Goal: Transaction & Acquisition: Purchase product/service

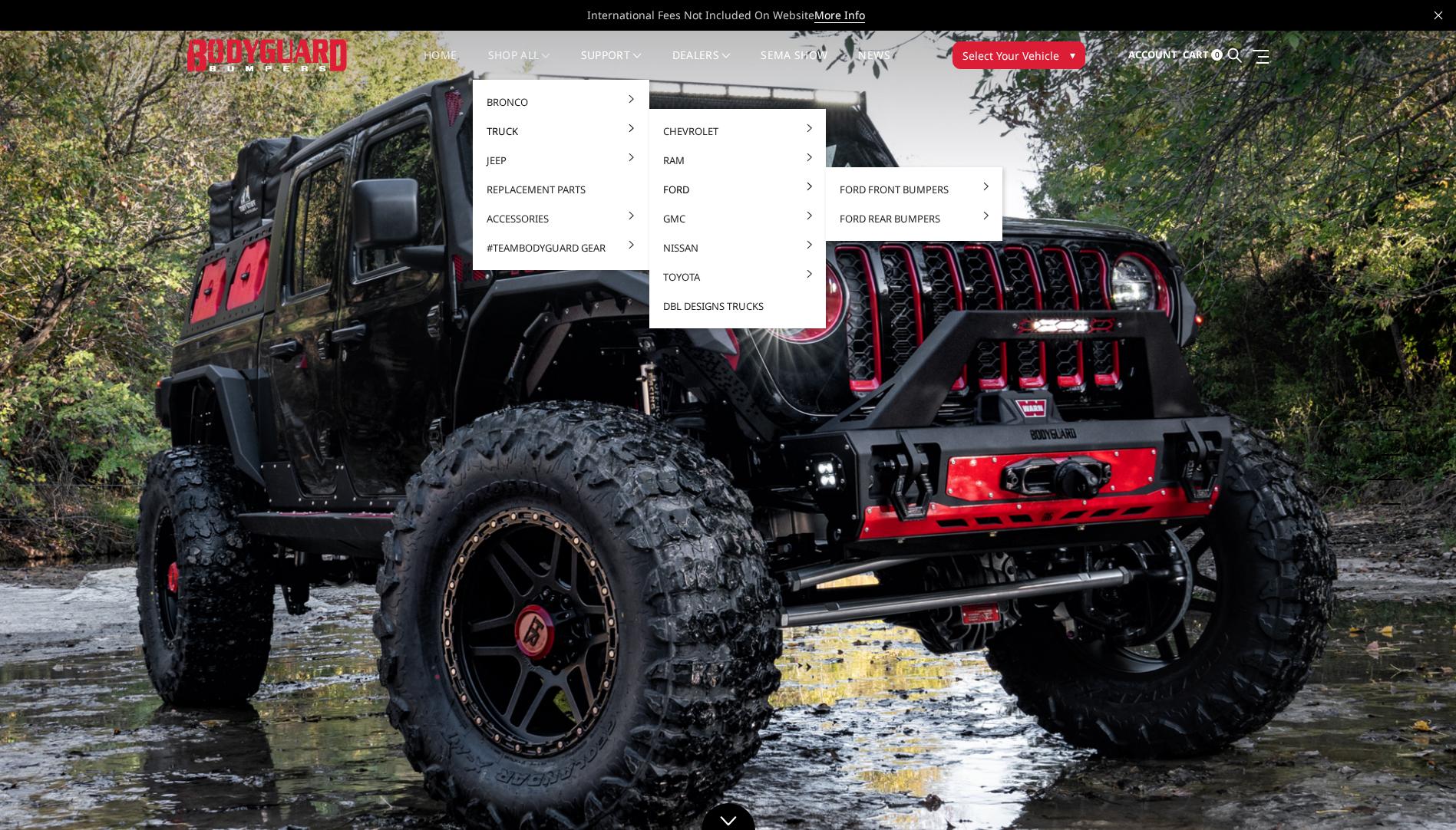
click at [673, 191] on link "Ford" at bounding box center [738, 189] width 164 height 29
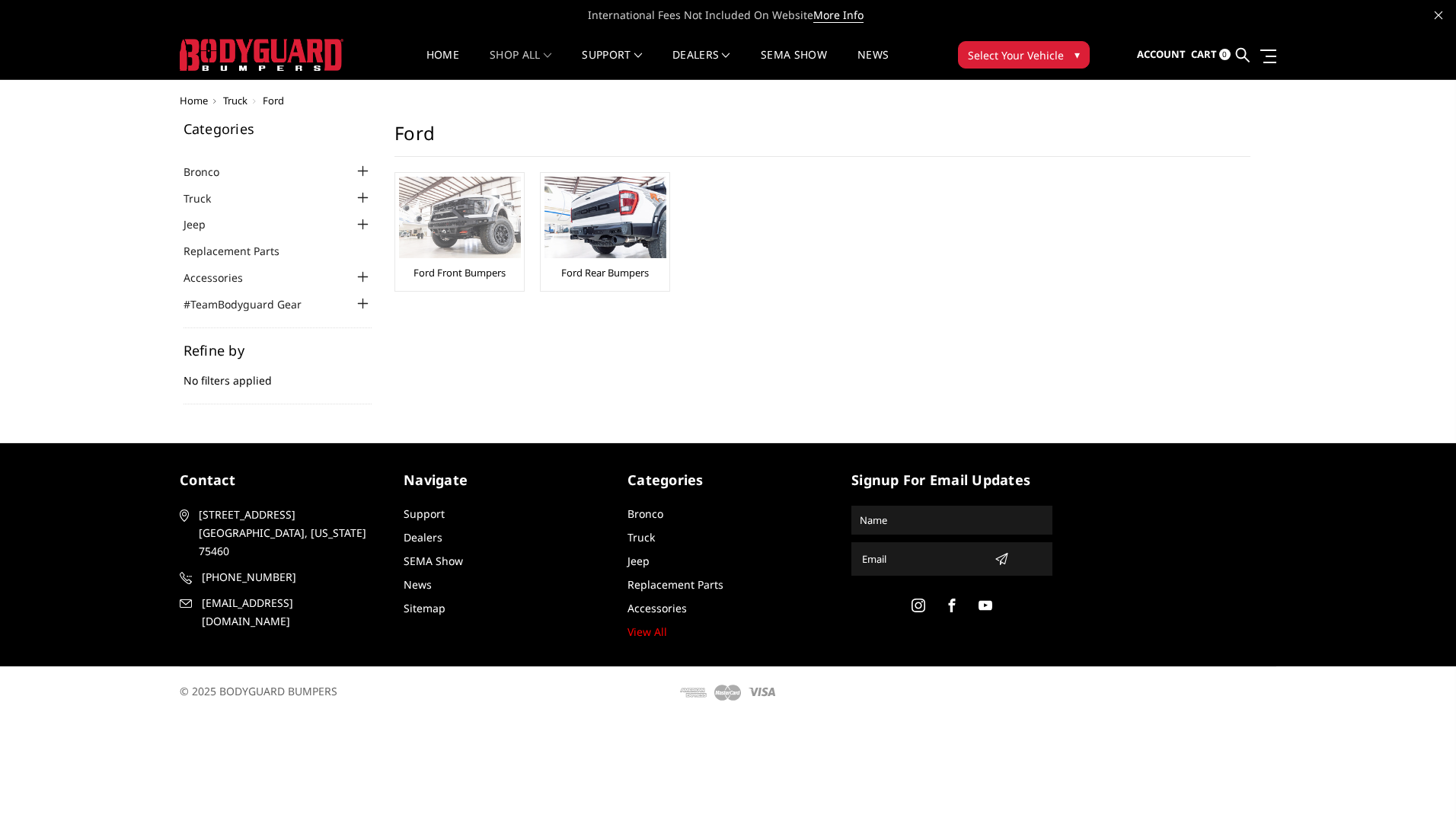
click at [435, 201] on img at bounding box center [460, 217] width 122 height 81
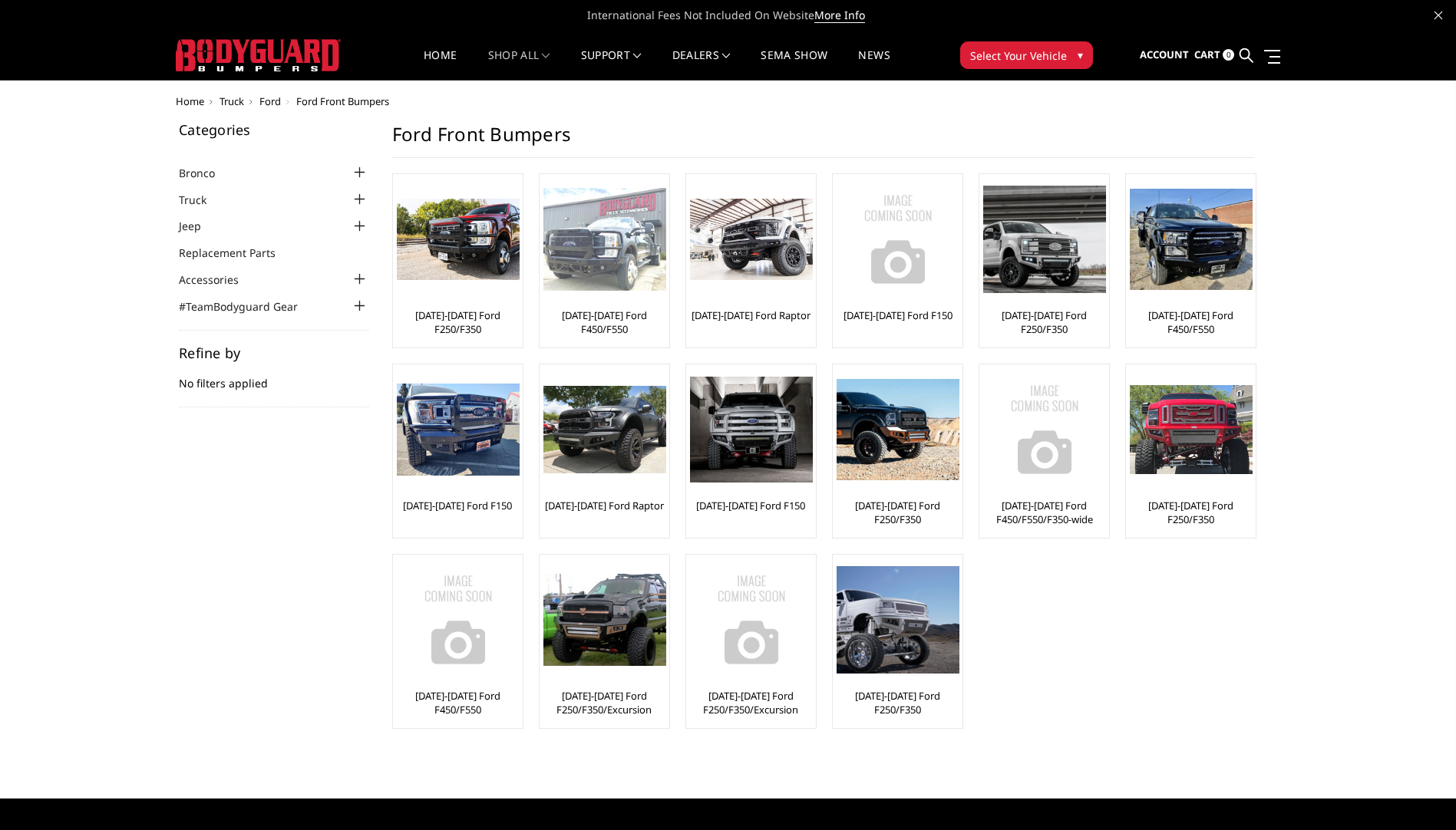
click at [615, 252] on img at bounding box center [605, 240] width 123 height 103
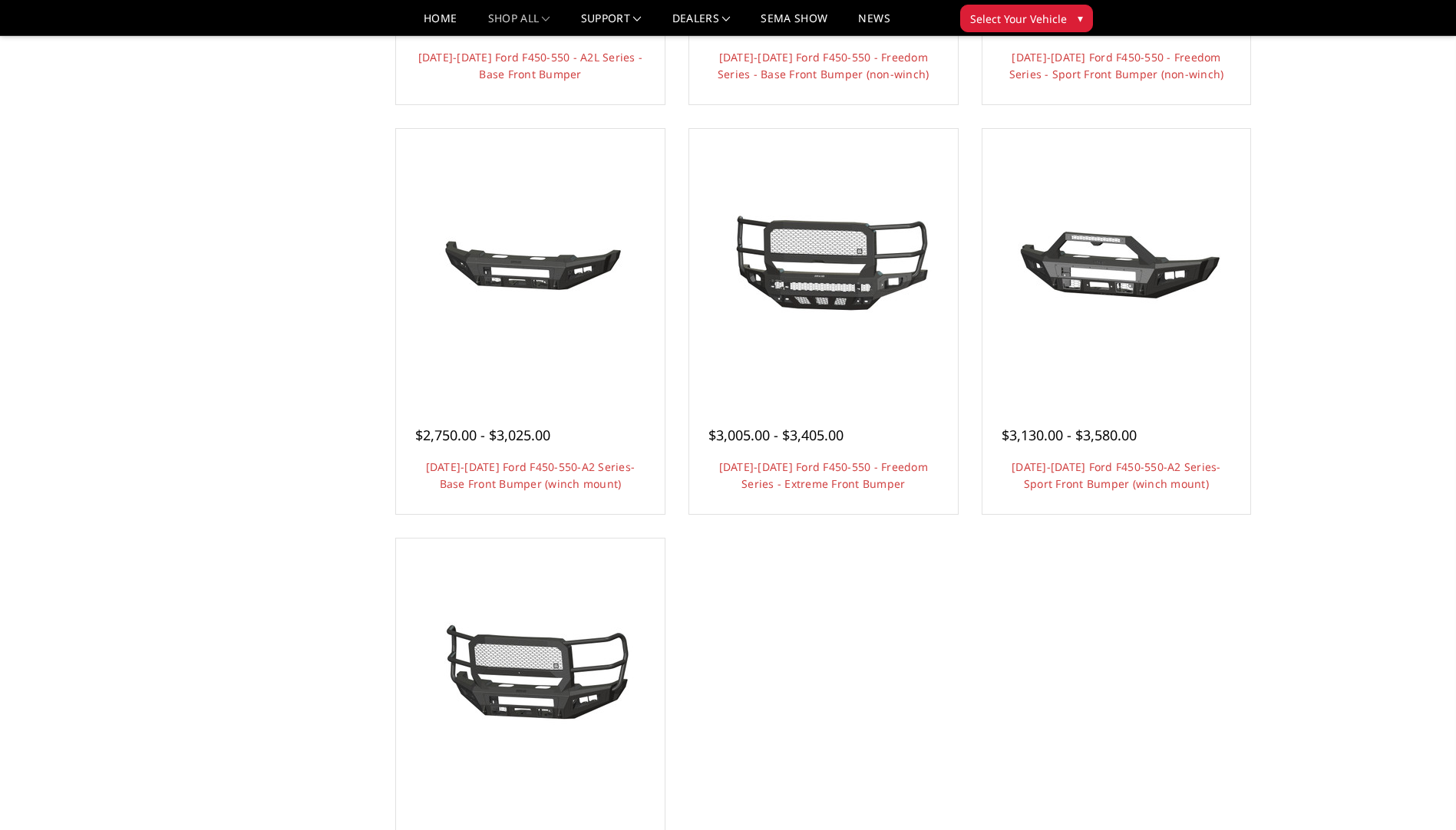
scroll to position [1227, 0]
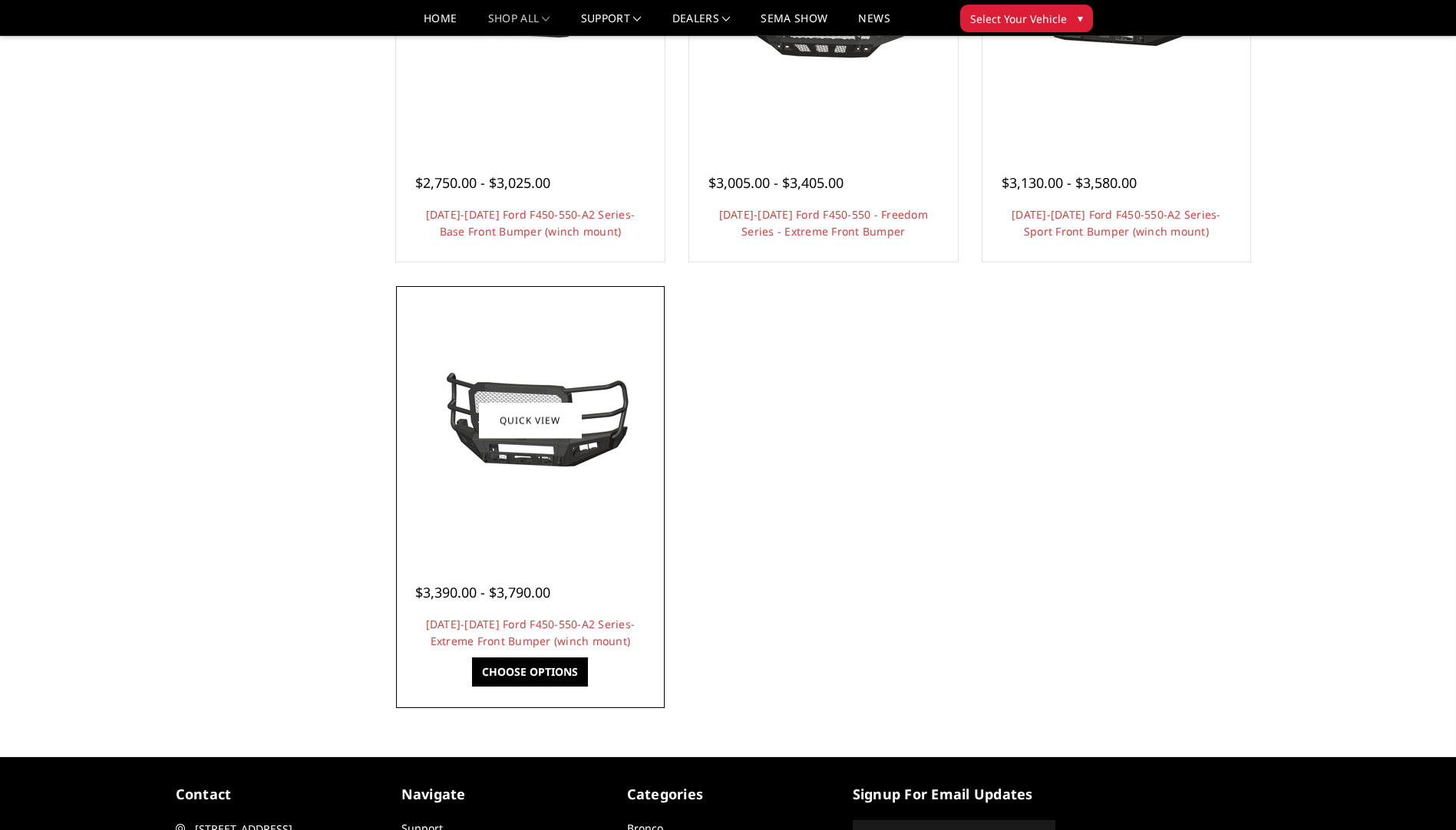
click at [559, 476] on img at bounding box center [530, 419] width 246 height 115
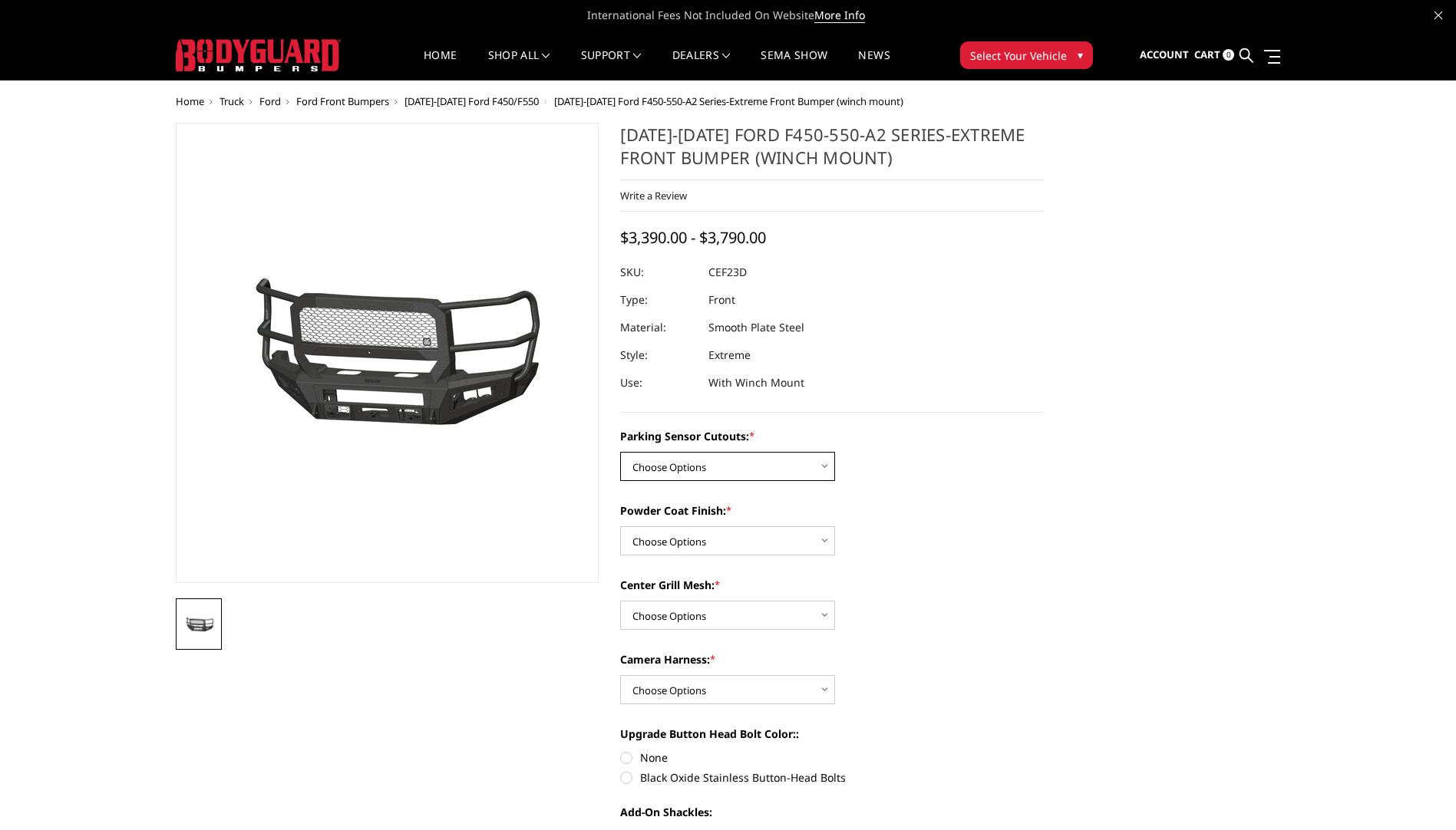
click at [818, 471] on select "Choose Options No-Without Parking Sensor Cutouts Yes-With Parking Sensor Cutouts" at bounding box center [727, 466] width 215 height 29
select select "2429"
click at [620, 452] on select "Choose Options No-Without Parking Sensor Cutouts Yes-With Parking Sensor Cutouts" at bounding box center [727, 466] width 215 height 29
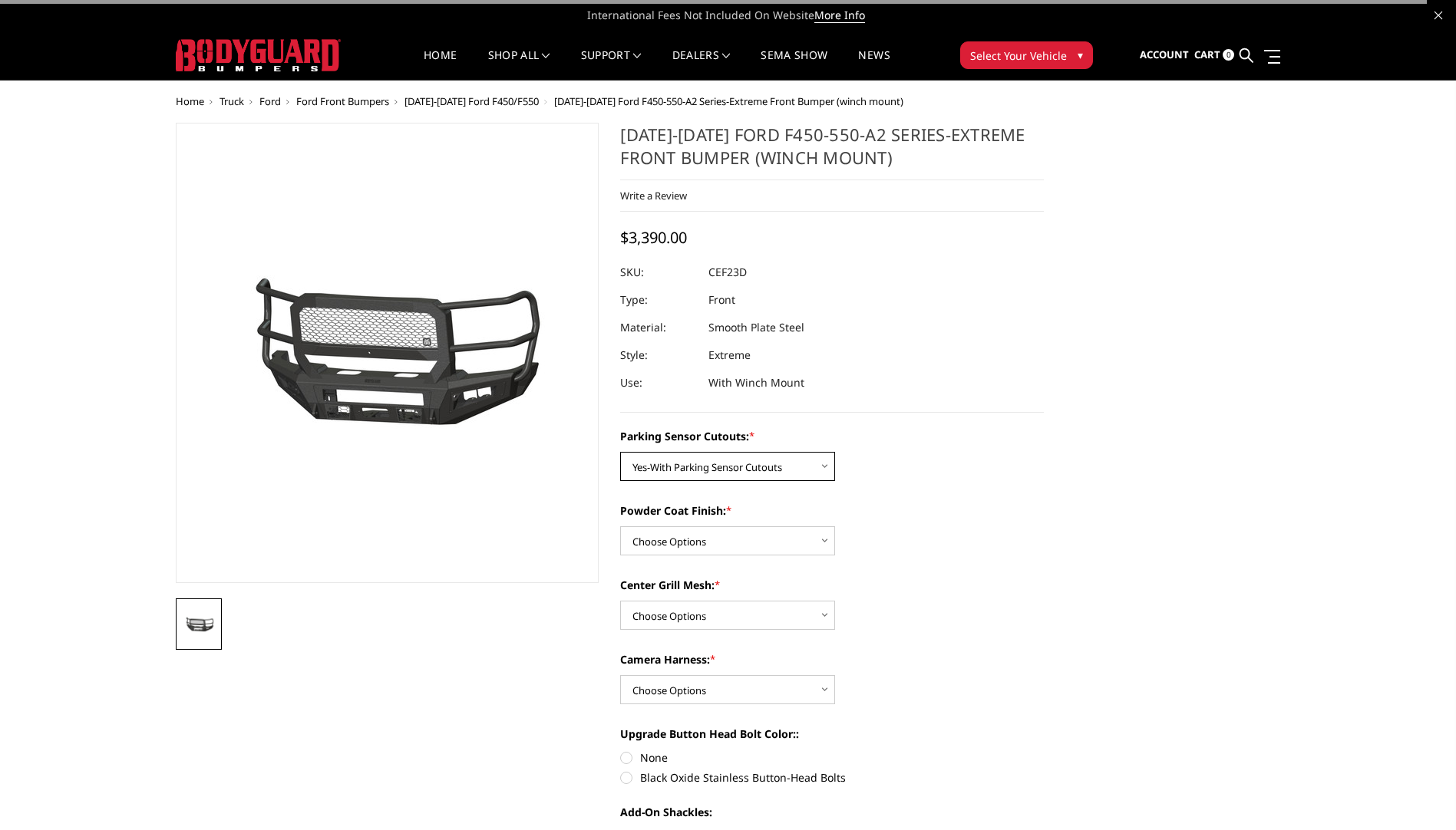
scroll to position [230, 0]
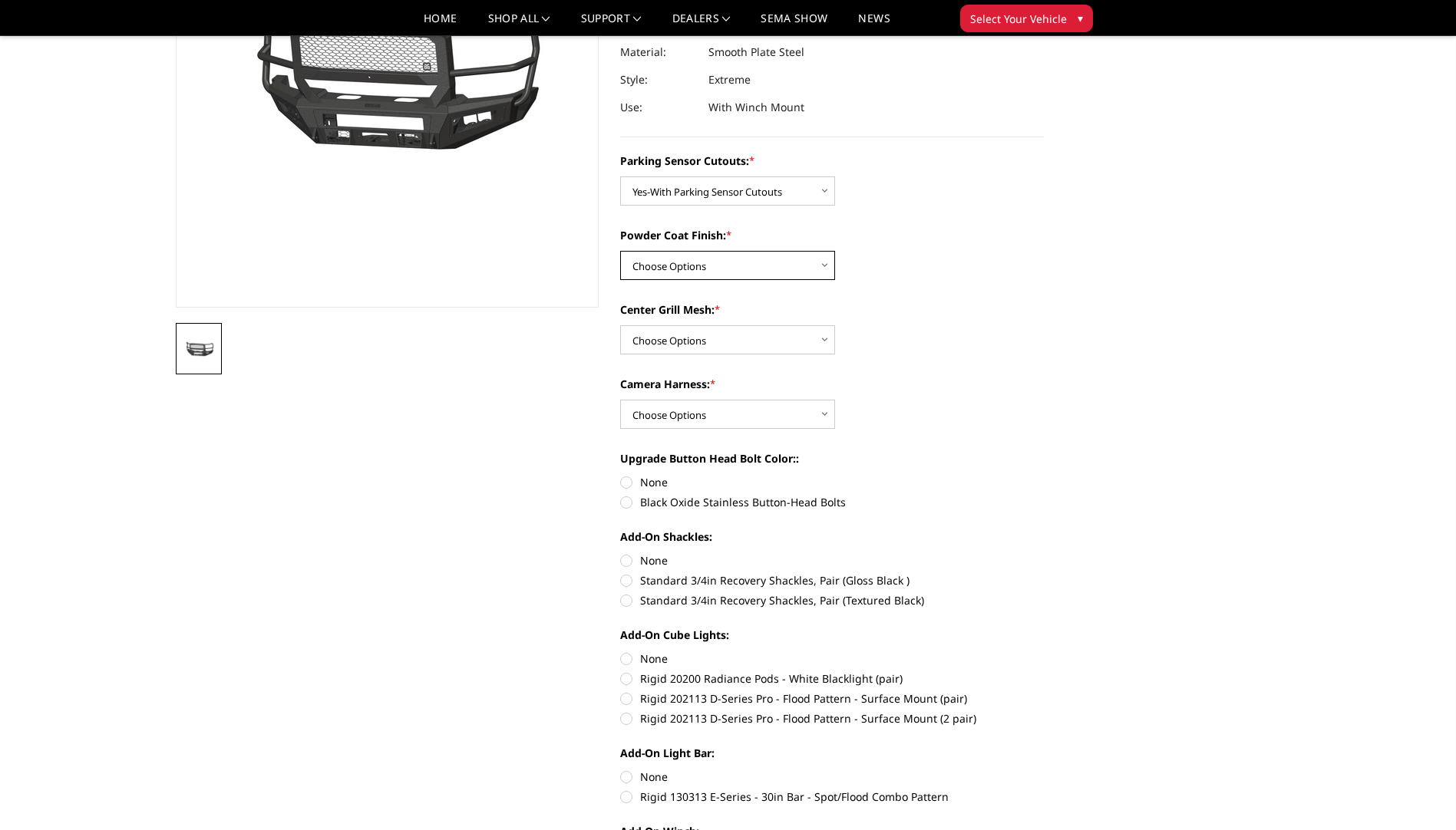
click at [768, 264] on select "Choose Options Bare Metal Textured Black Powder Coat" at bounding box center [727, 265] width 215 height 29
select select "2431"
click at [620, 251] on select "Choose Options Bare Metal Textured Black Powder Coat" at bounding box center [727, 265] width 215 height 29
click at [740, 338] on select "Choose Options With Center Grill Mesh Without Center Grill Mesh" at bounding box center [727, 339] width 215 height 29
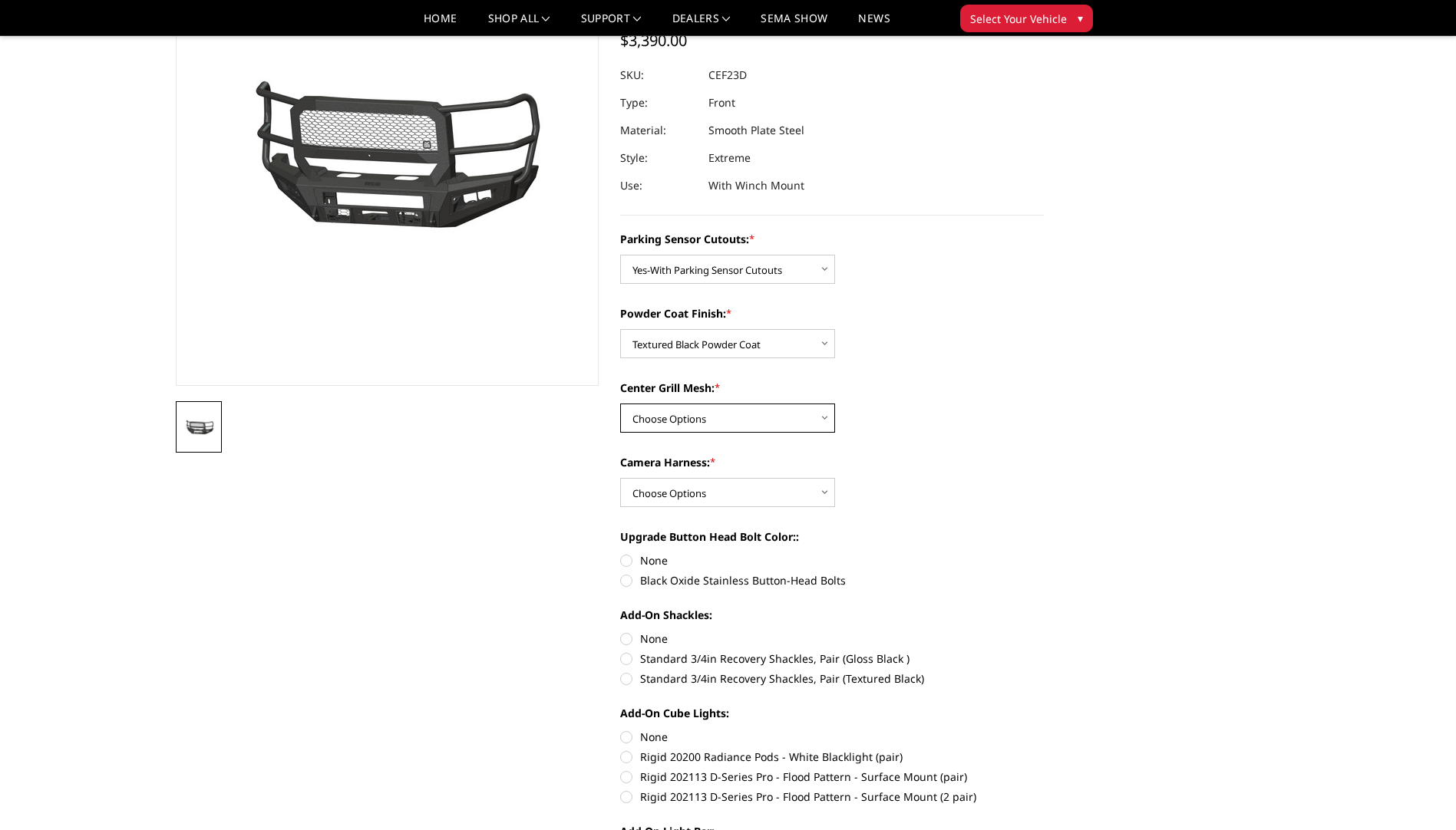
scroll to position [153, 0]
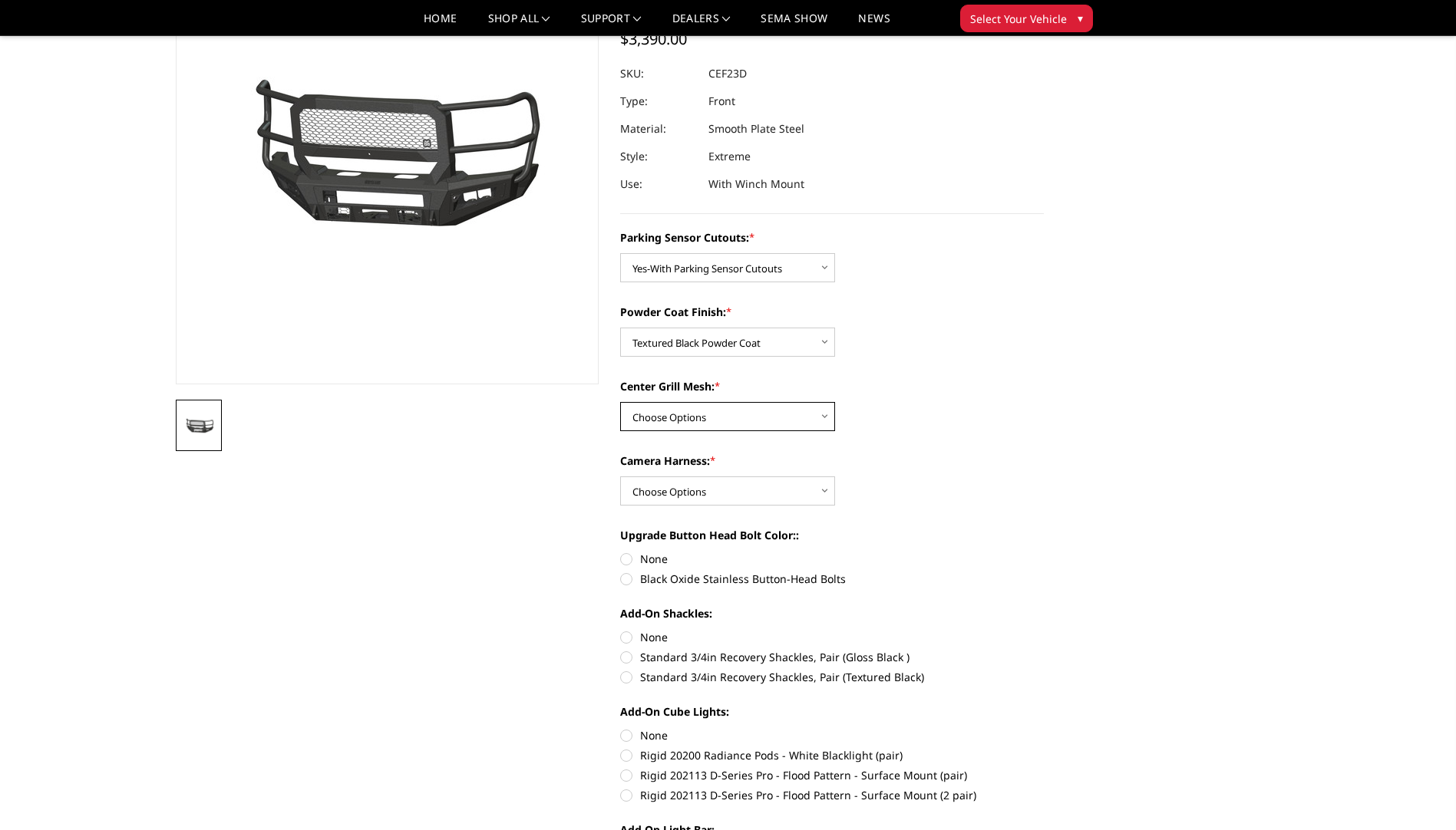
click at [772, 403] on select "Choose Options With Center Grill Mesh Without Center Grill Mesh" at bounding box center [727, 416] width 215 height 29
select select "2432"
click at [620, 402] on select "Choose Options With Center Grill Mesh Without Center Grill Mesh" at bounding box center [727, 416] width 215 height 29
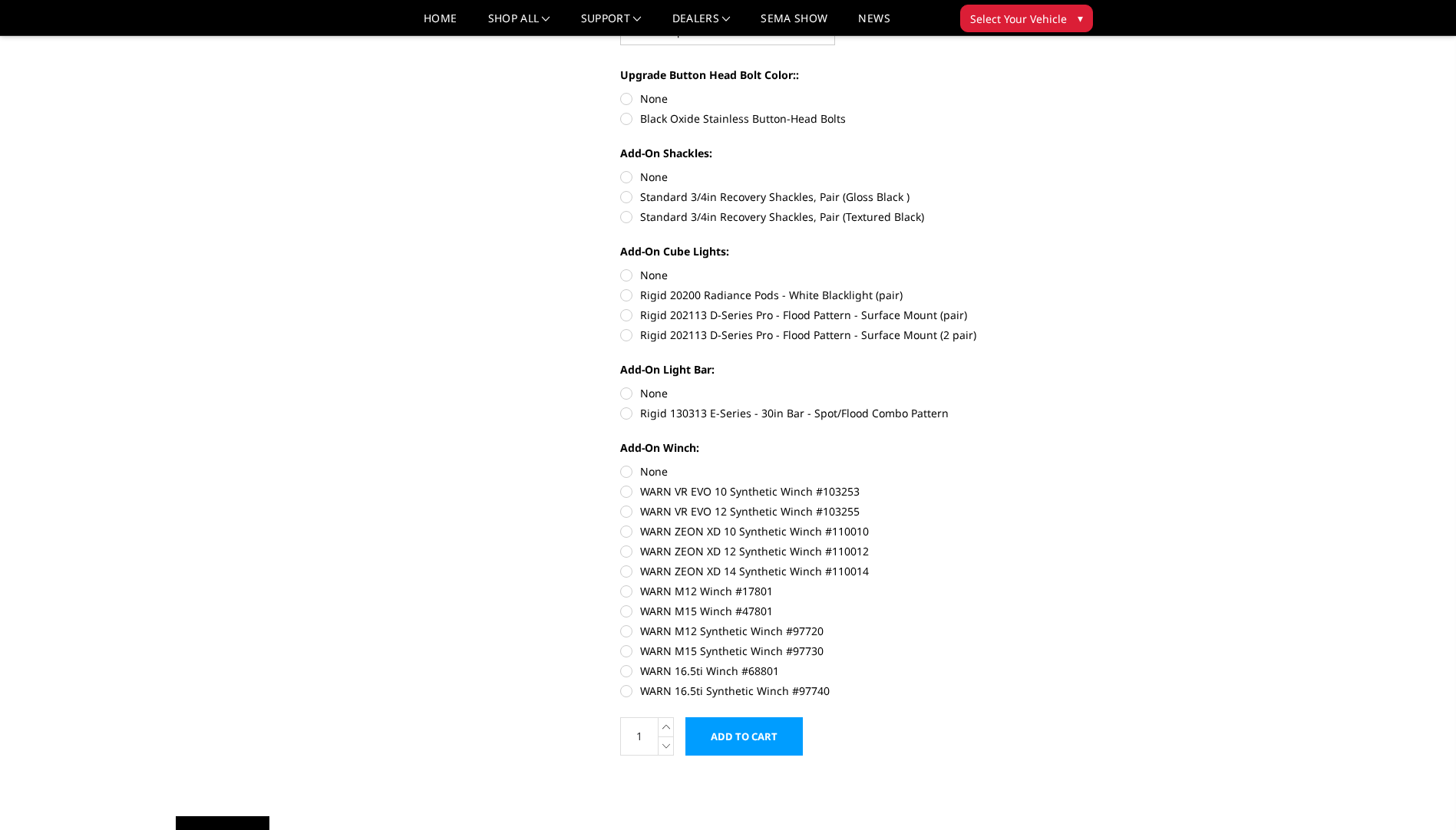
scroll to position [307, 0]
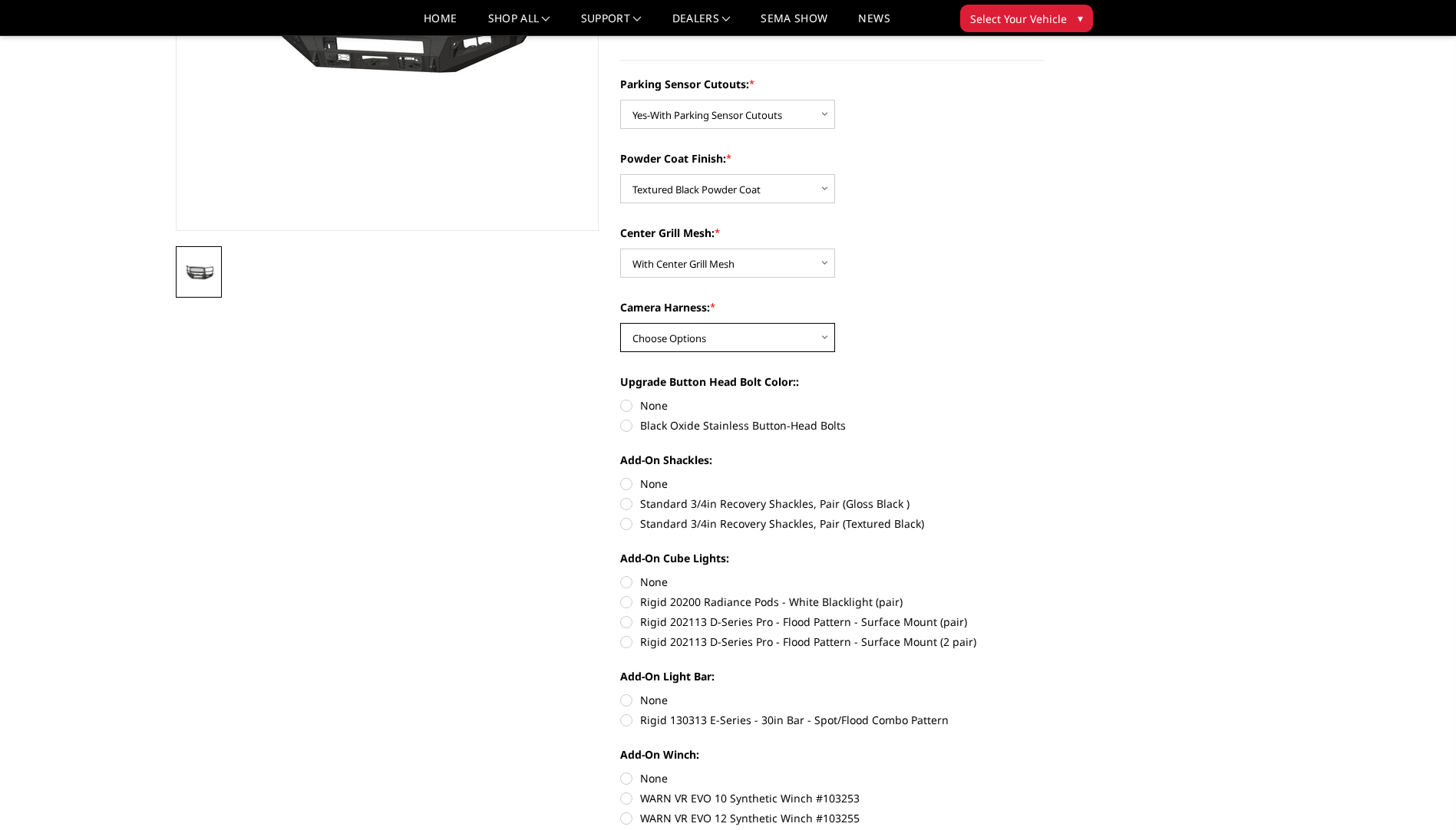
click at [787, 340] on select "Choose Options WITH Camera Harness WITHOUT Camera Harness" at bounding box center [727, 338] width 215 height 29
select select "2434"
click at [620, 323] on select "Choose Options WITH Camera Harness WITHOUT Camera Harness" at bounding box center [727, 338] width 215 height 29
click at [631, 423] on label "Black Oxide Stainless Button-Head Bolts" at bounding box center [831, 426] width 423 height 16
click at [1043, 398] on input "Black Oxide Stainless Button-Head Bolts" at bounding box center [1043, 397] width 1 height 1
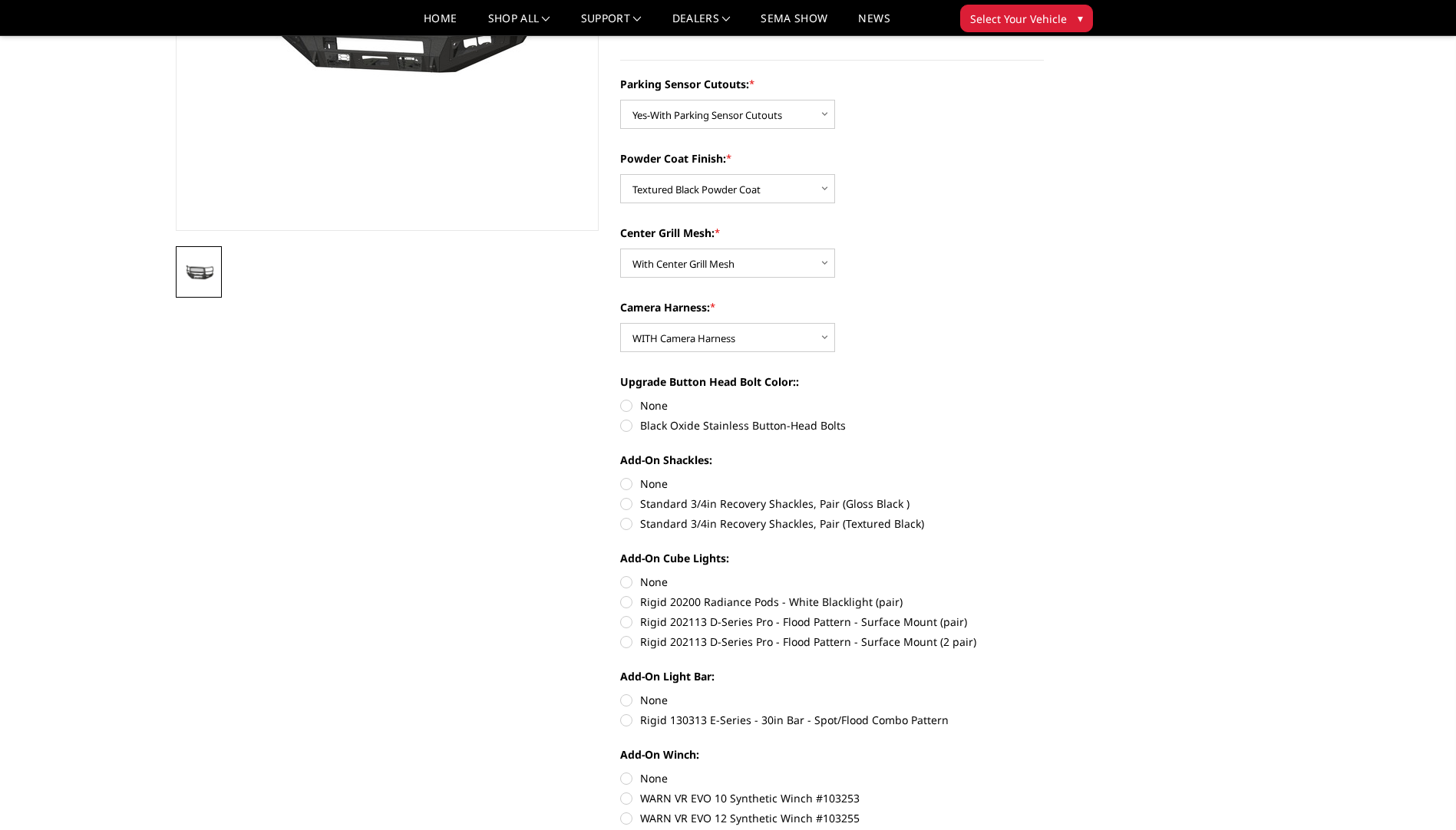
radio input "true"
click at [633, 504] on label "Standard 3/4in Recovery Shackles, Pair (Gloss Black )" at bounding box center [831, 503] width 423 height 16
click at [1043, 476] on input "Standard 3/4in Recovery Shackles, Pair (Gloss Black )" at bounding box center [1043, 476] width 1 height 1
radio input "true"
click at [789, 185] on select "Choose Options Bare Metal Textured Black Powder Coat" at bounding box center [727, 189] width 215 height 29
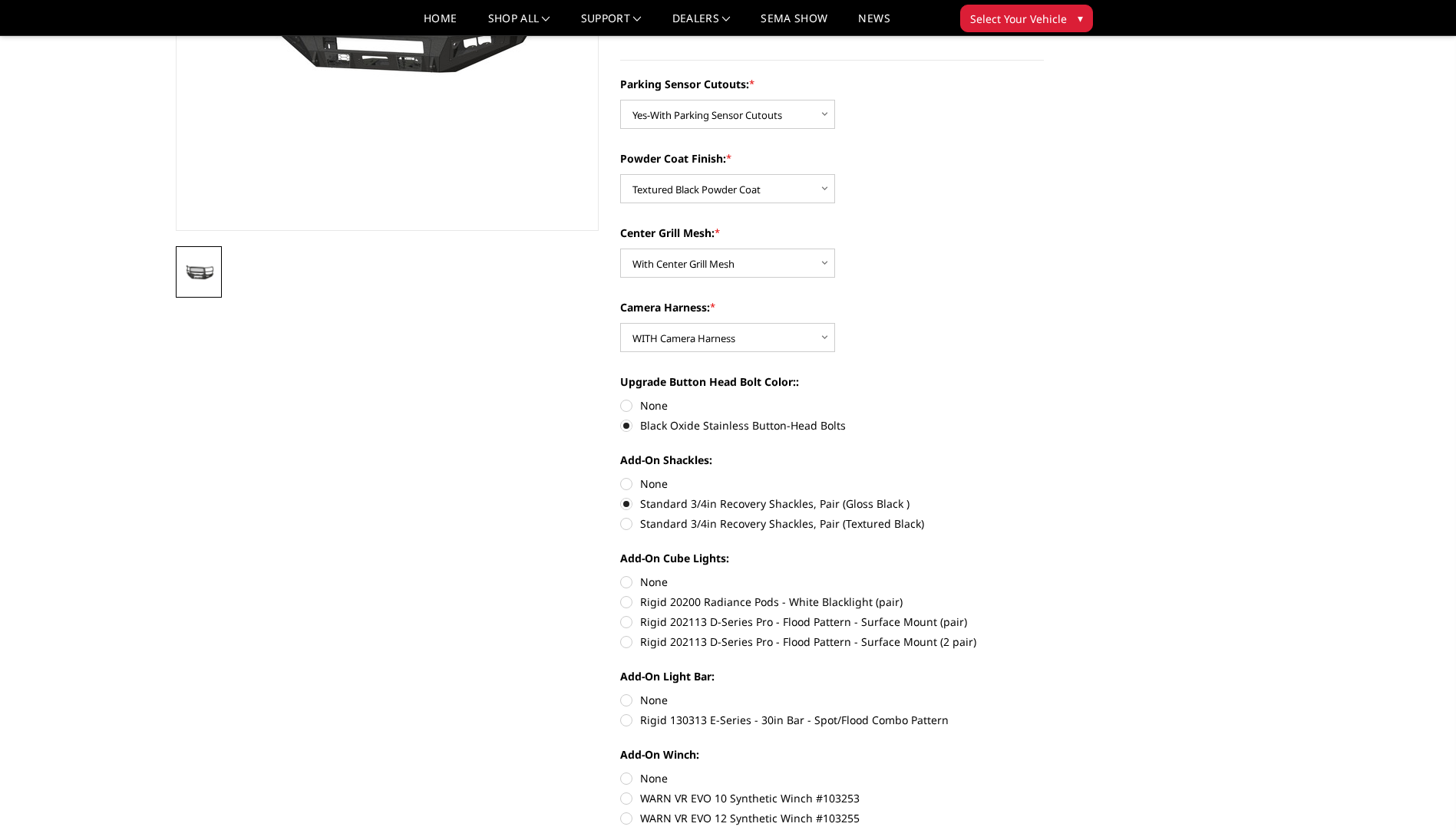
click at [937, 272] on div "Center Grill Mesh: * Choose Options With Center Grill Mesh Without Center Grill…" at bounding box center [831, 250] width 423 height 53
click at [762, 178] on select "Choose Options Bare Metal Textured Black Powder Coat" at bounding box center [727, 189] width 215 height 29
click at [620, 175] on select "Choose Options Bare Metal Textured Black Powder Coat" at bounding box center [727, 189] width 215 height 29
click at [626, 641] on label "Rigid 202113 D-Series Pro - Flood Pattern - Surface Mount (2 pair)" at bounding box center [831, 641] width 423 height 16
click at [1043, 614] on input "Rigid 202113 D-Series Pro - Flood Pattern - Surface Mount (2 pair)" at bounding box center [1043, 614] width 1 height 1
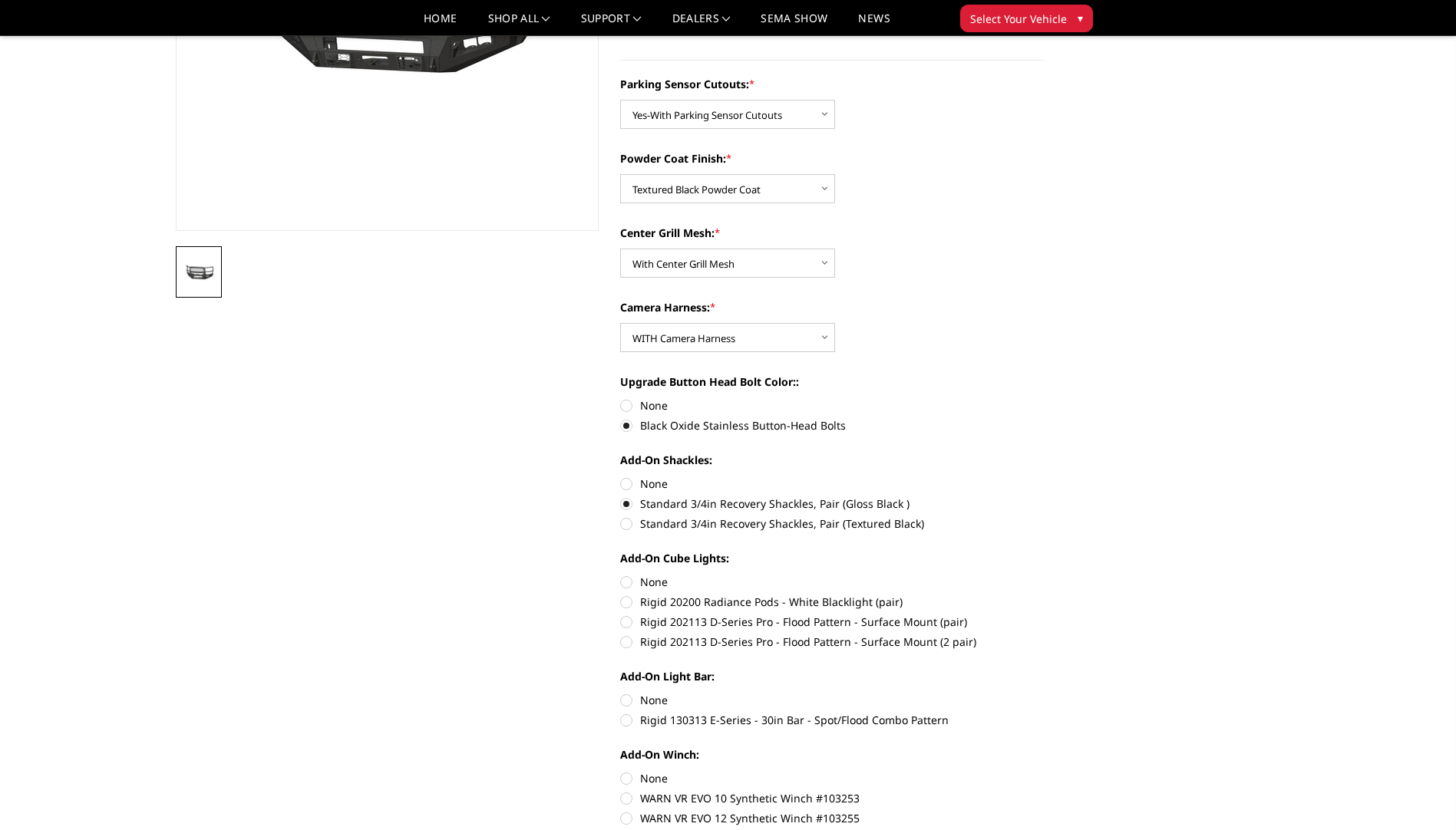
radio input "true"
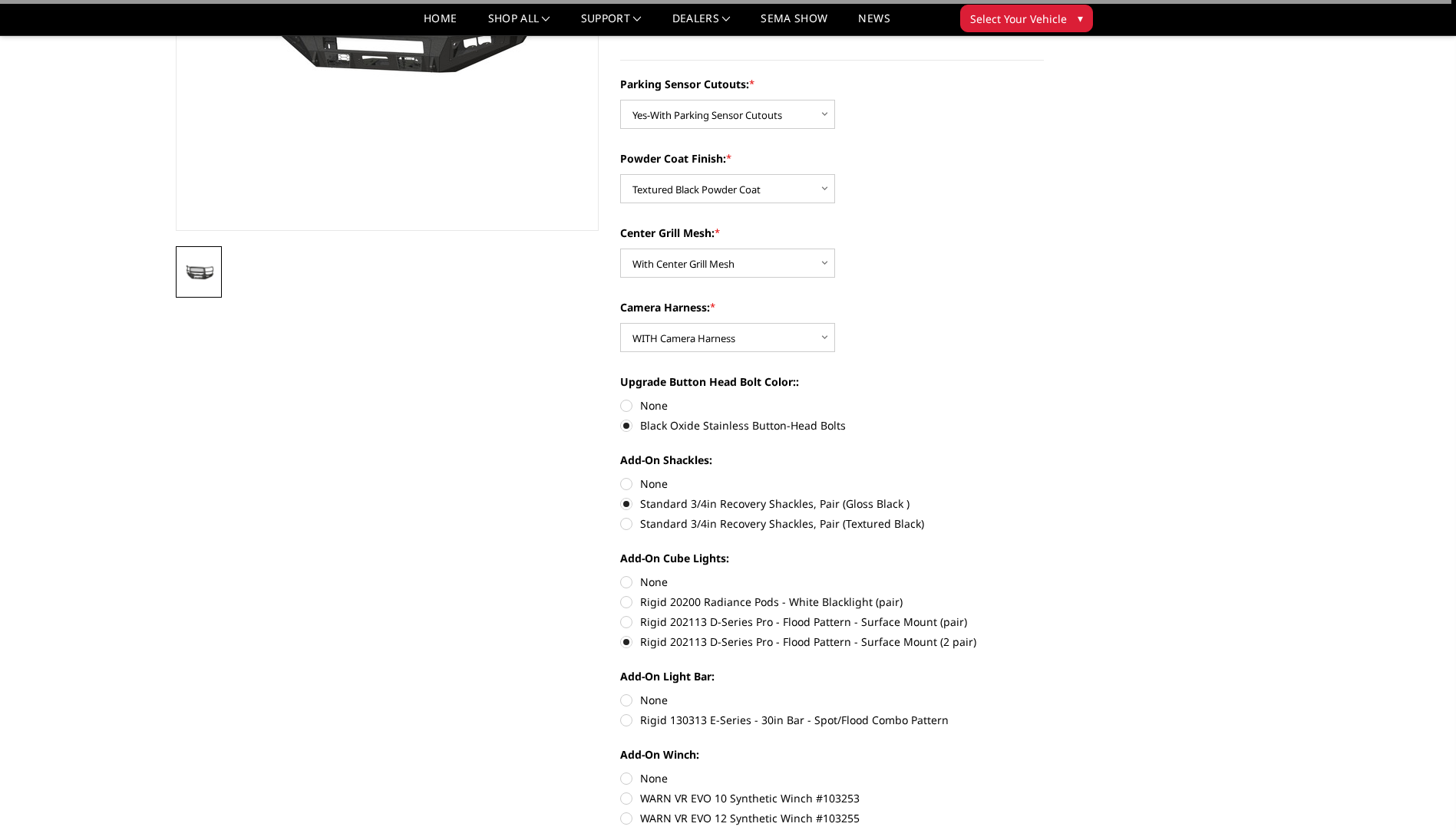
click at [620, 724] on label "Rigid 130313 E-Series - 30in Bar - Spot/Flood Combo Pattern" at bounding box center [831, 720] width 423 height 16
click at [1043, 693] on input "Rigid 130313 E-Series - 30in Bar - Spot/Flood Combo Pattern" at bounding box center [1043, 692] width 1 height 1
radio input "true"
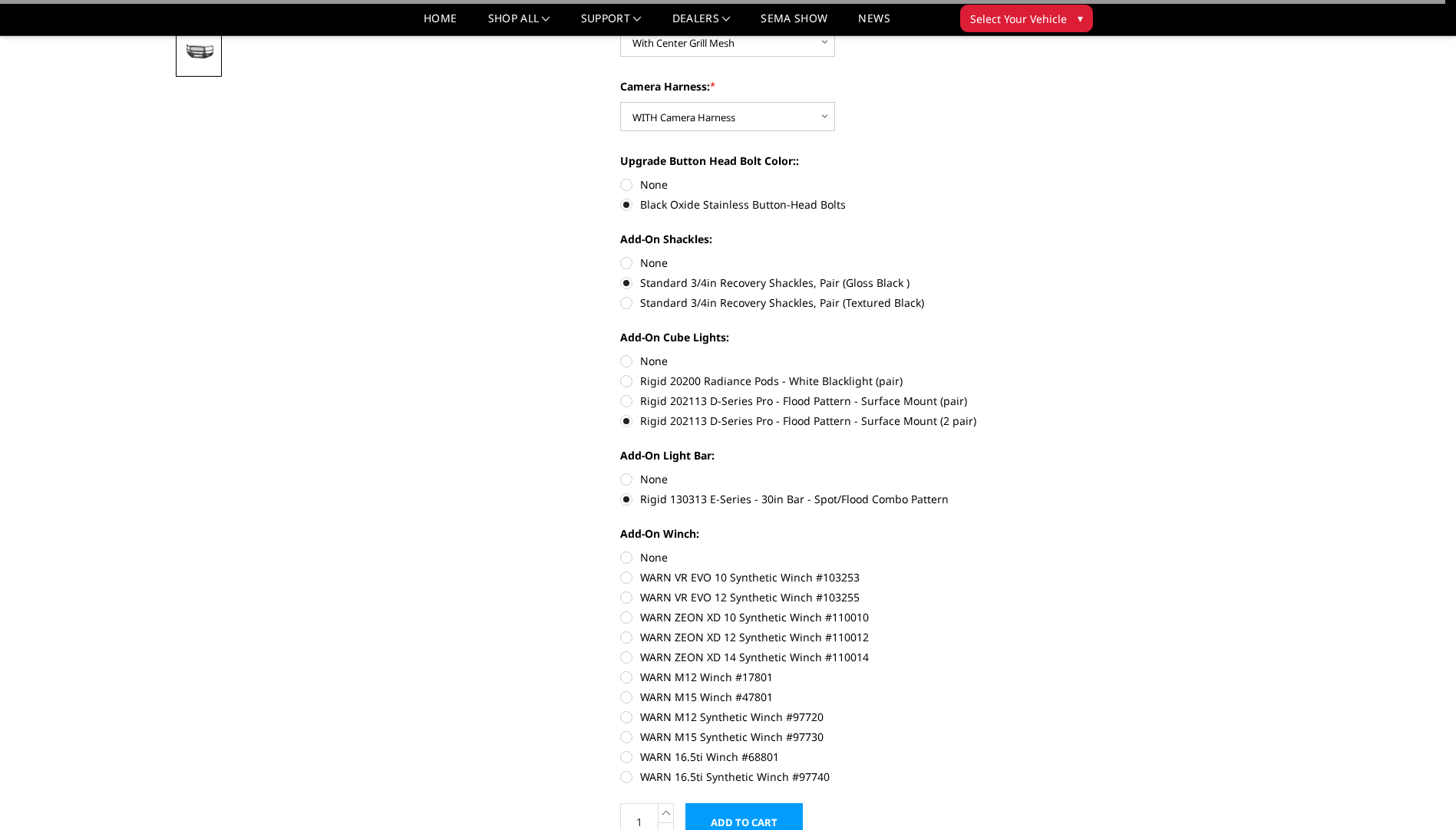
scroll to position [614, 0]
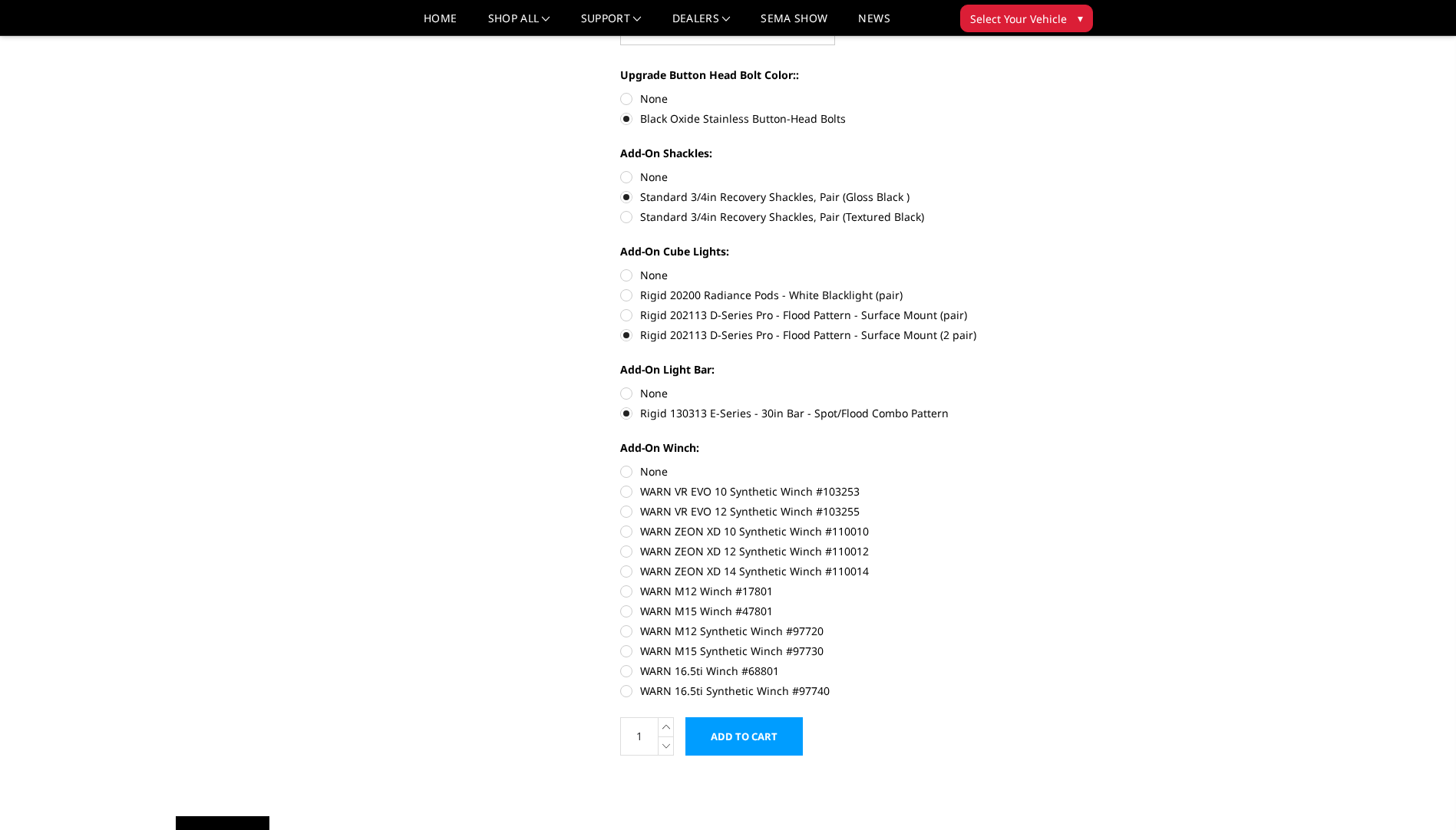
click at [628, 652] on label "WARN M15 Synthetic Winch #97730" at bounding box center [831, 651] width 423 height 16
click at [1043, 623] on input "WARN M15 Synthetic Winch #97730" at bounding box center [1043, 622] width 1 height 1
radio input "true"
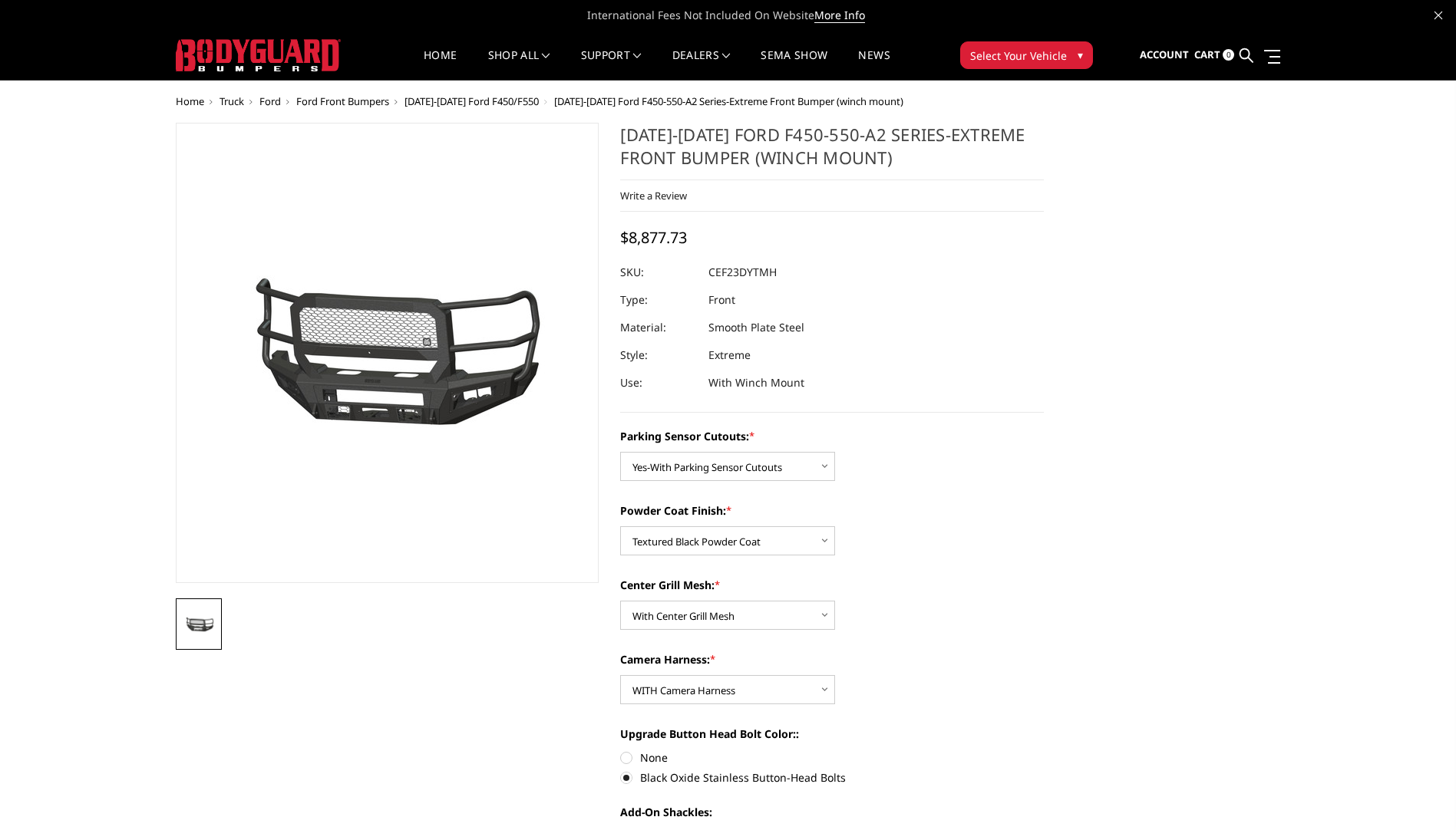
scroll to position [77, 0]
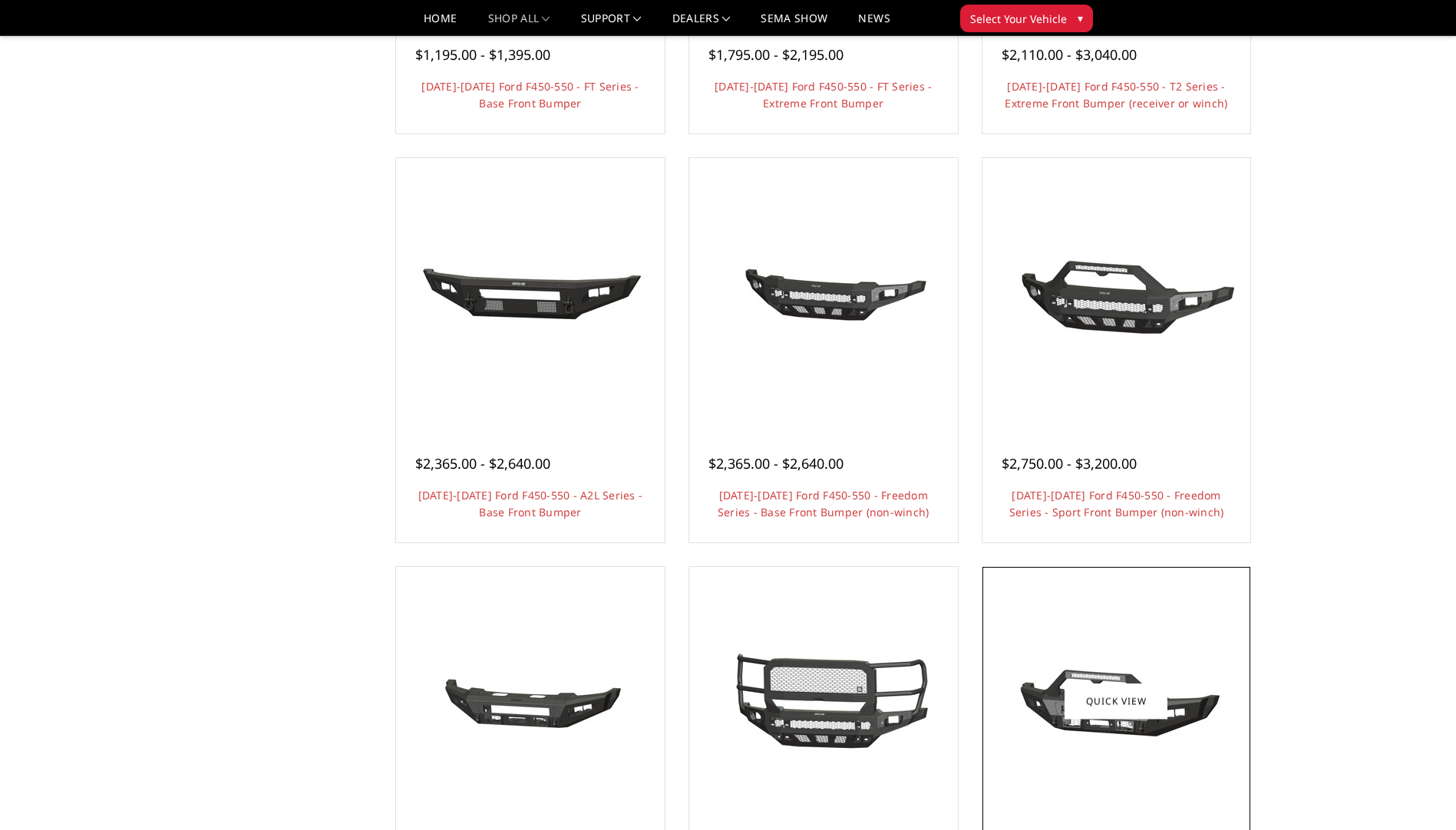
scroll to position [230, 0]
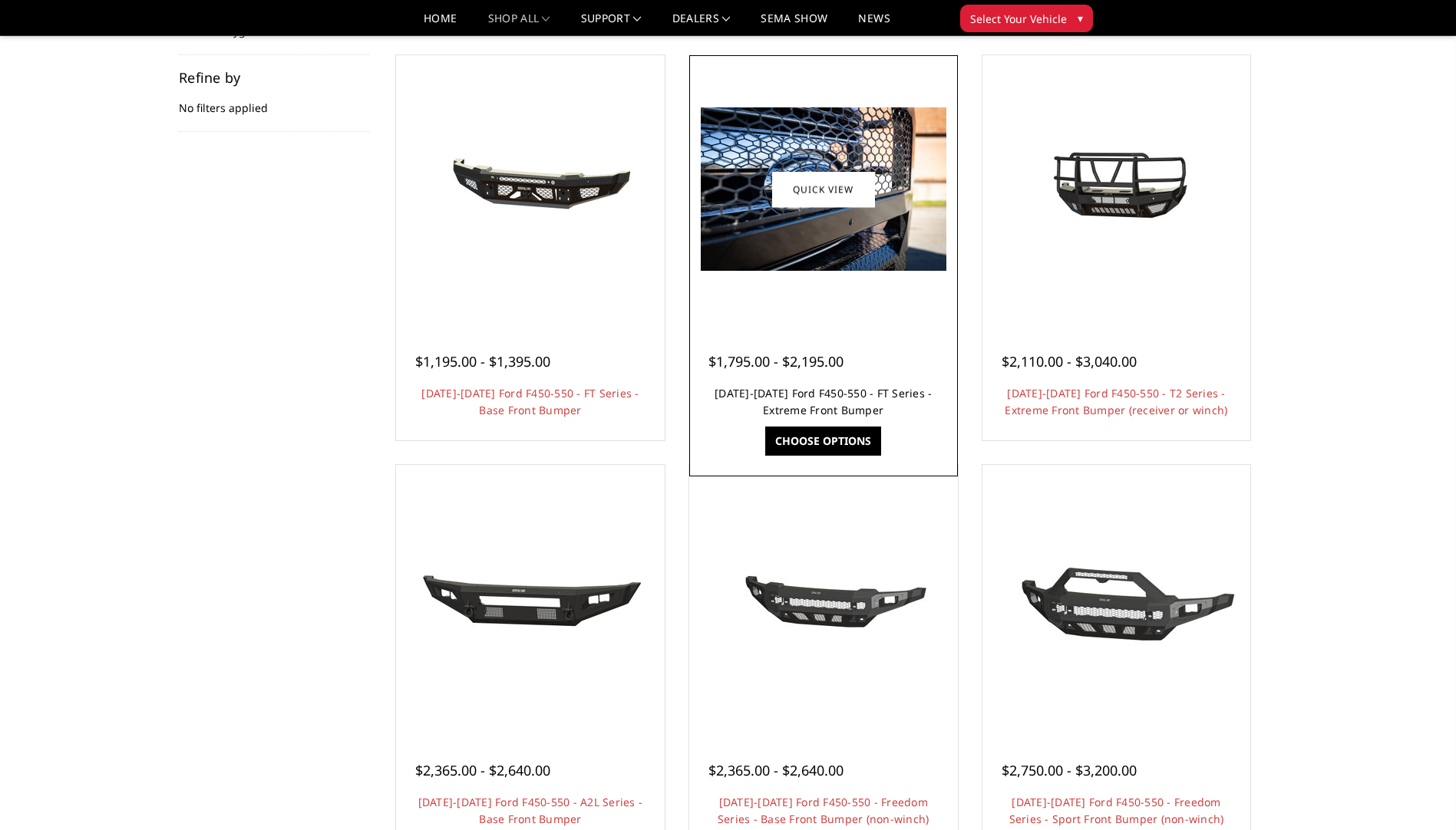
click at [789, 399] on link "2023-2025 Ford F450-550 - FT Series - Extreme Front Bumper" at bounding box center [823, 401] width 217 height 31
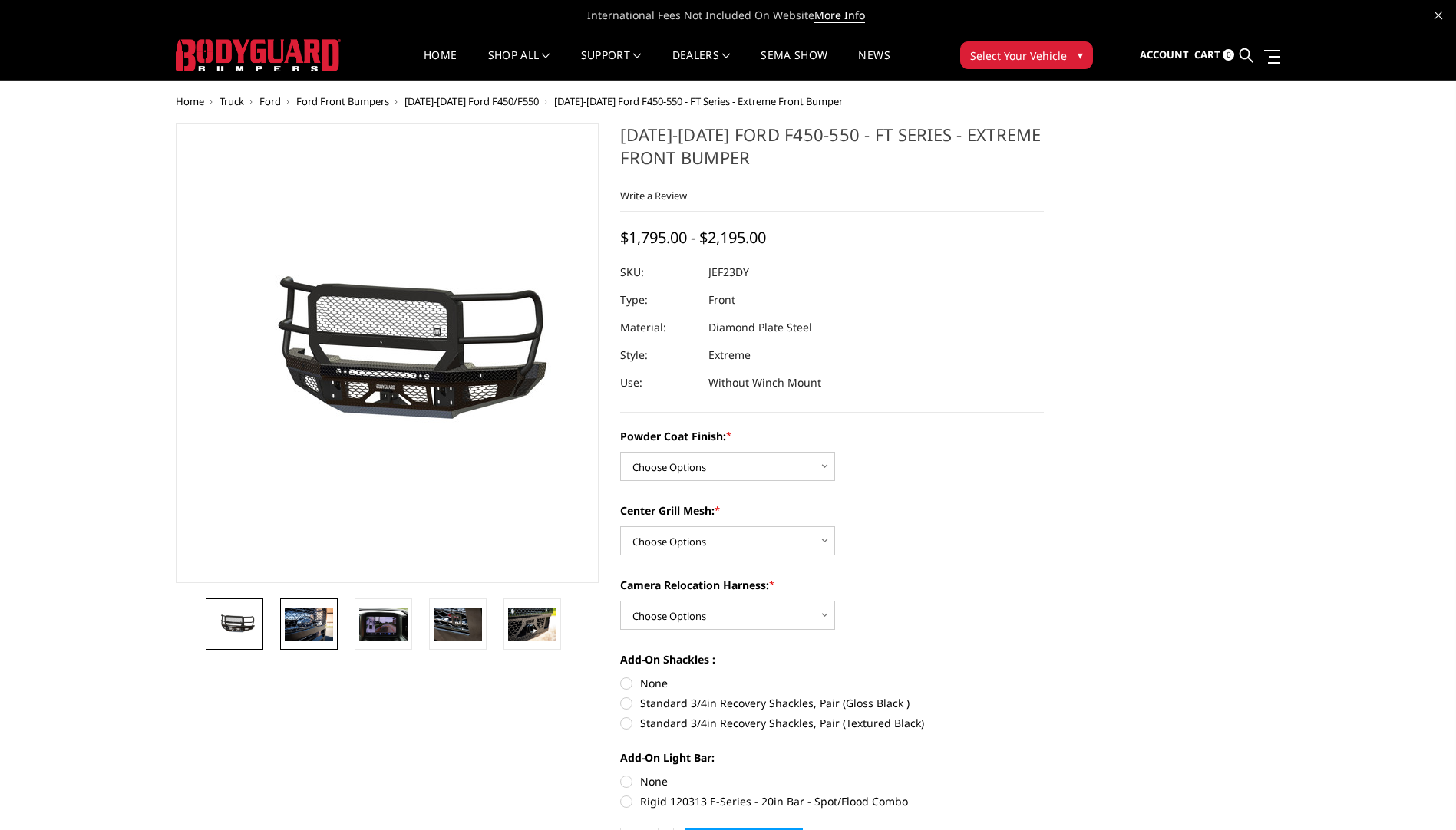
click at [304, 621] on img at bounding box center [309, 623] width 48 height 32
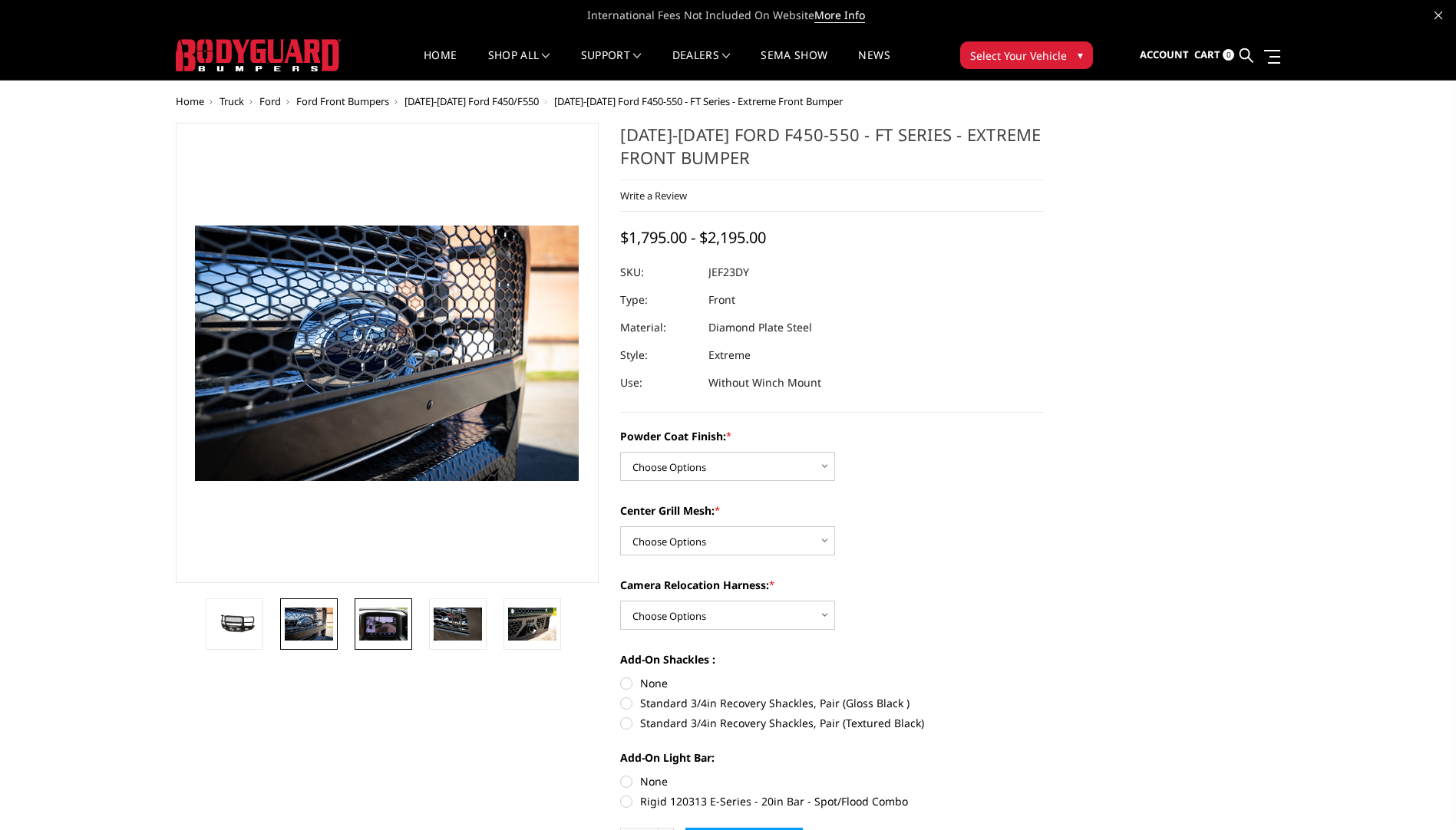
click at [356, 615] on link at bounding box center [383, 624] width 58 height 52
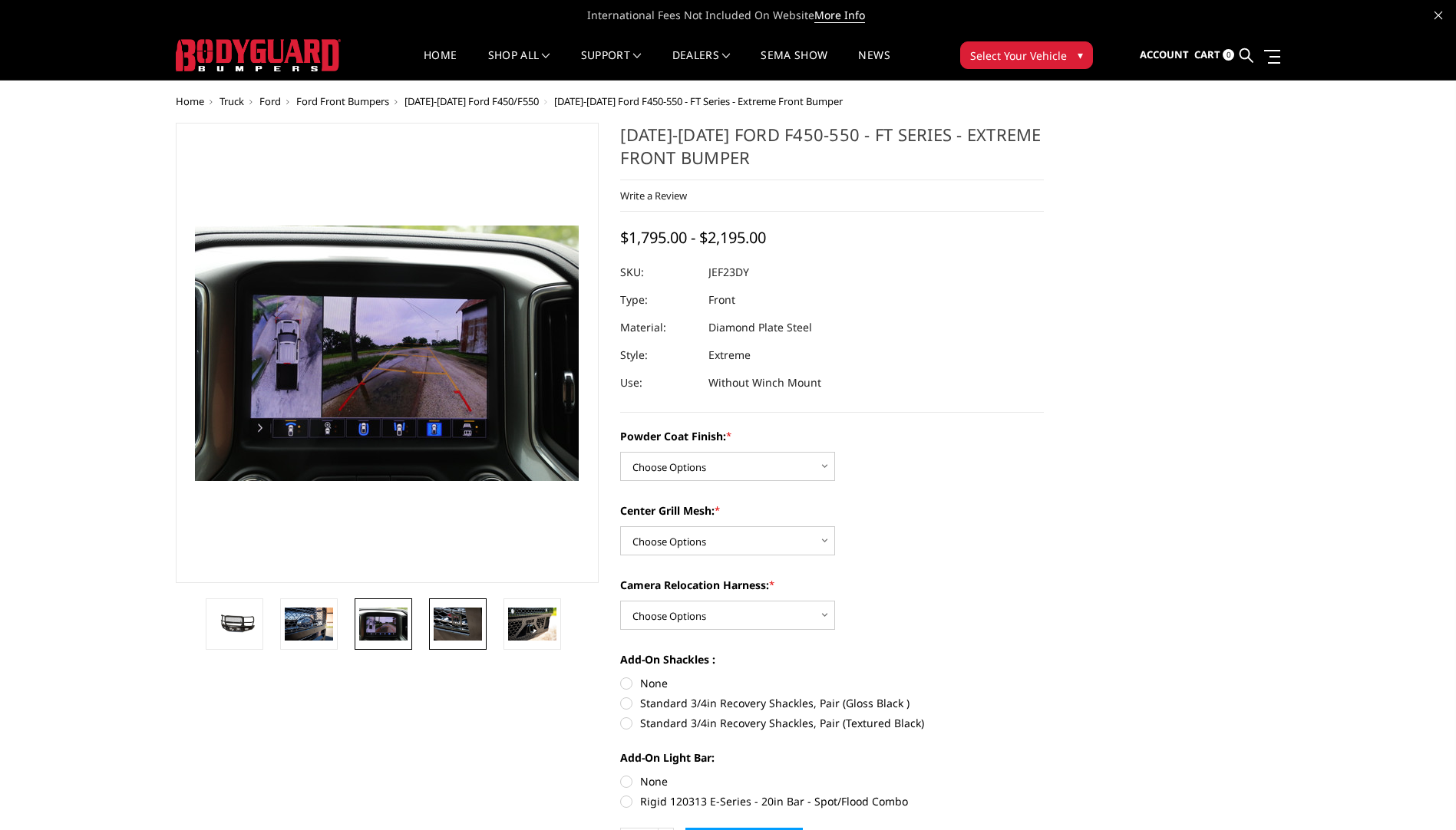
click at [471, 611] on img at bounding box center [458, 623] width 48 height 32
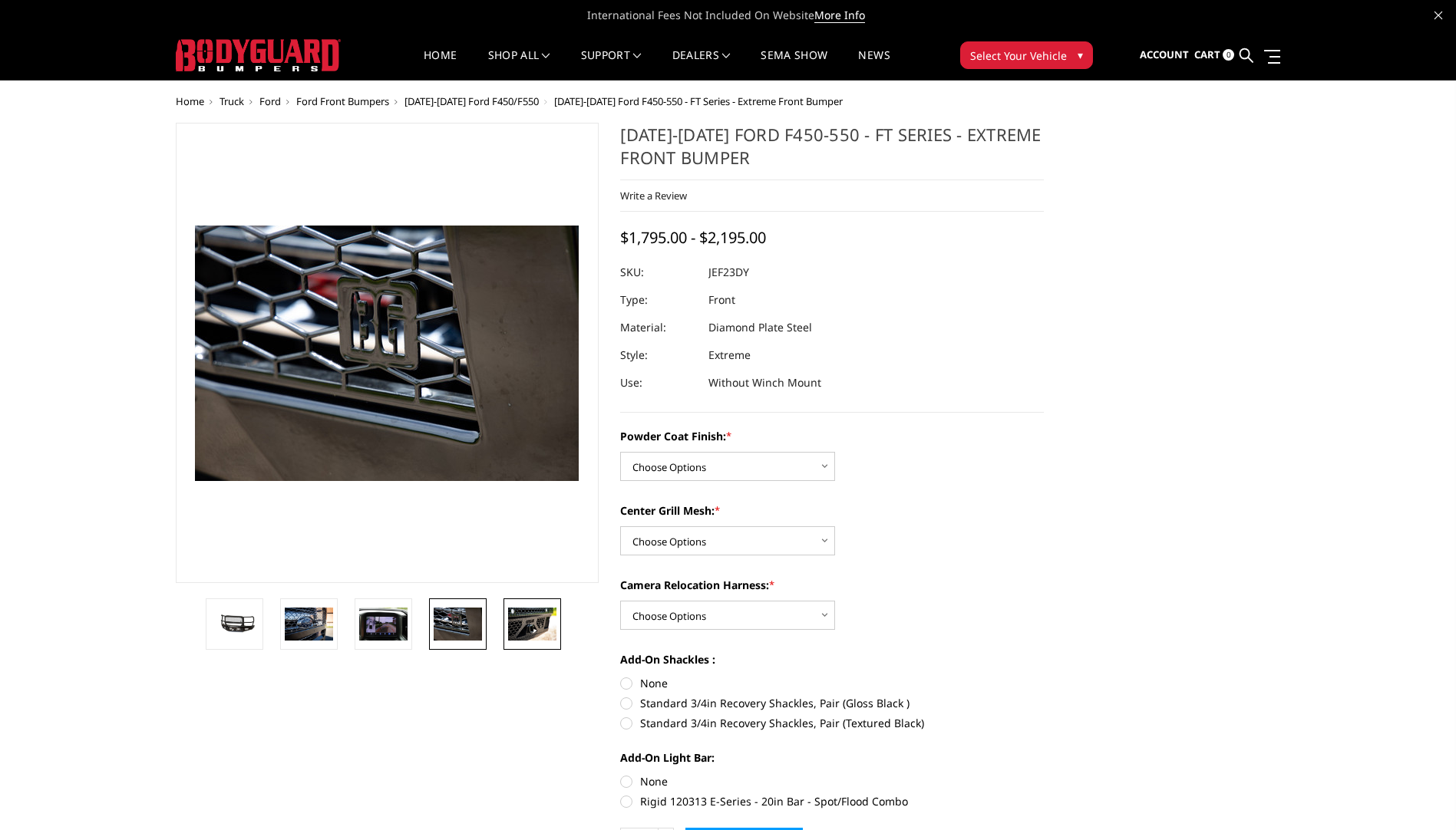
click at [540, 601] on link at bounding box center [532, 624] width 58 height 52
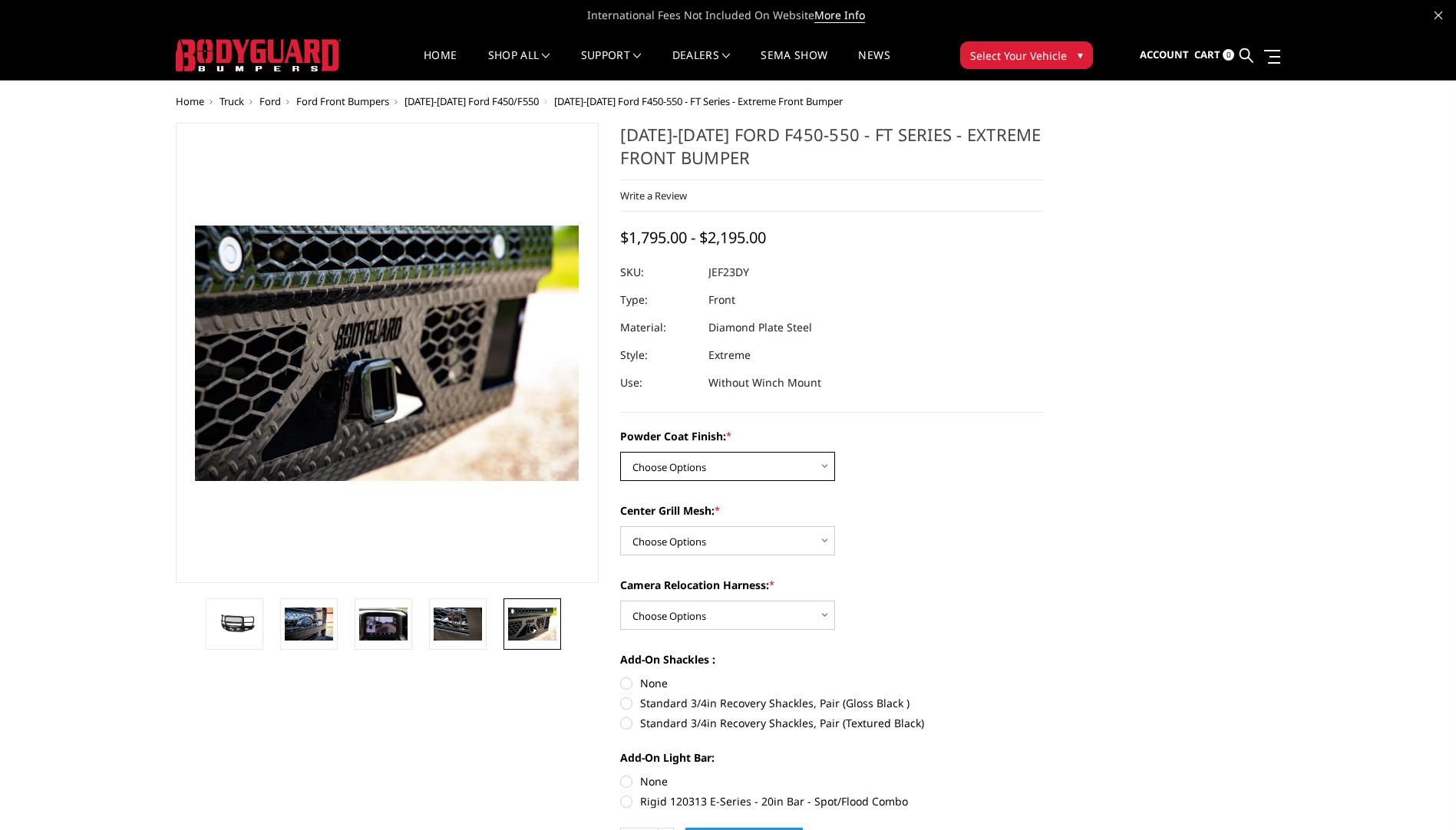
click at [794, 465] on select "Choose Options Bare Metal Gloss Black Powder Coat Textured Black Powder Coat" at bounding box center [727, 466] width 215 height 29
select select "3271"
click at [620, 452] on select "Choose Options Bare Metal Gloss Black Powder Coat Textured Black Powder Coat" at bounding box center [727, 466] width 215 height 29
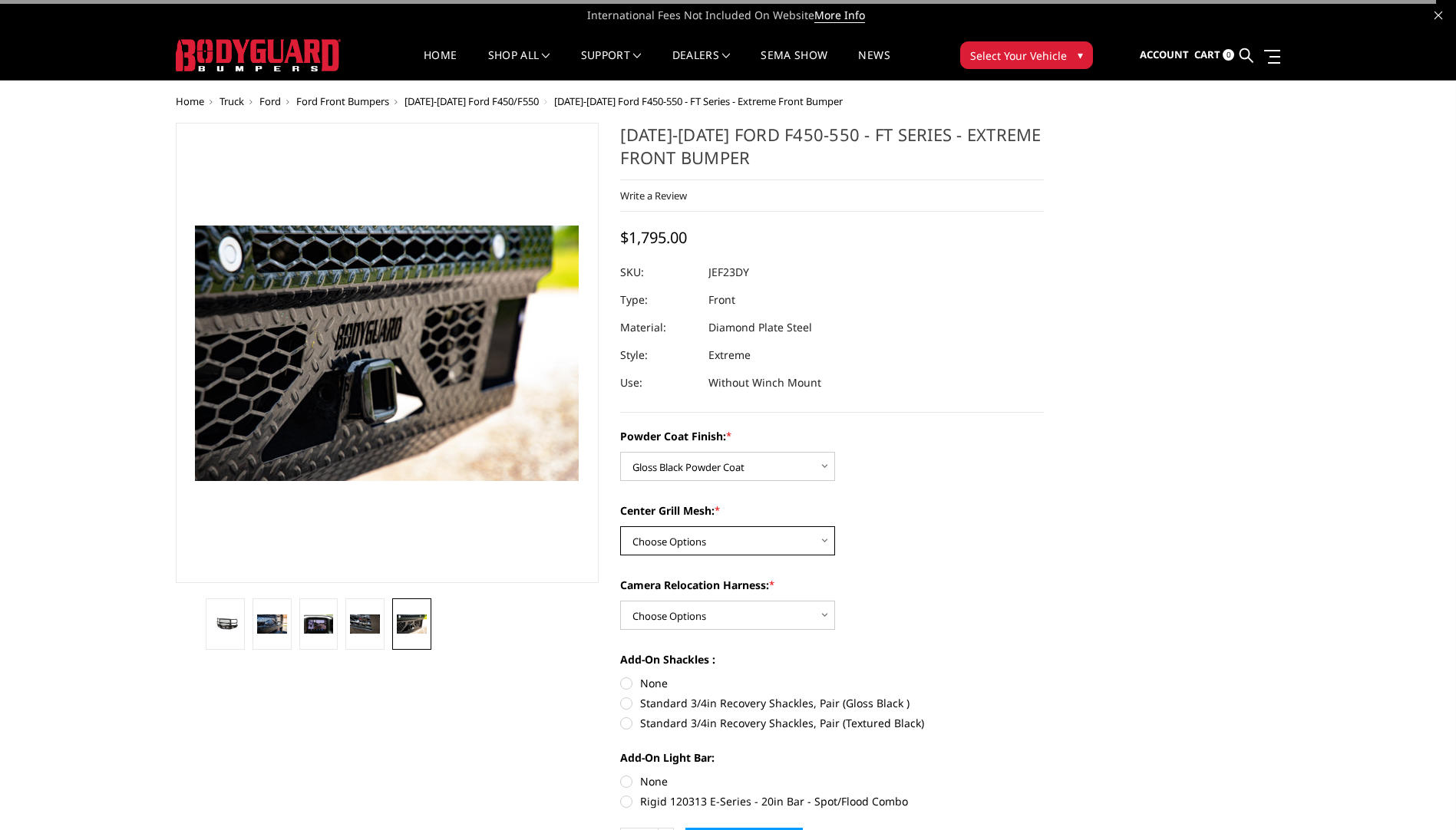
click at [761, 540] on select "Choose Options WITH Expanded Metal in Center Grill WITHOUT Expanded Metal in Ce…" at bounding box center [727, 541] width 215 height 29
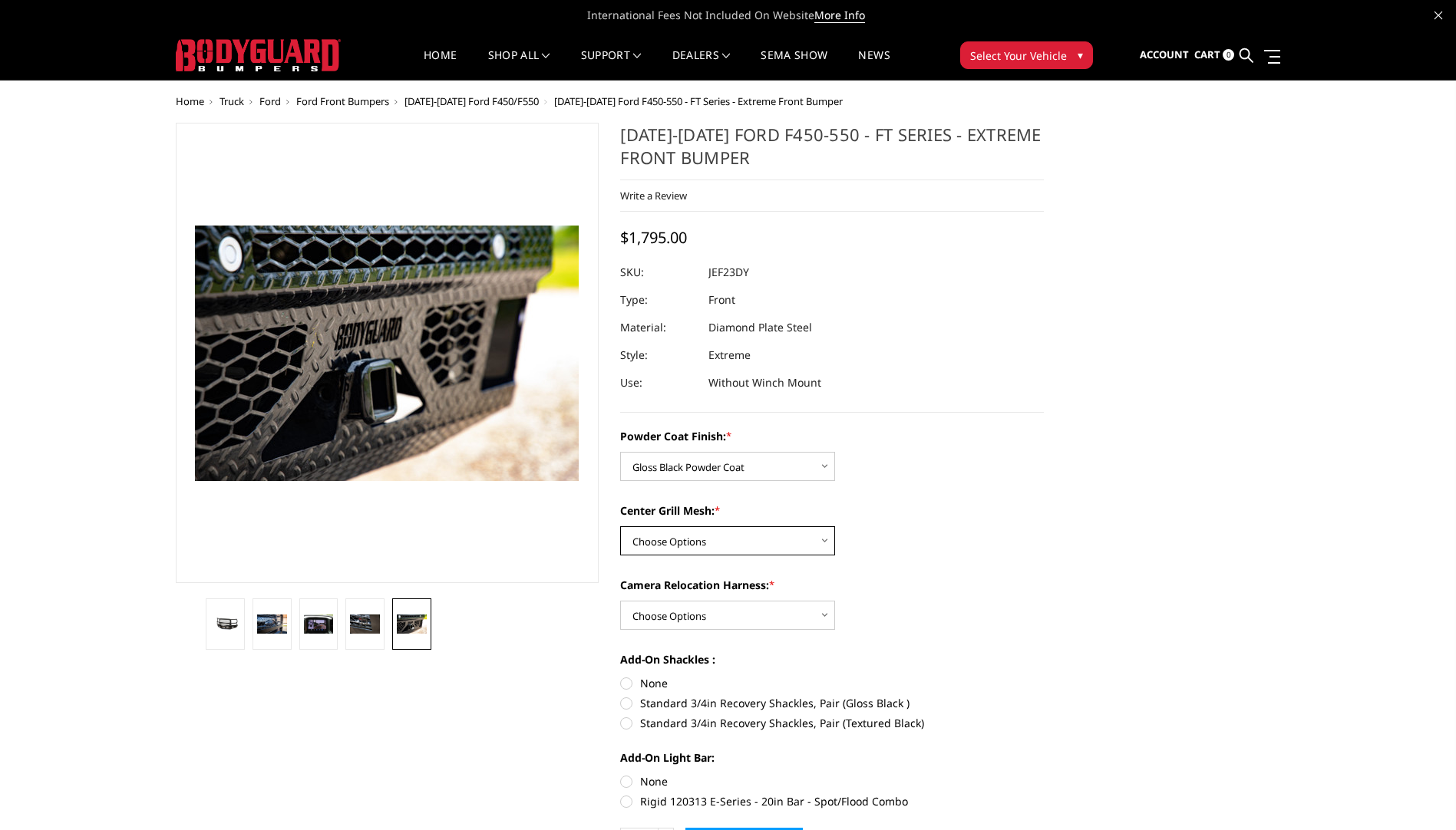
select select "3273"
click at [620, 526] on select "Choose Options WITH Expanded Metal in Center Grill WITHOUT Expanded Metal in Ce…" at bounding box center [727, 541] width 215 height 29
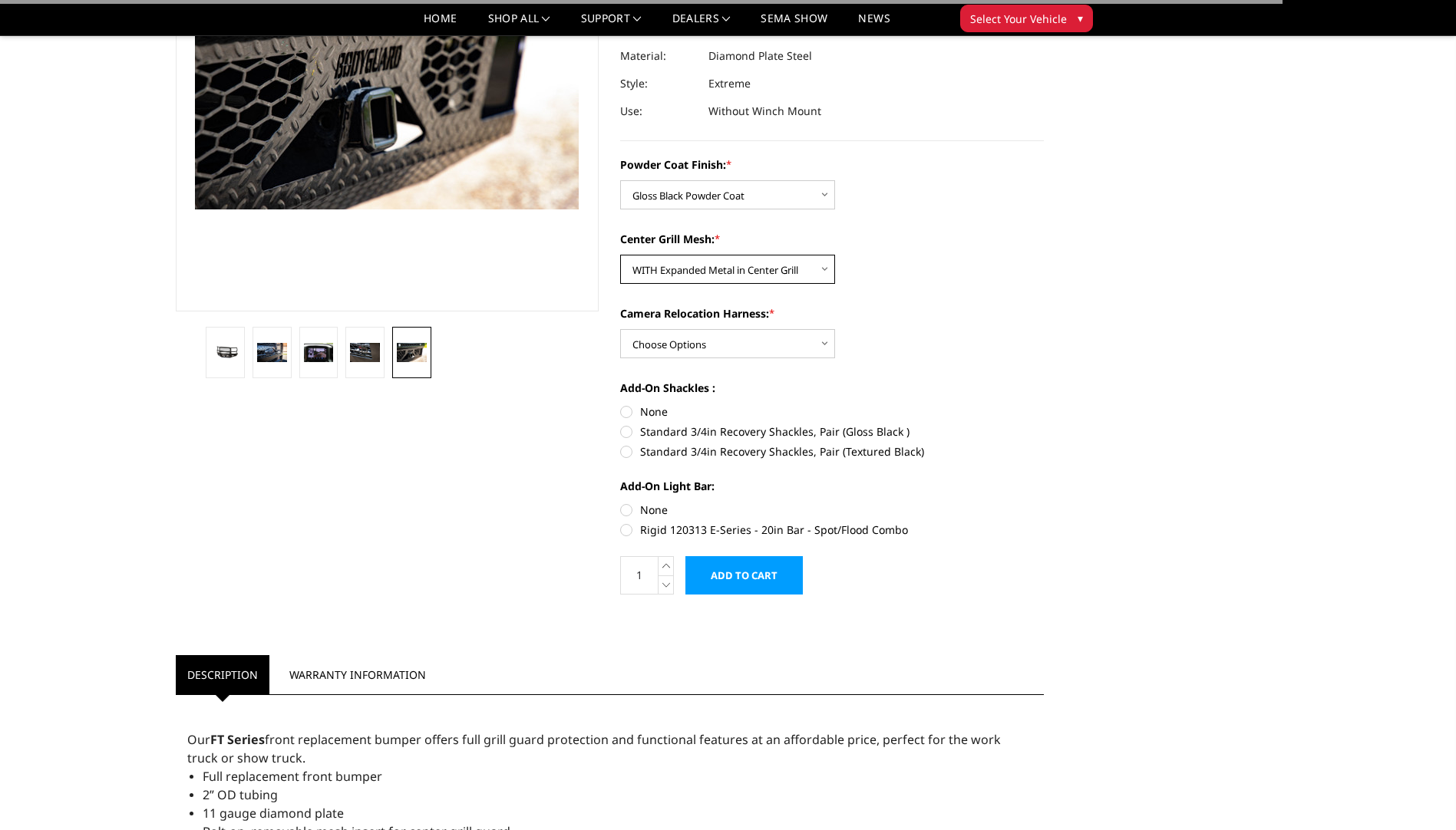
scroll to position [230, 0]
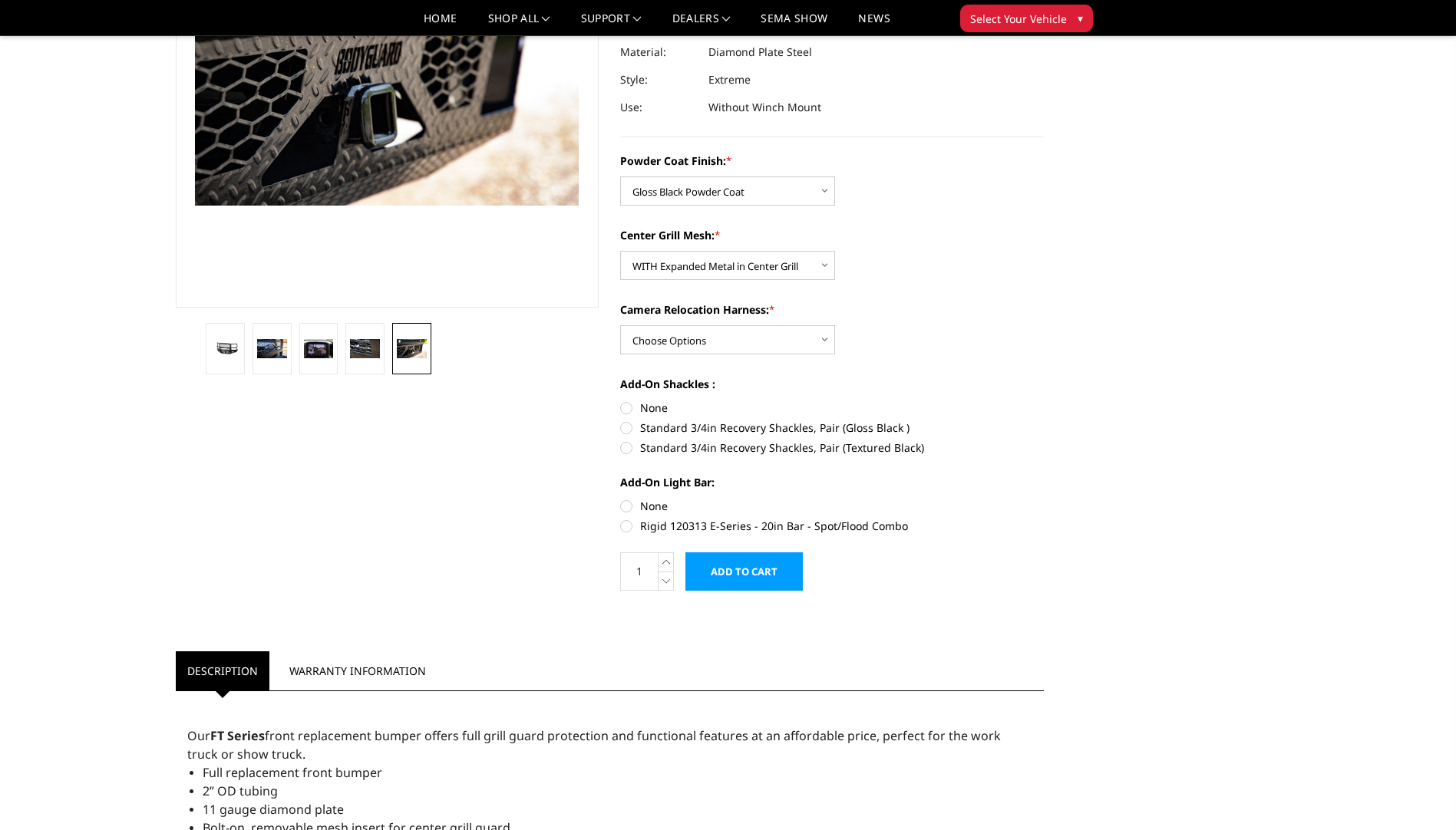
click at [628, 431] on label "Standard 3/4in Recovery Shackles, Pair (Gloss Black )" at bounding box center [831, 427] width 423 height 16
click at [1043, 401] on input "Standard 3/4in Recovery Shackles, Pair (Gloss Black )" at bounding box center [1043, 400] width 1 height 1
radio input "true"
click at [623, 519] on label "Rigid 120313 E-Series - 20in Bar - Spot/Flood Combo" at bounding box center [831, 525] width 423 height 16
click at [1043, 499] on input "Rigid 120313 E-Series - 20in Bar - Spot/Flood Combo" at bounding box center [1043, 498] width 1 height 1
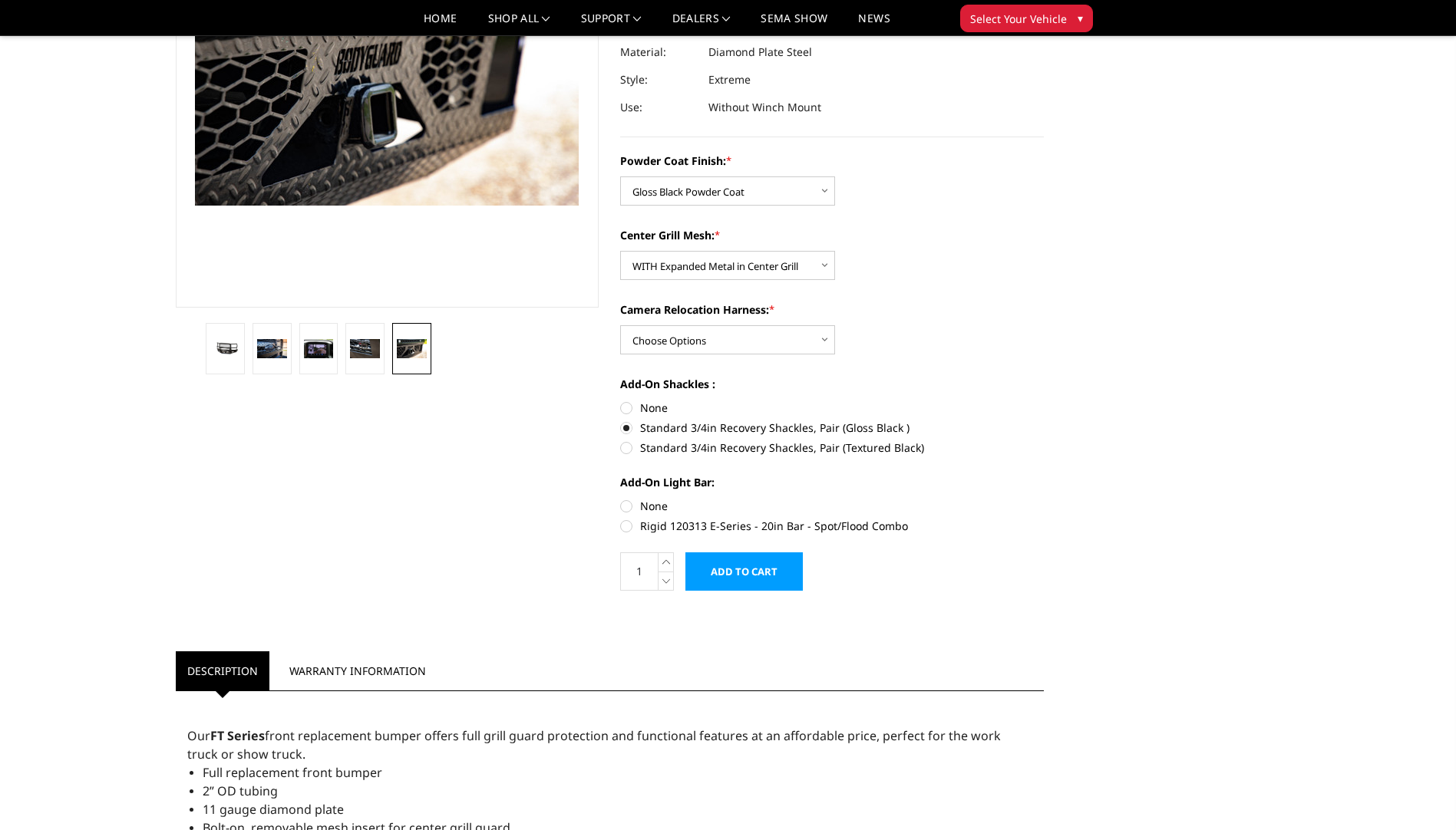
radio input "true"
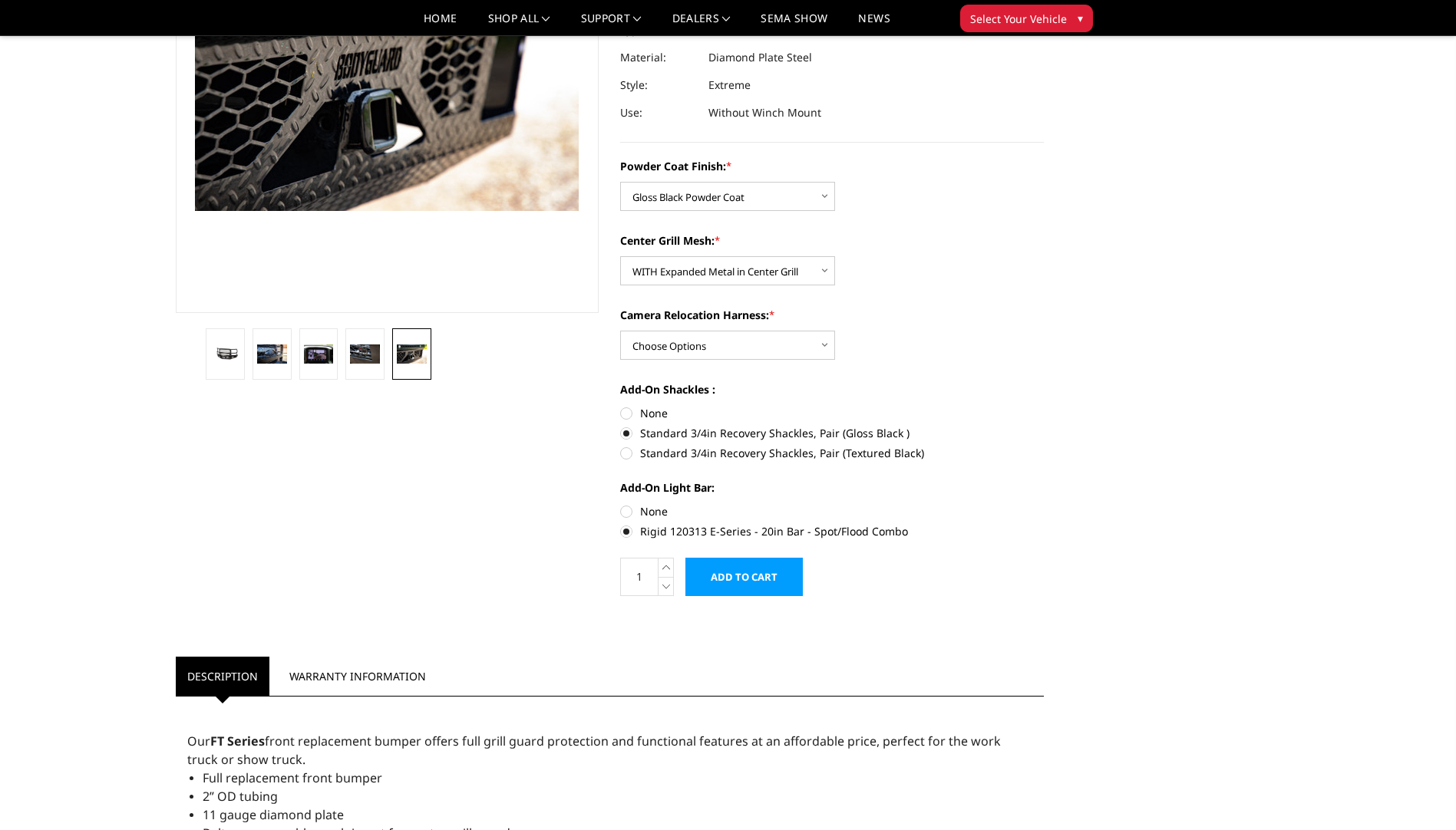
scroll to position [0, 0]
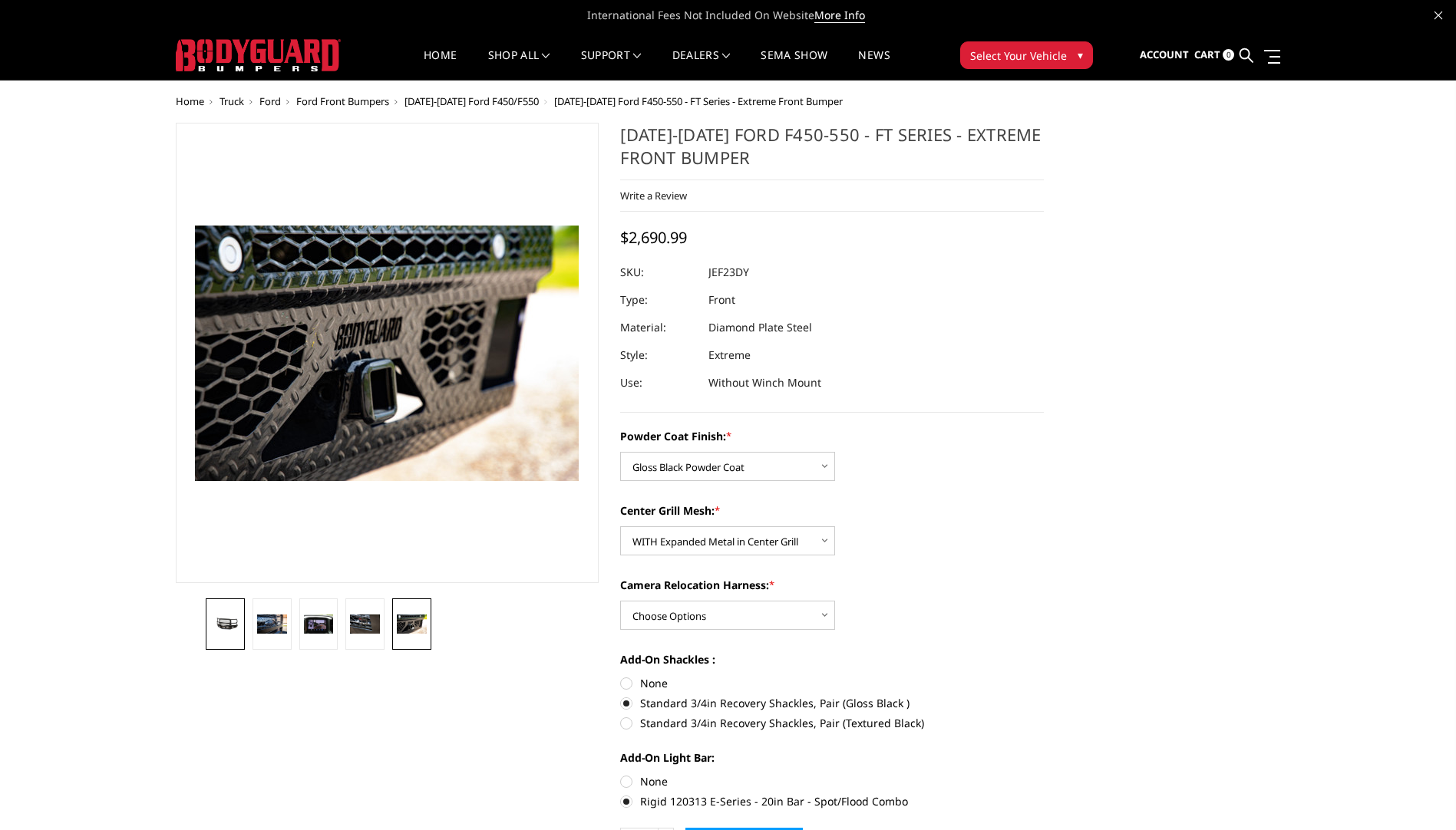
click at [241, 615] on link at bounding box center [225, 624] width 39 height 52
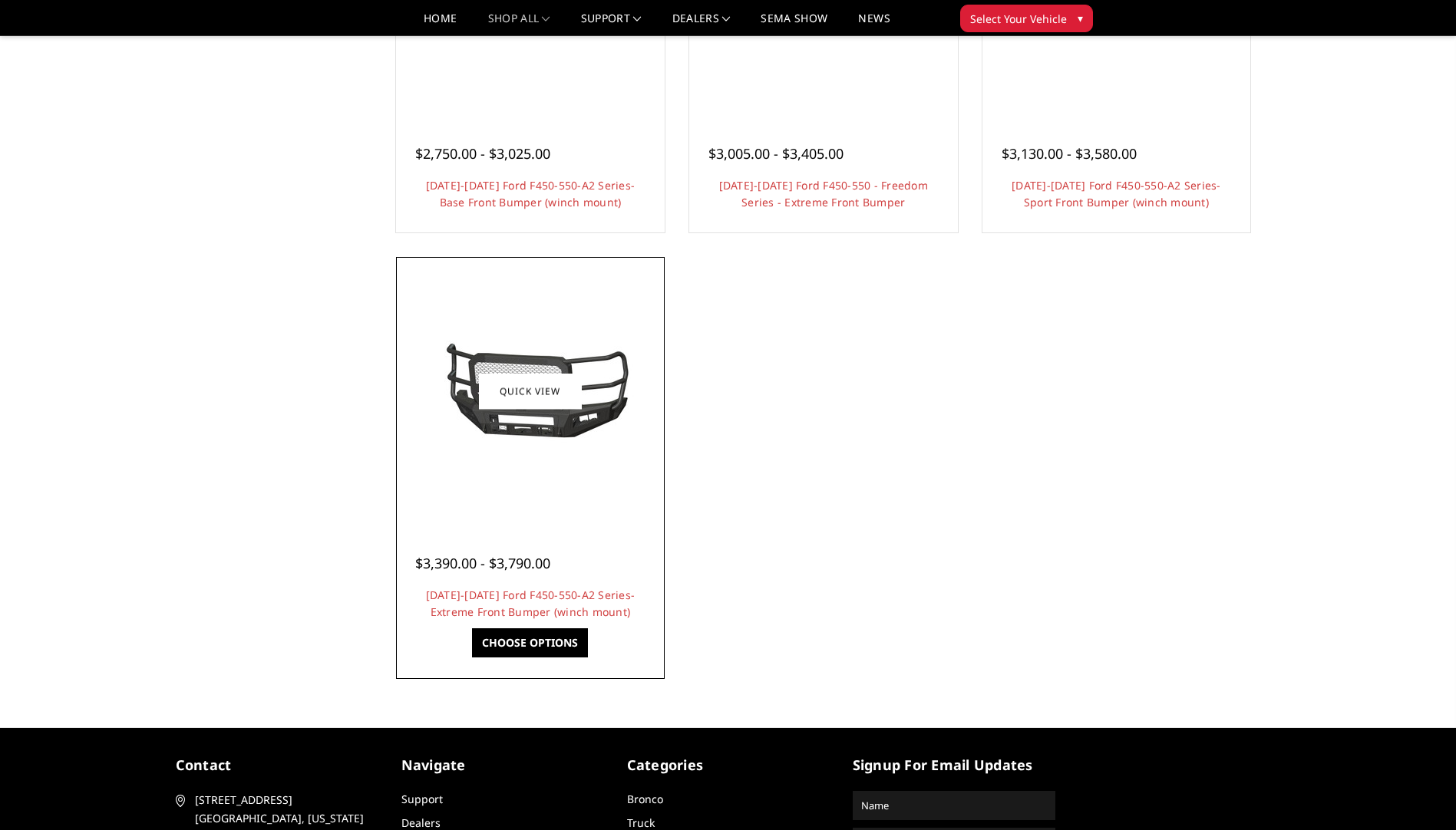
scroll to position [1258, 0]
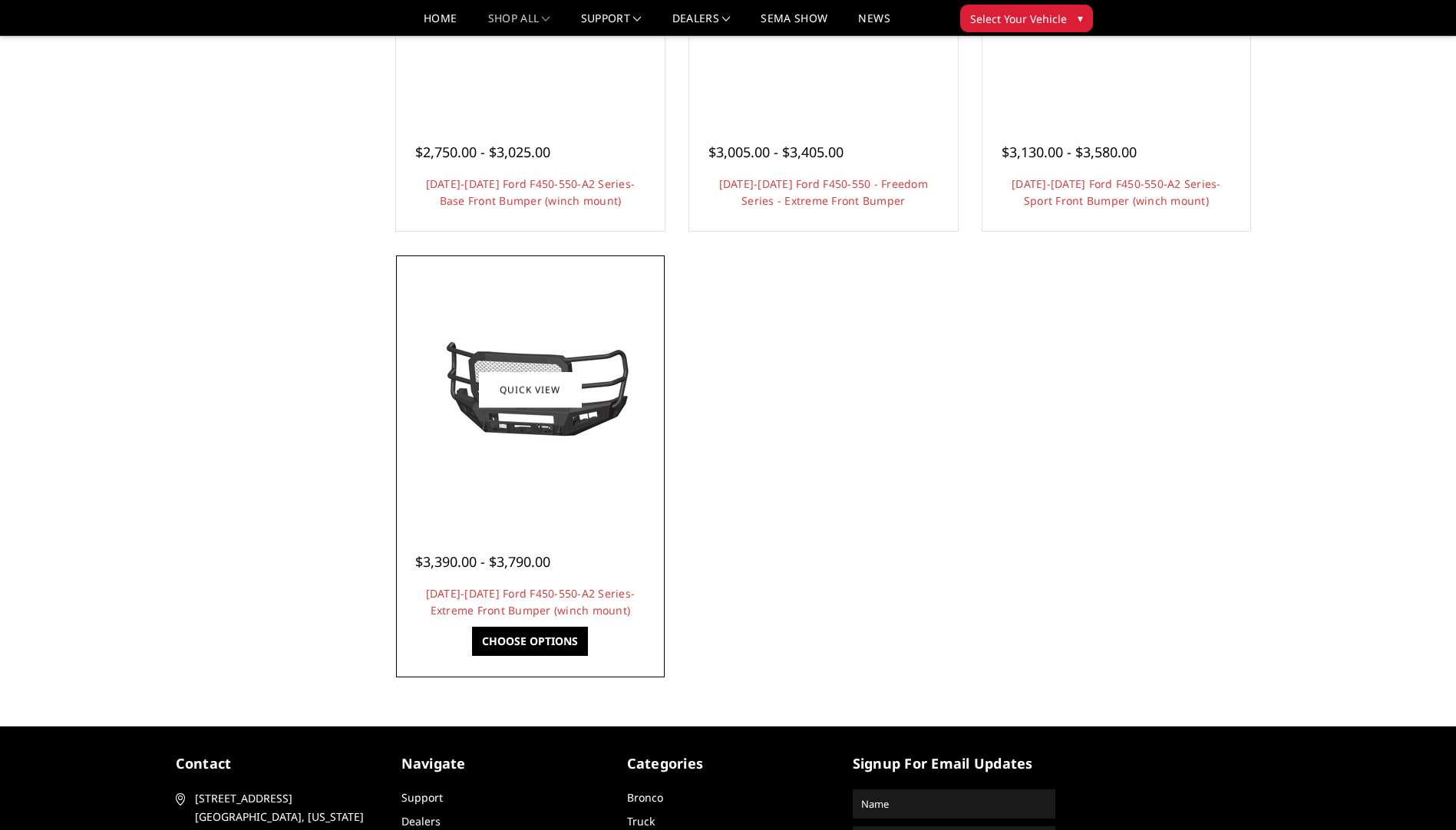
click at [569, 449] on div at bounding box center [530, 389] width 261 height 261
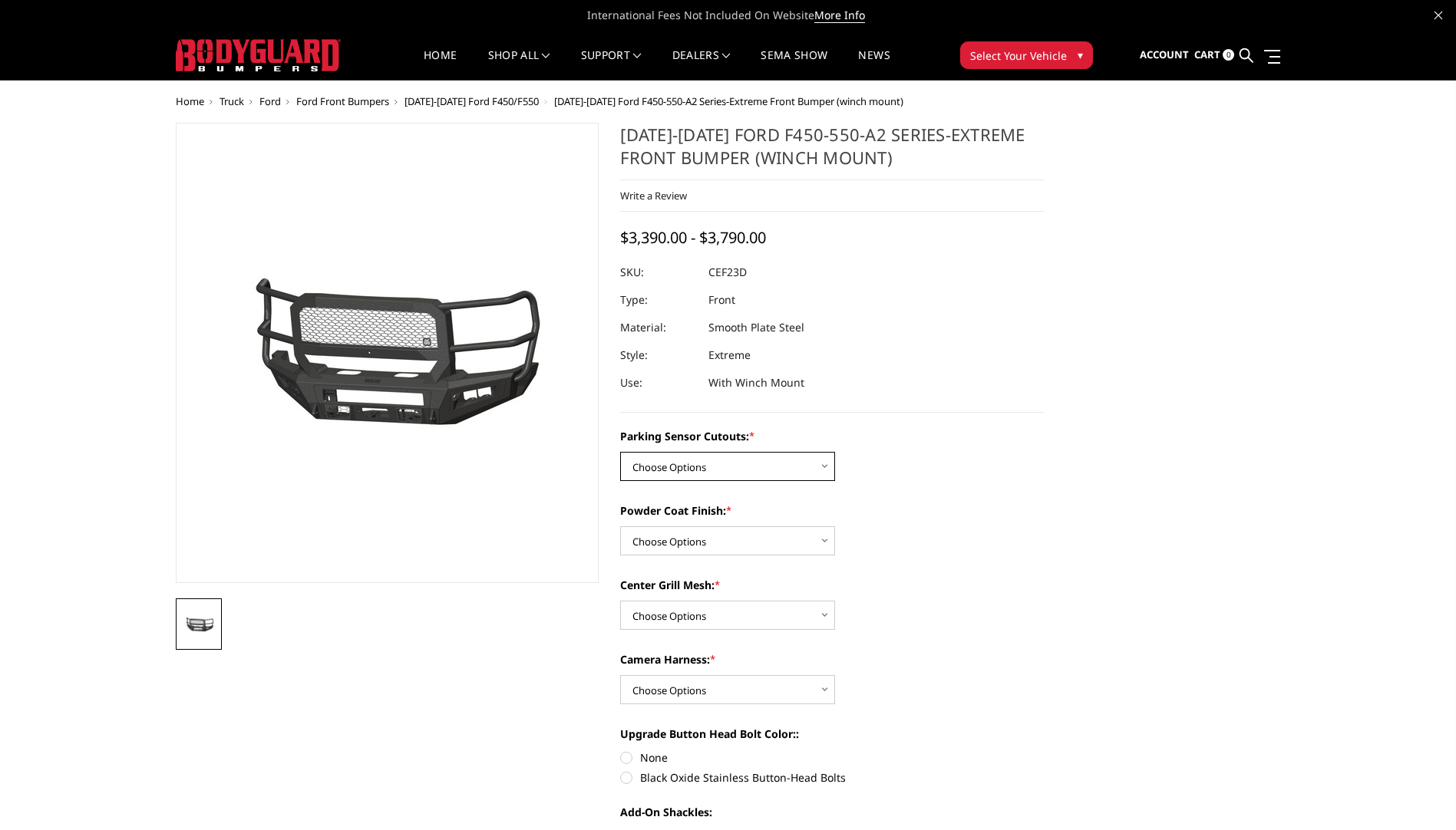
click at [803, 467] on select "Choose Options No-Without Parking Sensor Cutouts Yes-With Parking Sensor Cutouts" at bounding box center [727, 466] width 215 height 29
select select "2429"
click at [620, 452] on select "Choose Options No-Without Parking Sensor Cutouts Yes-With Parking Sensor Cutouts" at bounding box center [727, 466] width 215 height 29
click at [781, 539] on select "Choose Options Bare Metal Textured Black Powder Coat" at bounding box center [727, 541] width 215 height 29
select select "2431"
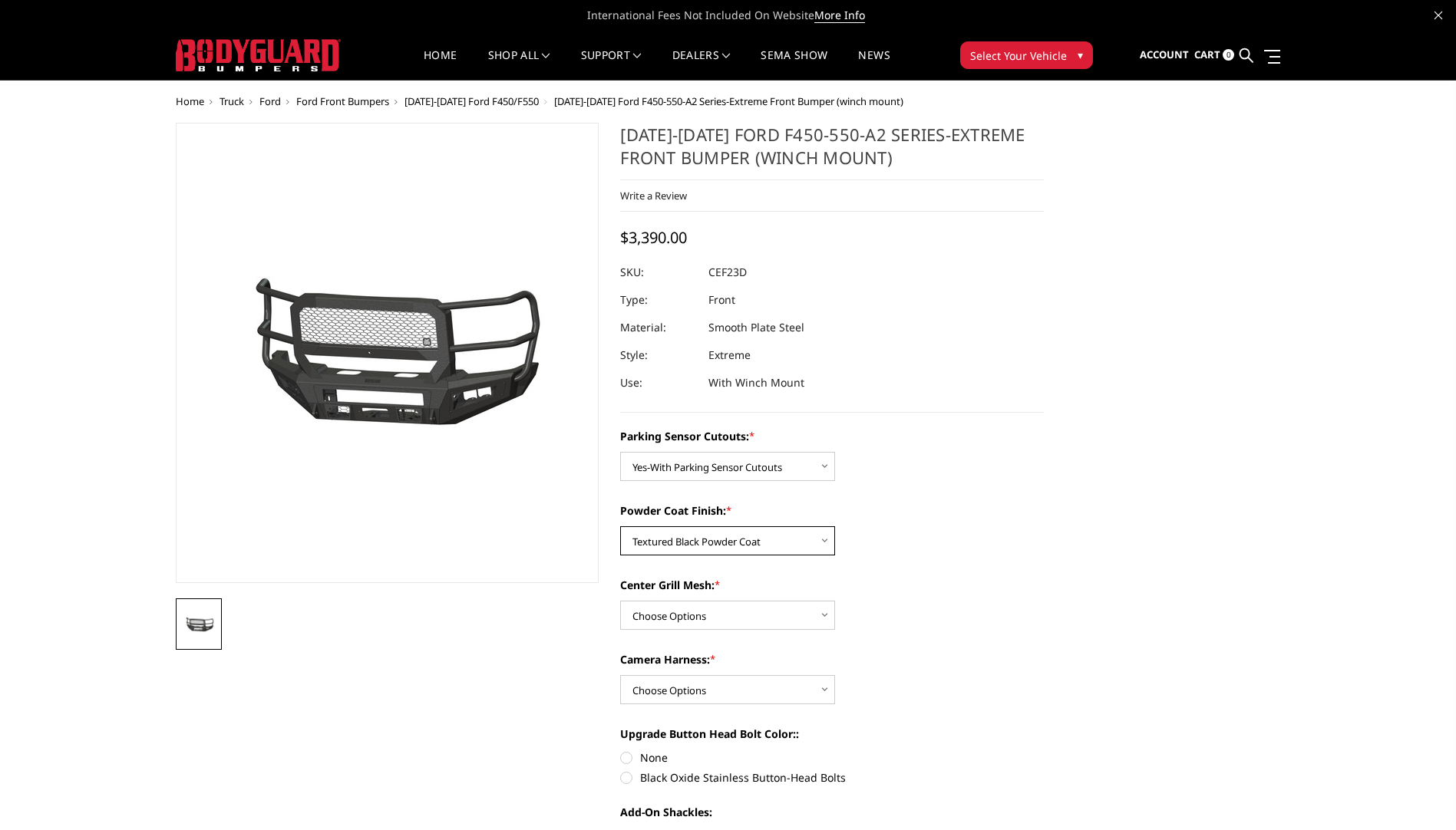
click at [620, 526] on select "Choose Options Bare Metal Textured Black Powder Coat" at bounding box center [727, 541] width 215 height 29
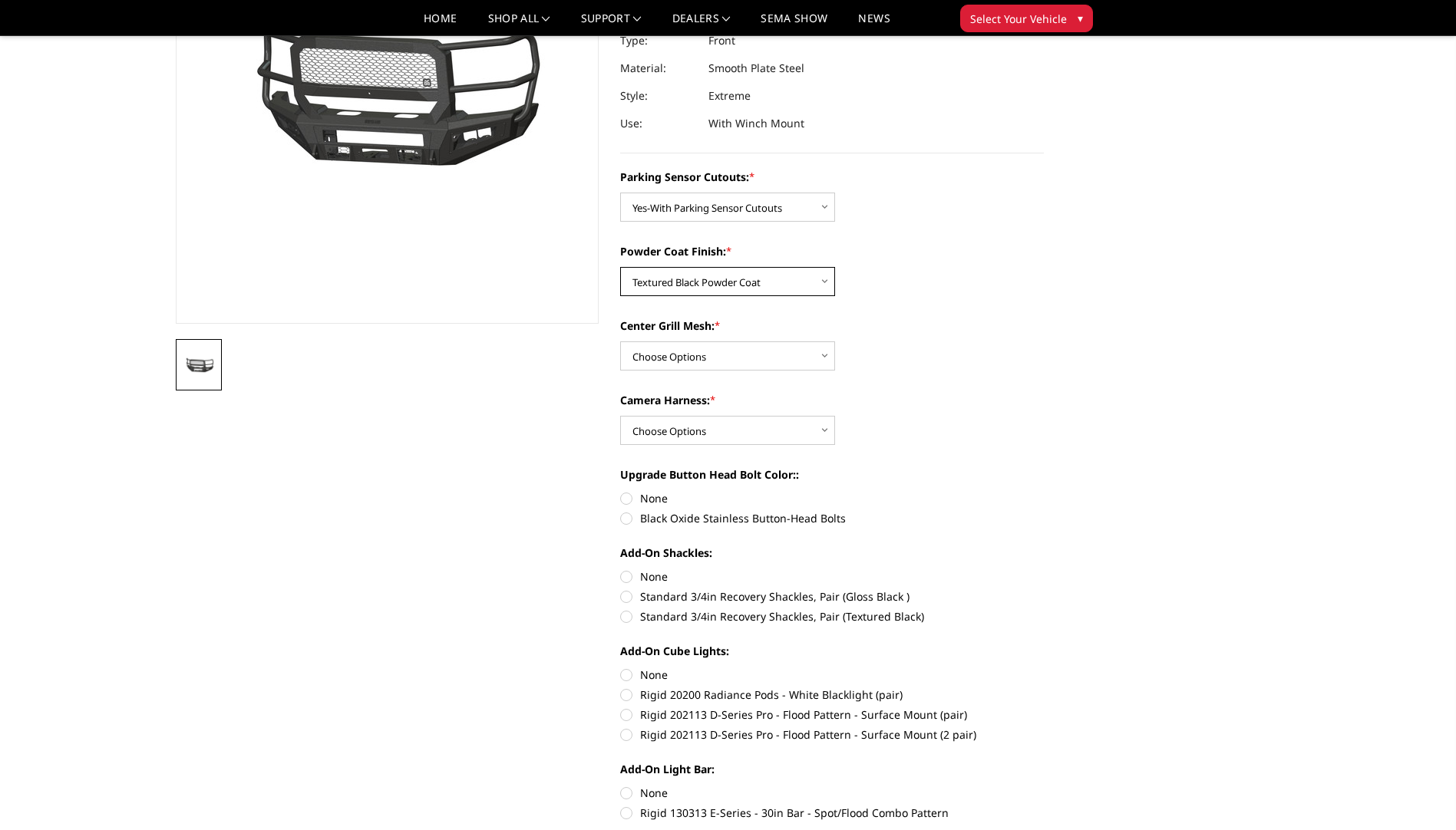
scroll to position [230, 0]
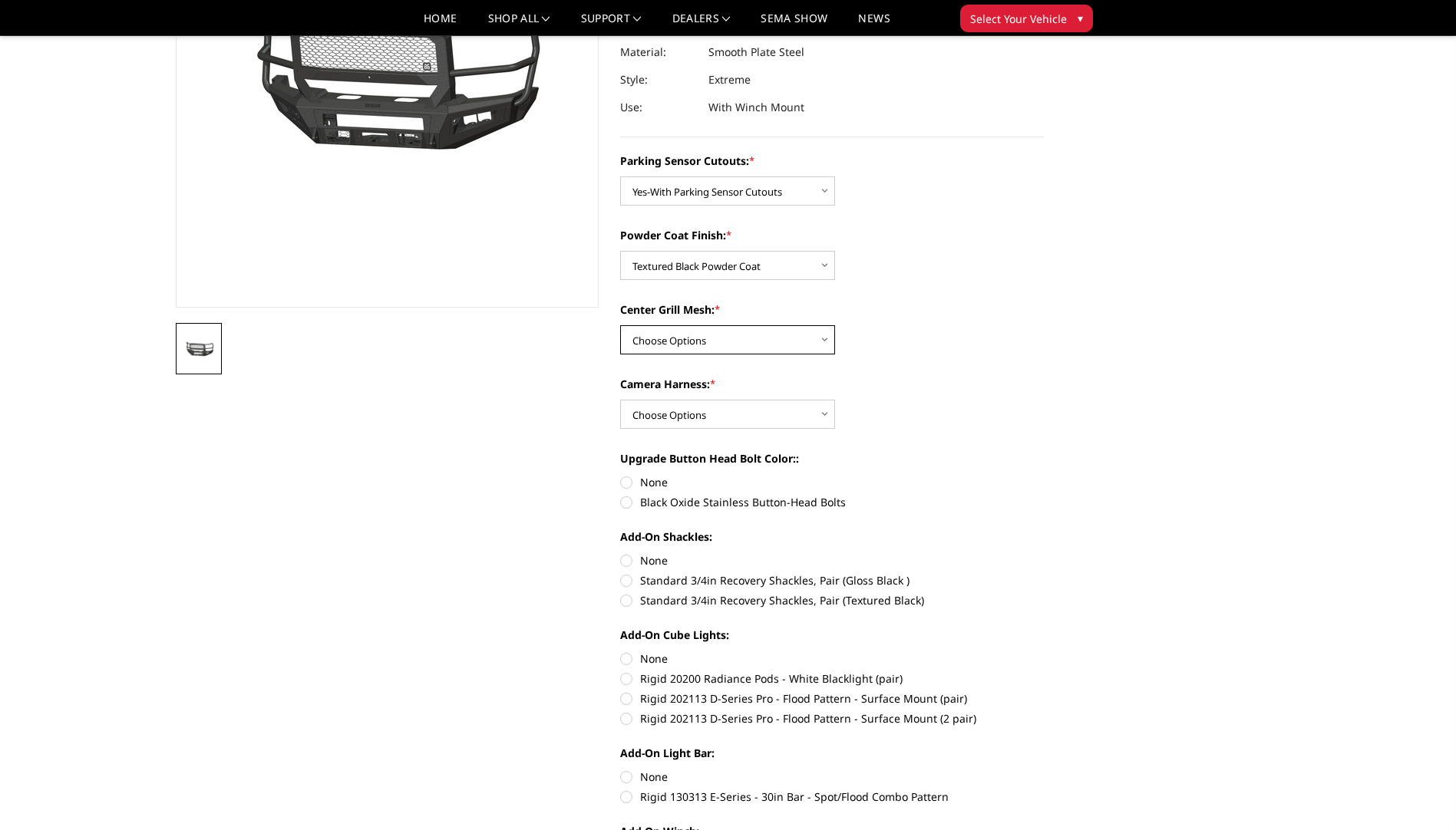
click at [758, 331] on select "Choose Options With Center Grill Mesh Without Center Grill Mesh" at bounding box center [727, 339] width 215 height 29
select select "2433"
click at [620, 325] on select "Choose Options With Center Grill Mesh Without Center Grill Mesh" at bounding box center [727, 339] width 215 height 29
click at [627, 499] on label "Black Oxide Stainless Button-Head Bolts" at bounding box center [831, 502] width 423 height 16
click at [1043, 475] on input "Black Oxide Stainless Button-Head Bolts" at bounding box center [1043, 474] width 1 height 1
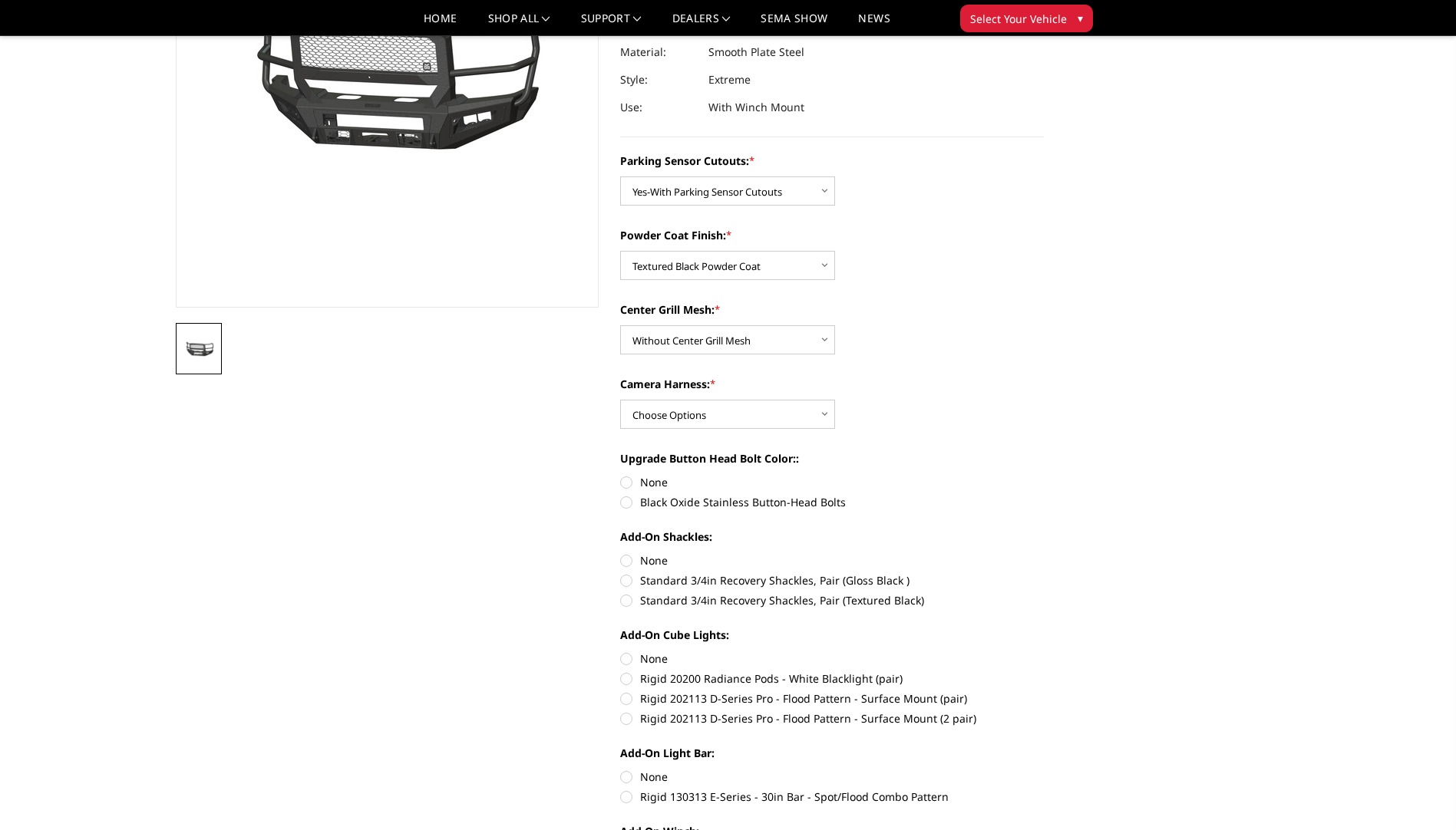
radio input "true"
click at [625, 599] on label "Standard 3/4in Recovery Shackles, Pair (Textured Black)" at bounding box center [831, 600] width 423 height 16
click at [1043, 573] on input "Standard 3/4in Recovery Shackles, Pair (Textured Black)" at bounding box center [1043, 573] width 1 height 1
radio input "true"
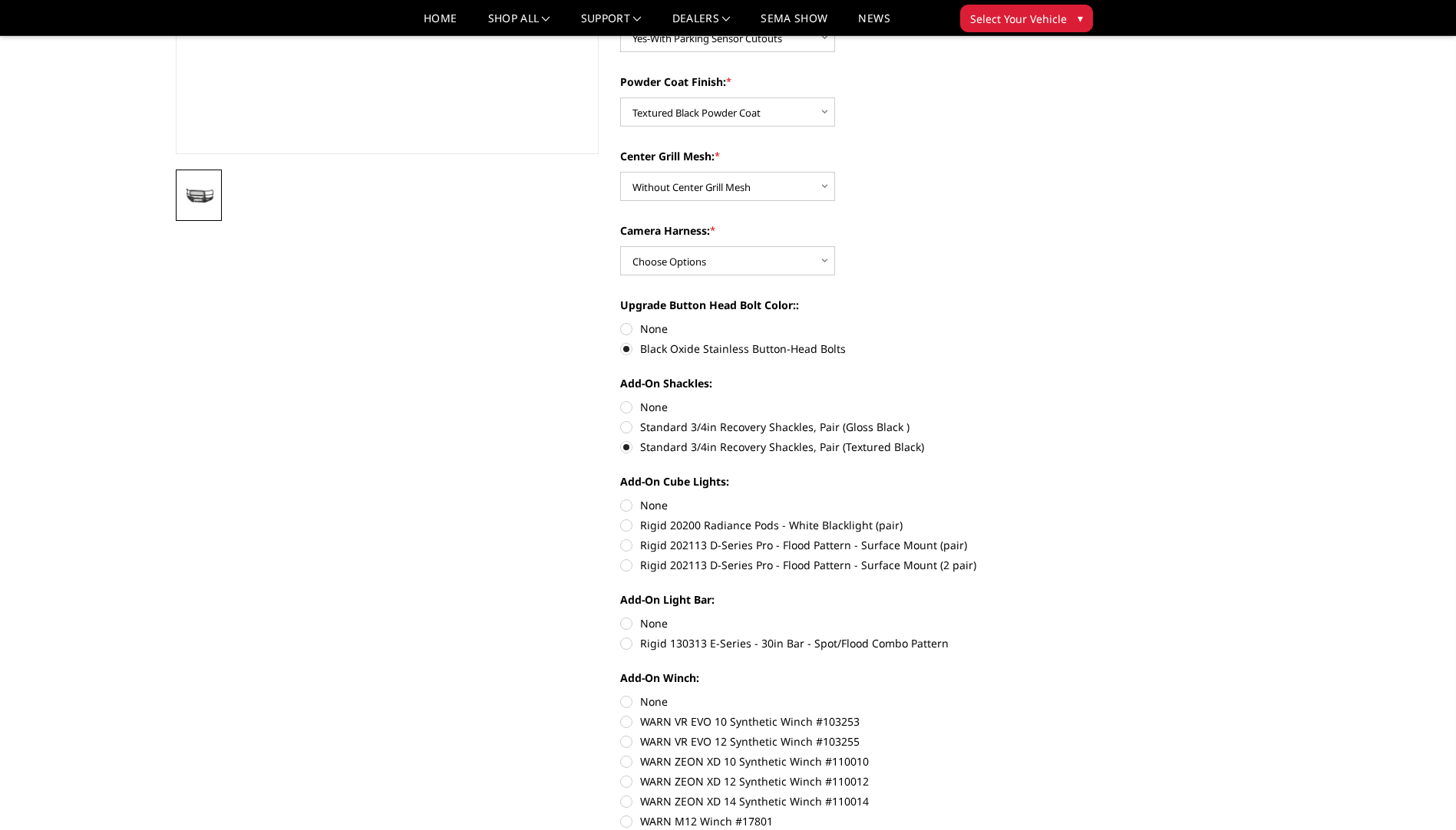
click at [628, 549] on label "Rigid 202113 D-Series Pro - Flood Pattern - Surface Mount (pair)" at bounding box center [831, 545] width 423 height 16
click at [1043, 517] on input "Rigid 202113 D-Series Pro - Flood Pattern - Surface Mount (pair)" at bounding box center [1043, 517] width 1 height 1
radio input "true"
click at [629, 643] on label "Rigid 130313 E-Series - 30in Bar - Spot/Flood Combo Pattern" at bounding box center [831, 643] width 423 height 16
click at [1043, 616] on input "Rigid 130313 E-Series - 30in Bar - Spot/Flood Combo Pattern" at bounding box center [1043, 615] width 1 height 1
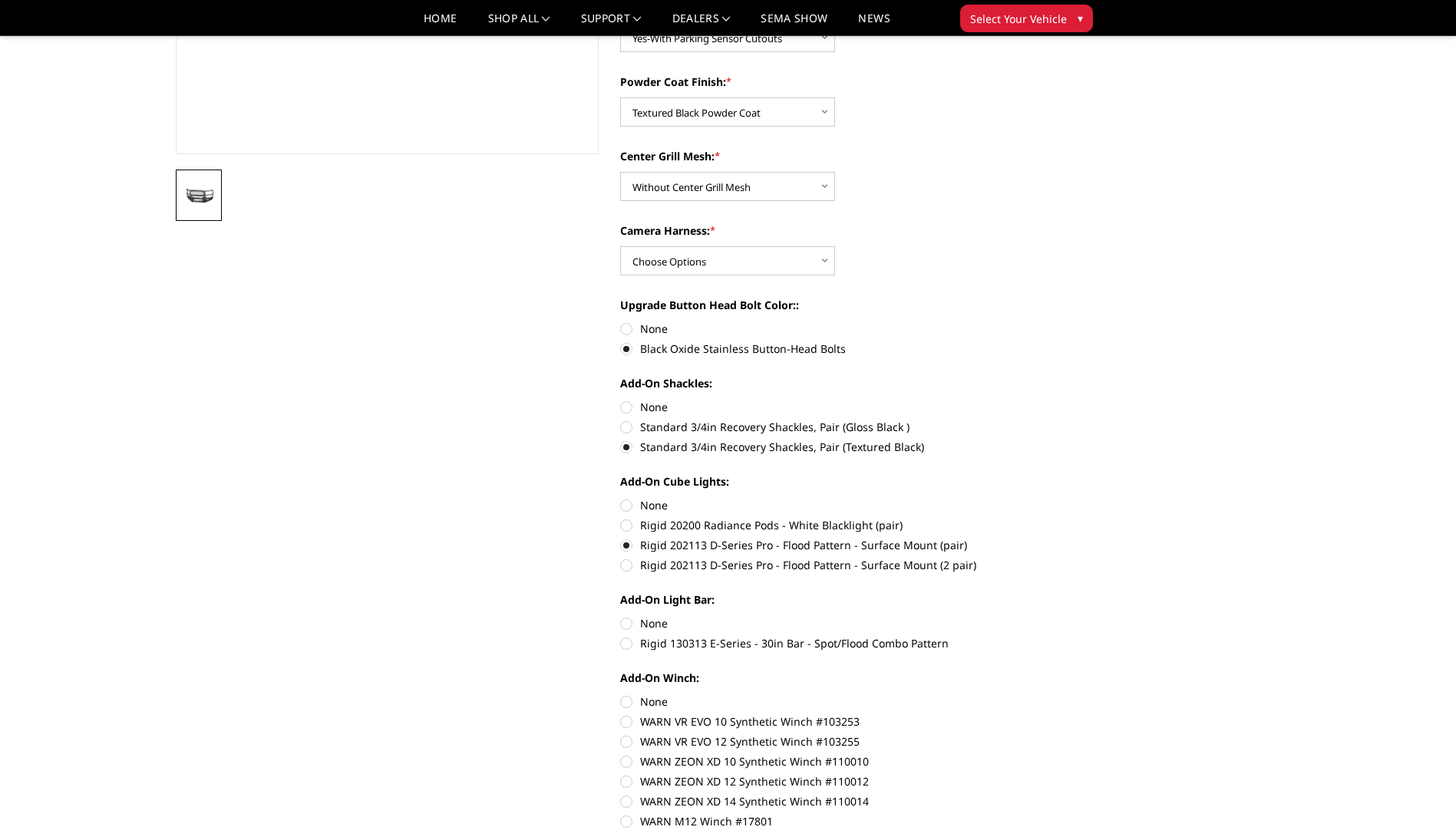
radio input "true"
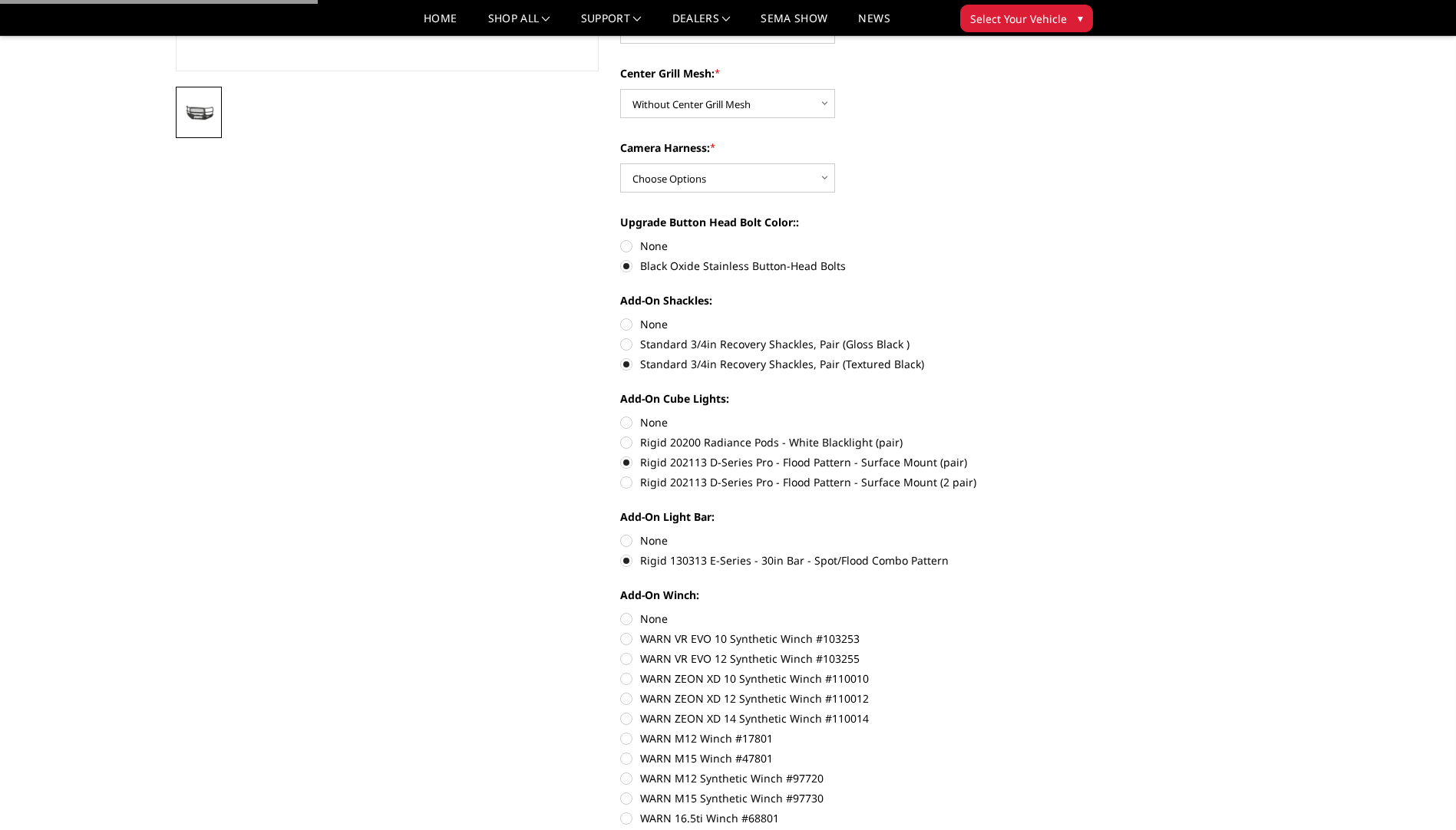
scroll to position [614, 0]
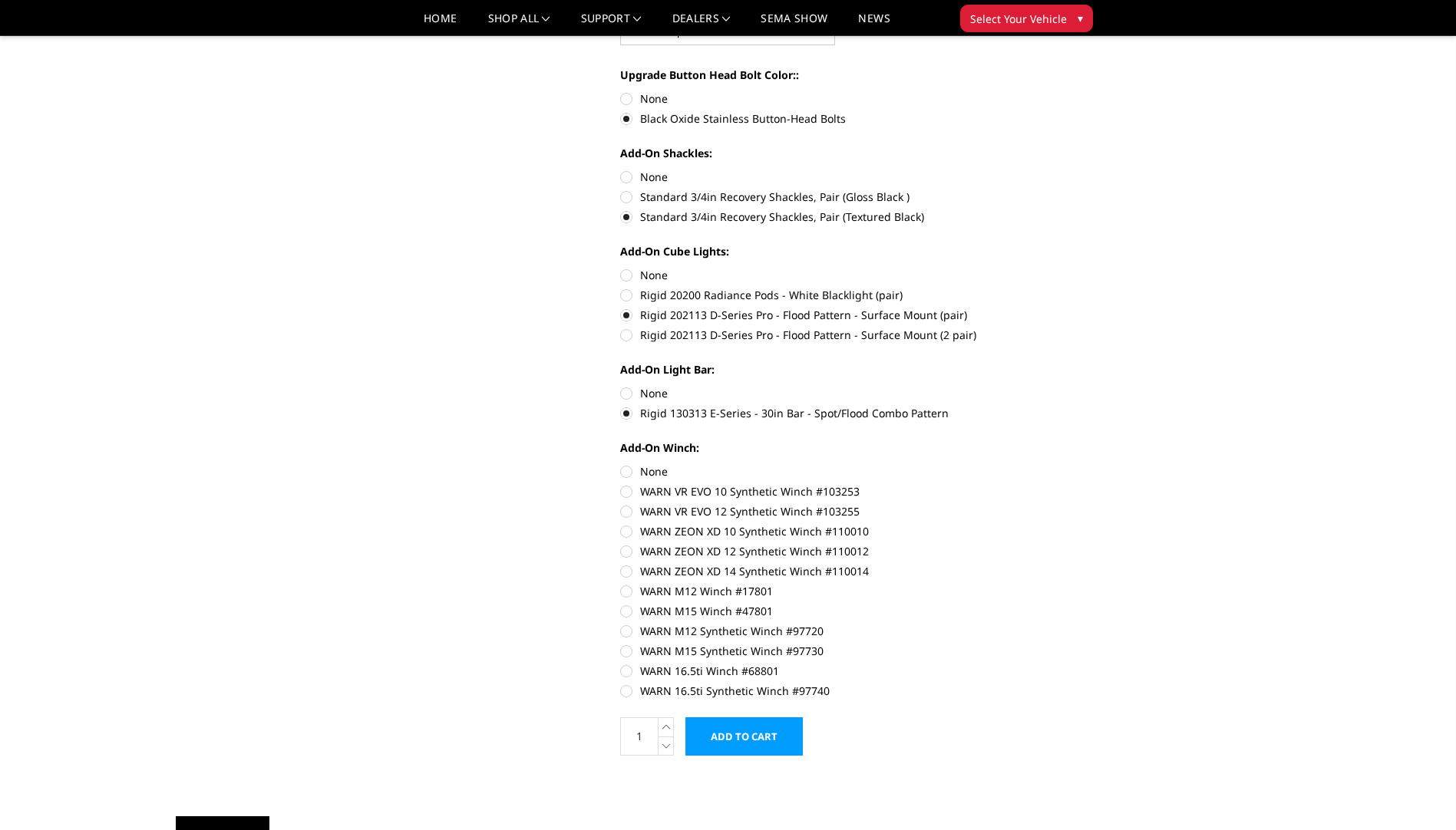
click at [631, 652] on label "WARN M15 Synthetic Winch #97730" at bounding box center [831, 651] width 423 height 16
click at [1043, 623] on input "WARN M15 Synthetic Winch #97730" at bounding box center [1043, 622] width 1 height 1
radio input "true"
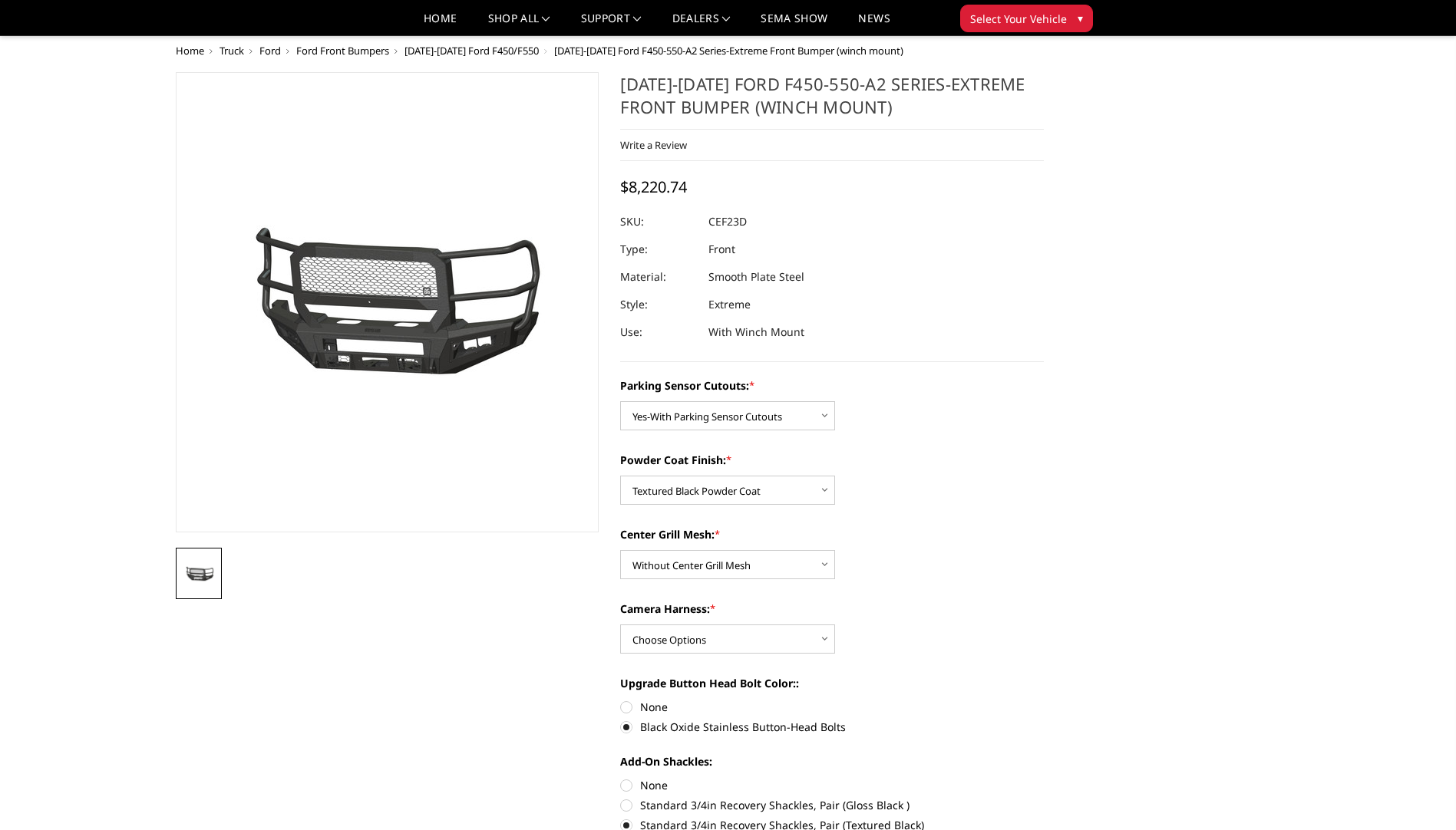
scroll to position [0, 0]
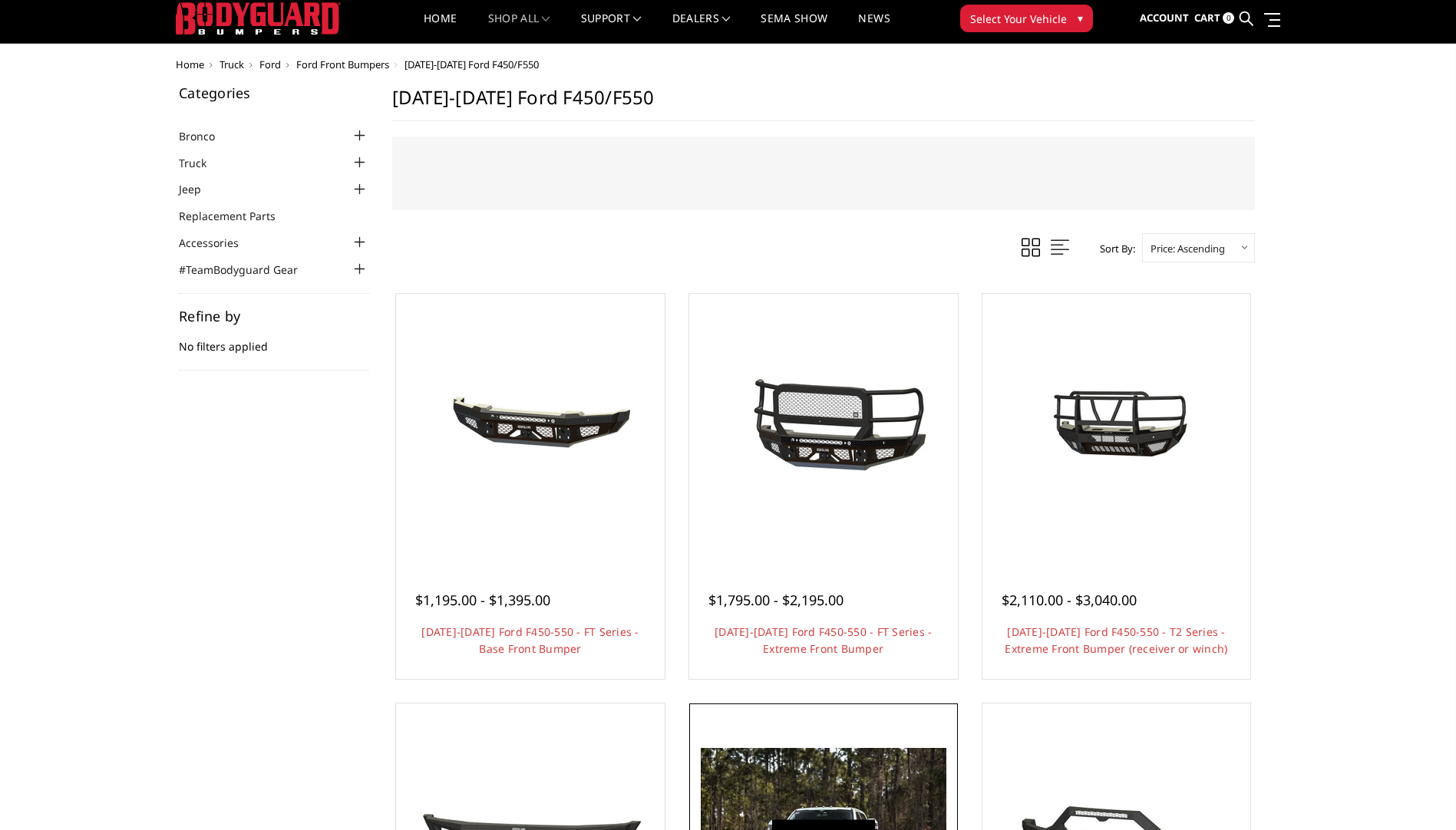
scroll to position [30, 0]
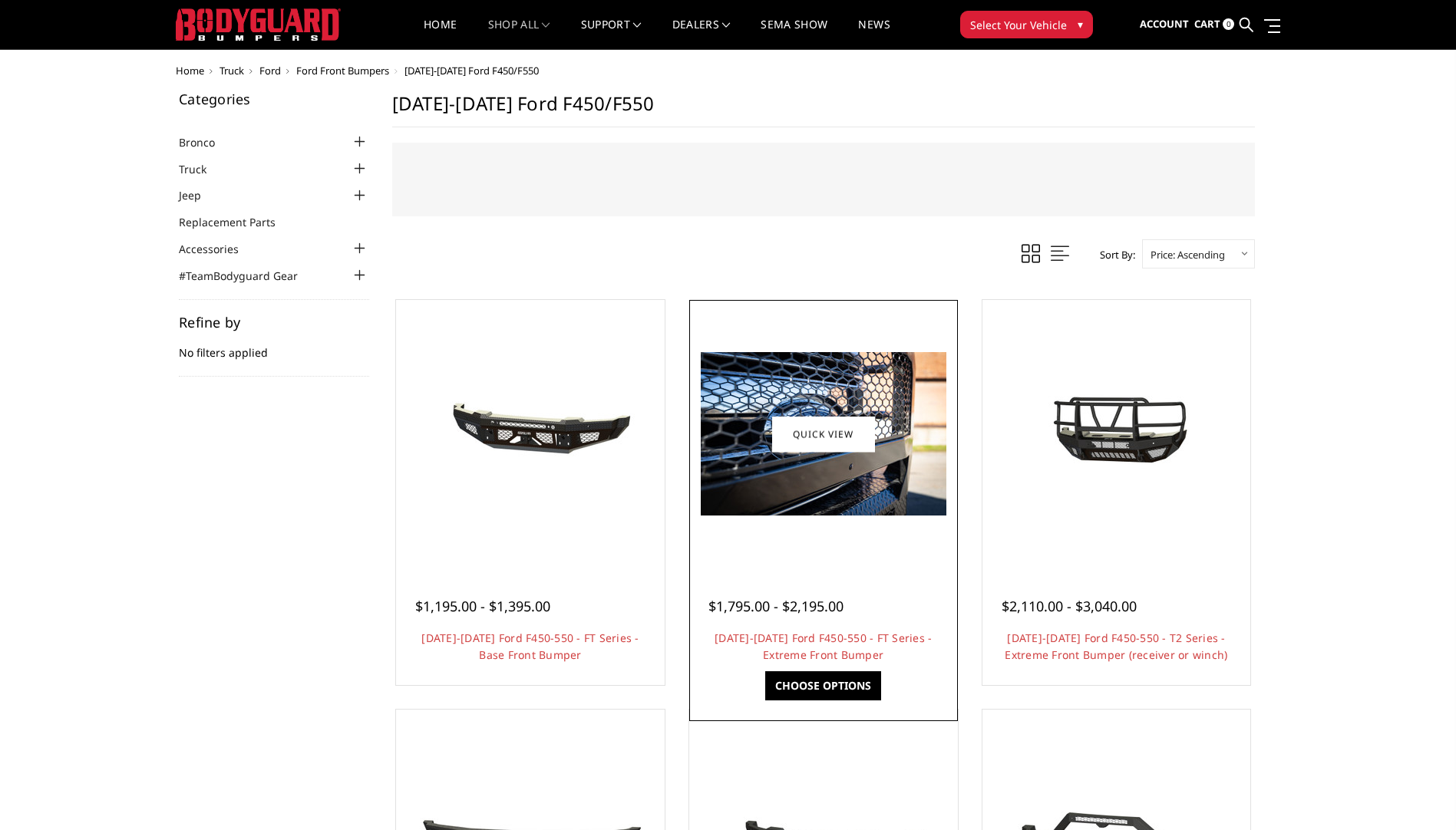
click at [849, 505] on img at bounding box center [823, 433] width 246 height 163
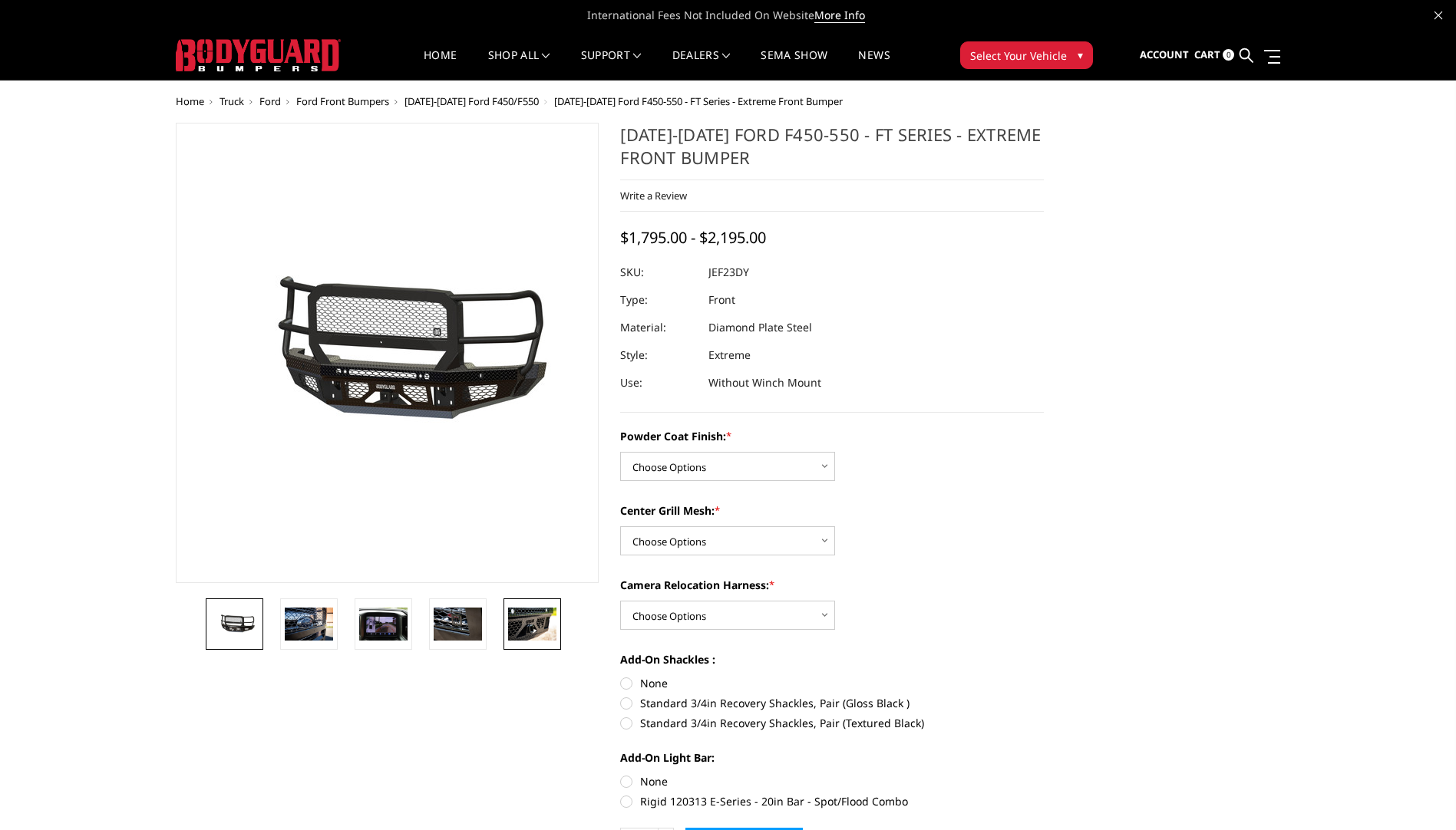
click at [545, 639] on img at bounding box center [532, 623] width 48 height 32
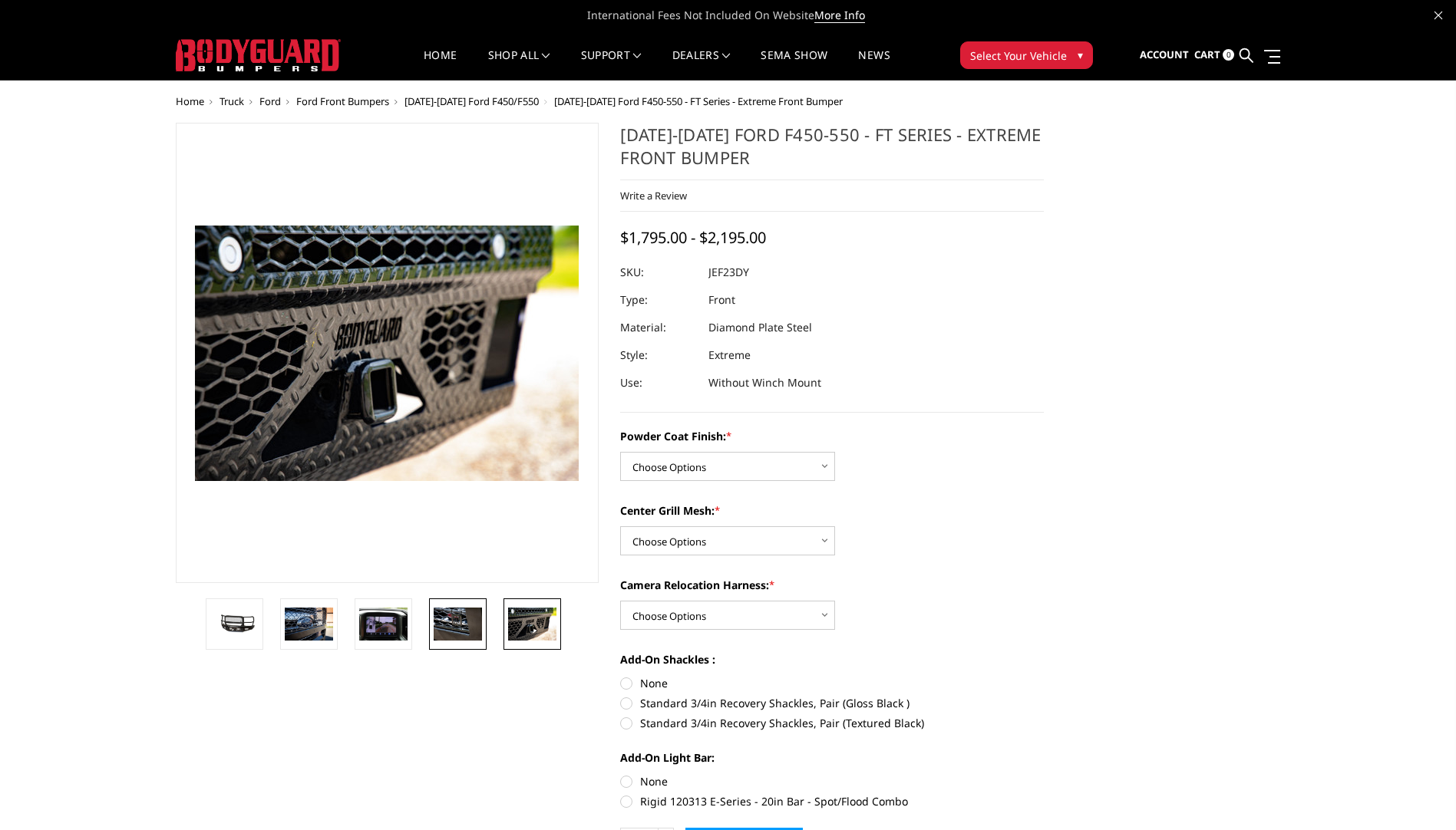
click at [442, 625] on img at bounding box center [458, 623] width 48 height 32
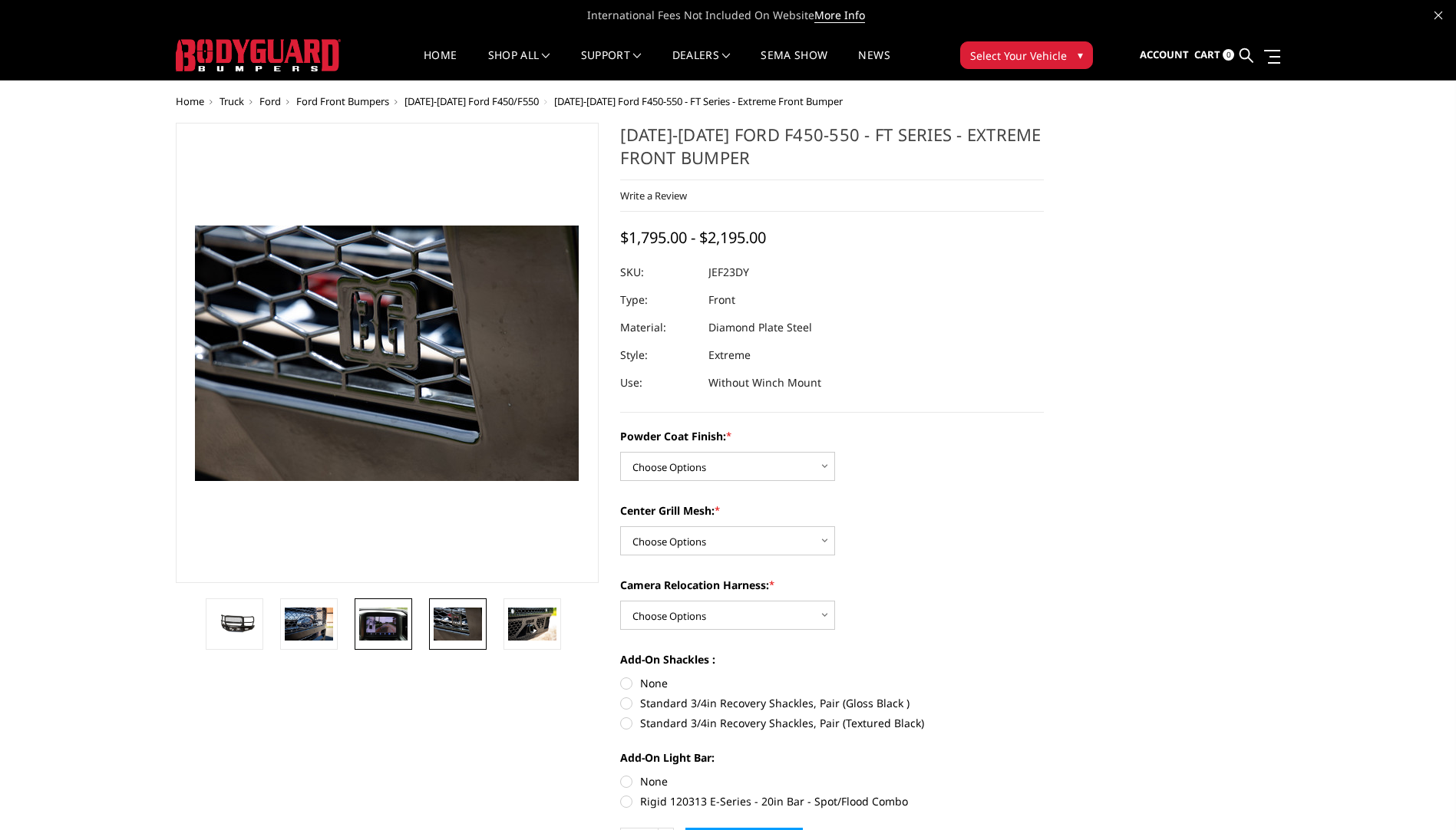
click at [392, 632] on img at bounding box center [383, 623] width 48 height 32
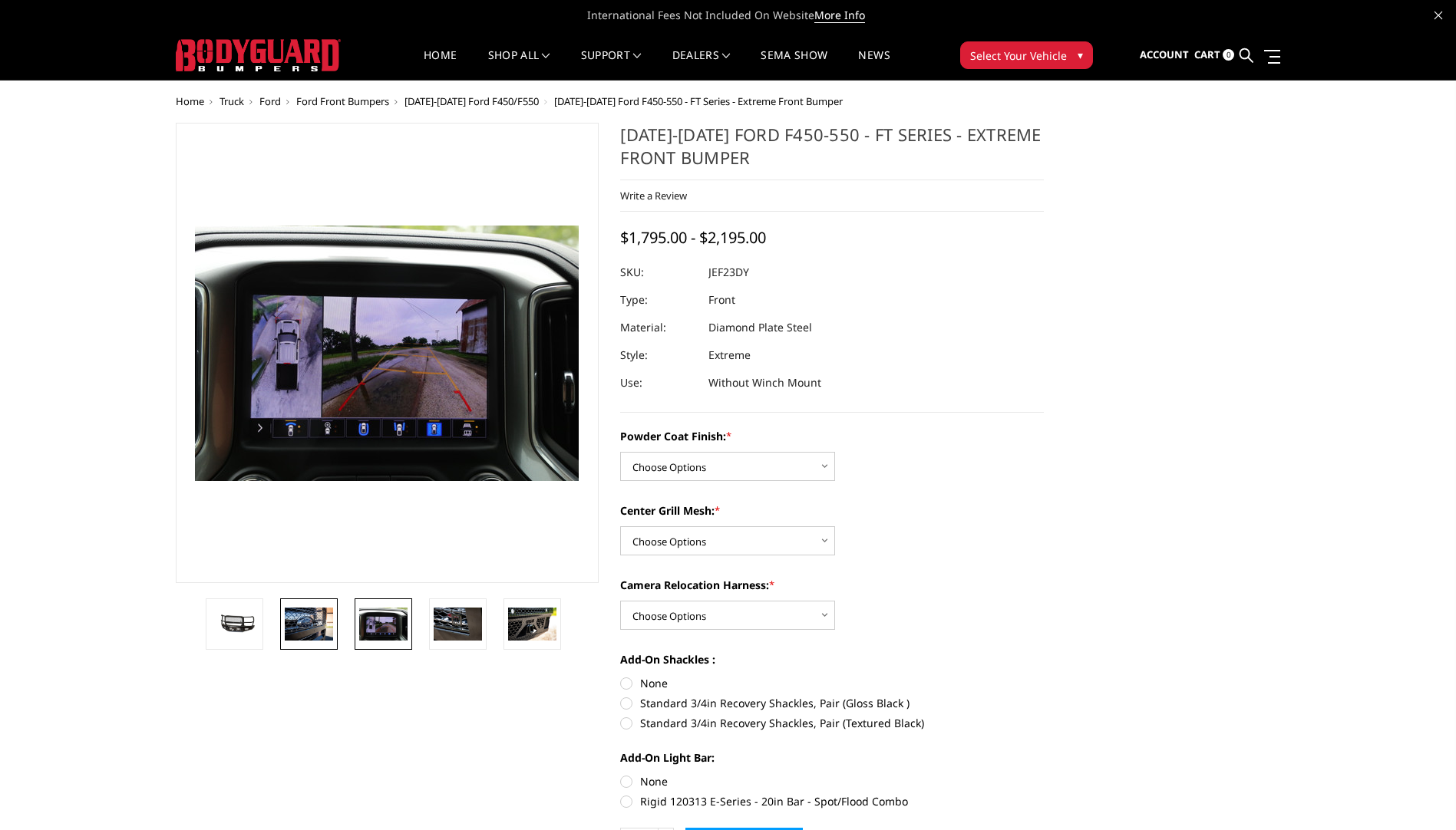
click at [318, 617] on img at bounding box center [309, 623] width 48 height 32
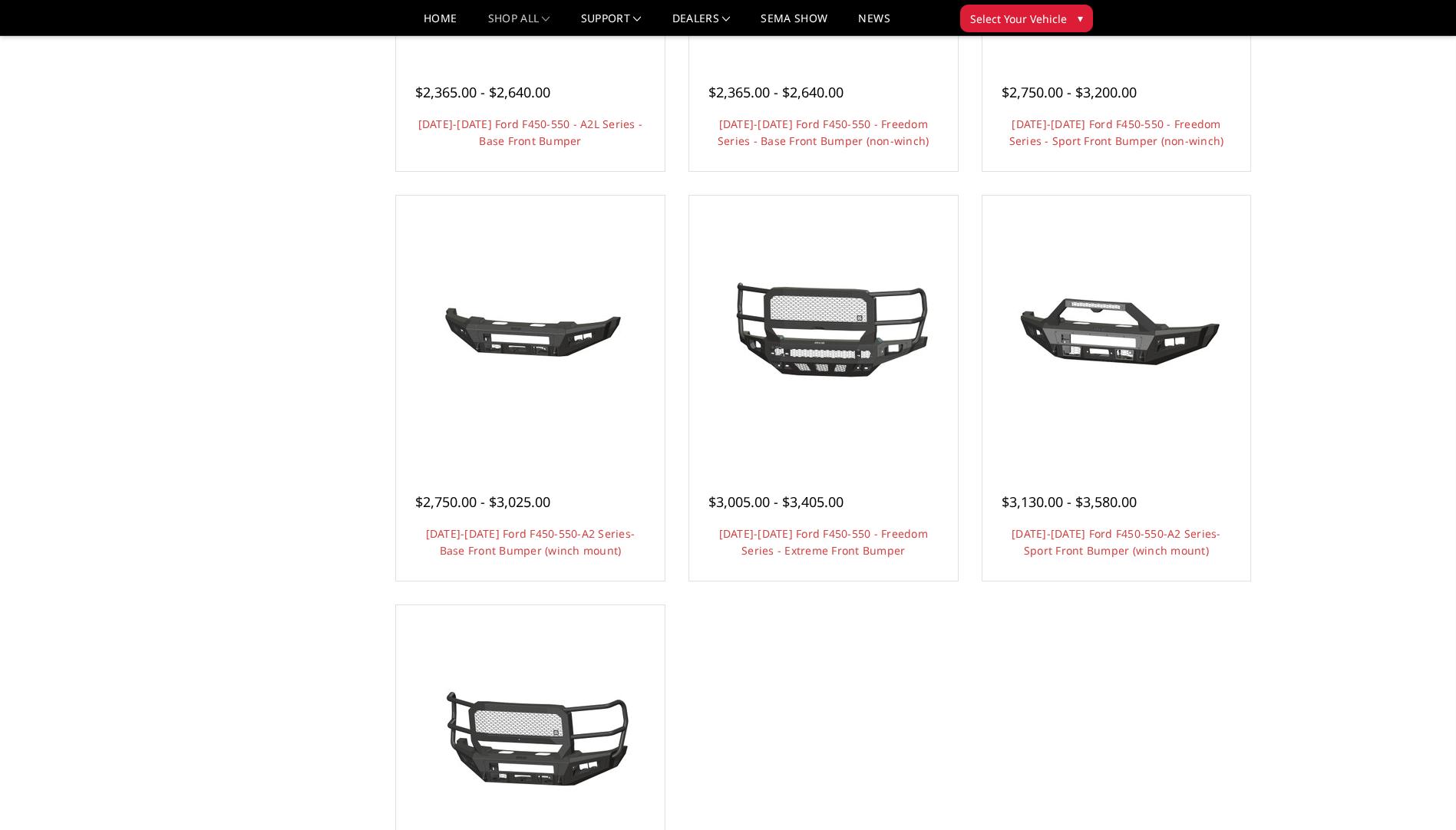
scroll to position [843, 0]
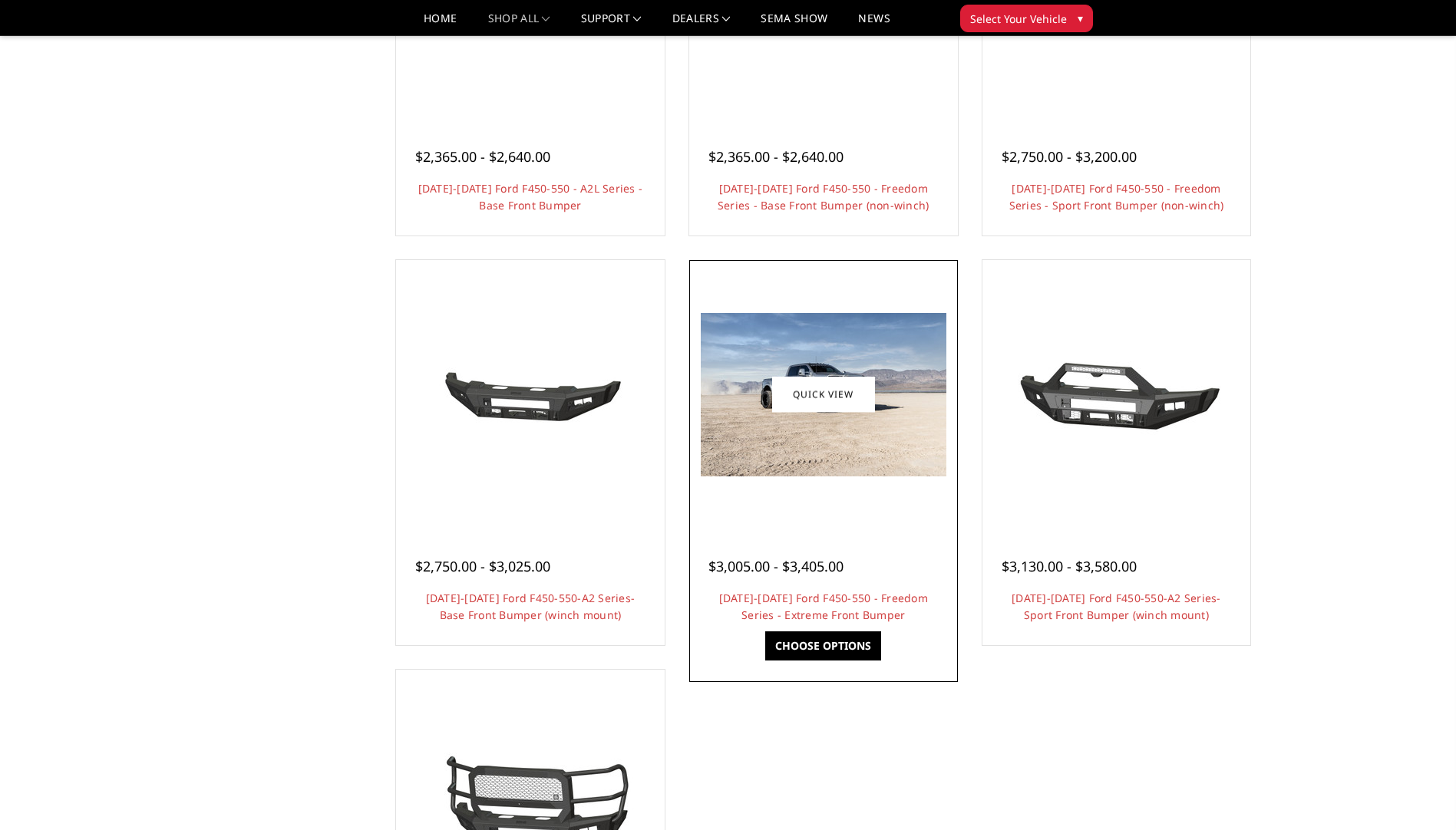
click at [835, 533] on div "$3,005.00 - $3,405.00 [DATE]-[DATE] Ford F450-550 - Freedom Series - Extreme Fr…" at bounding box center [823, 582] width 261 height 117
click at [800, 567] on span "$3,005.00 - $3,405.00" at bounding box center [776, 566] width 135 height 19
click at [844, 456] on img at bounding box center [823, 394] width 246 height 163
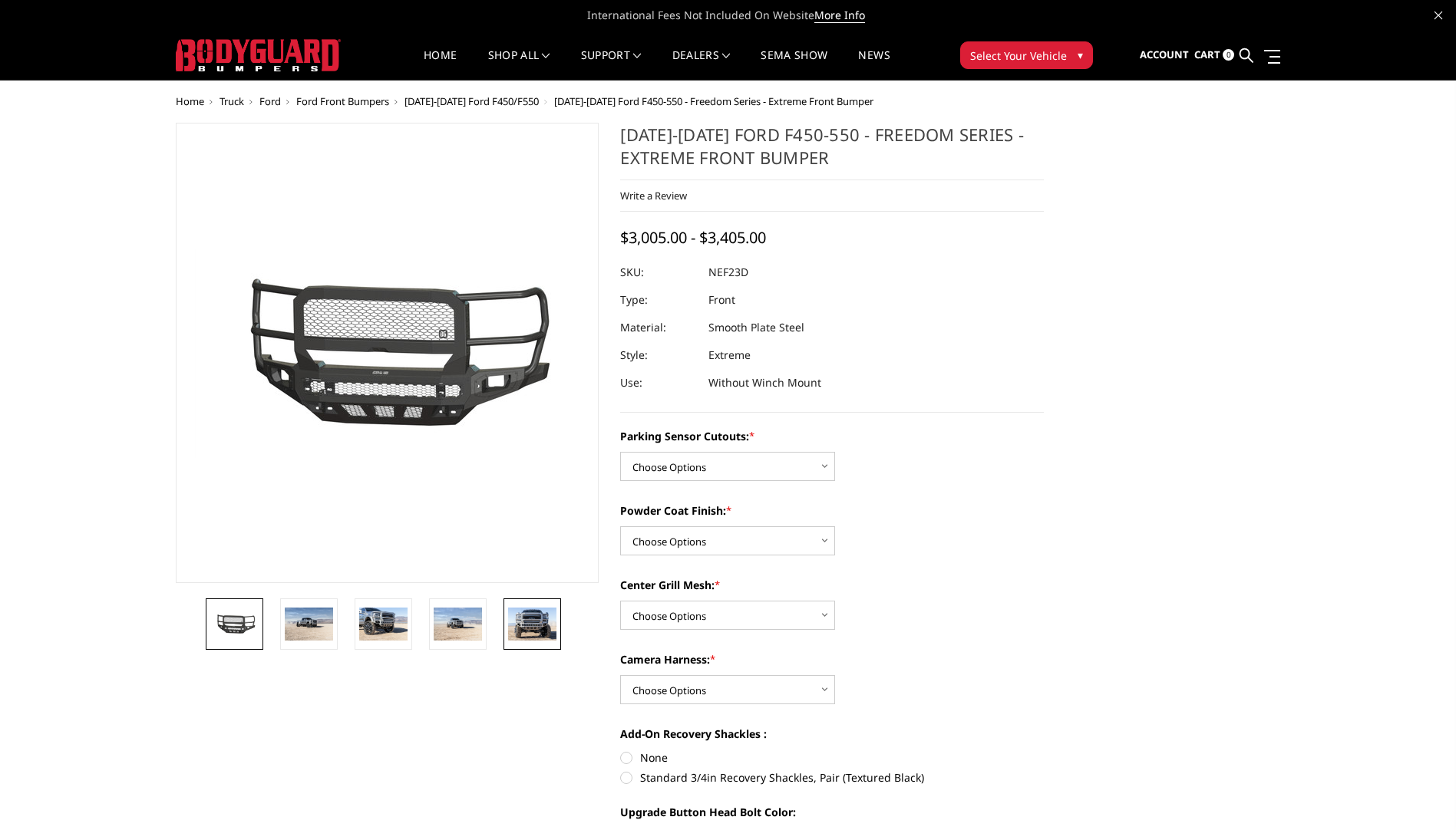
click at [516, 624] on img at bounding box center [532, 623] width 48 height 32
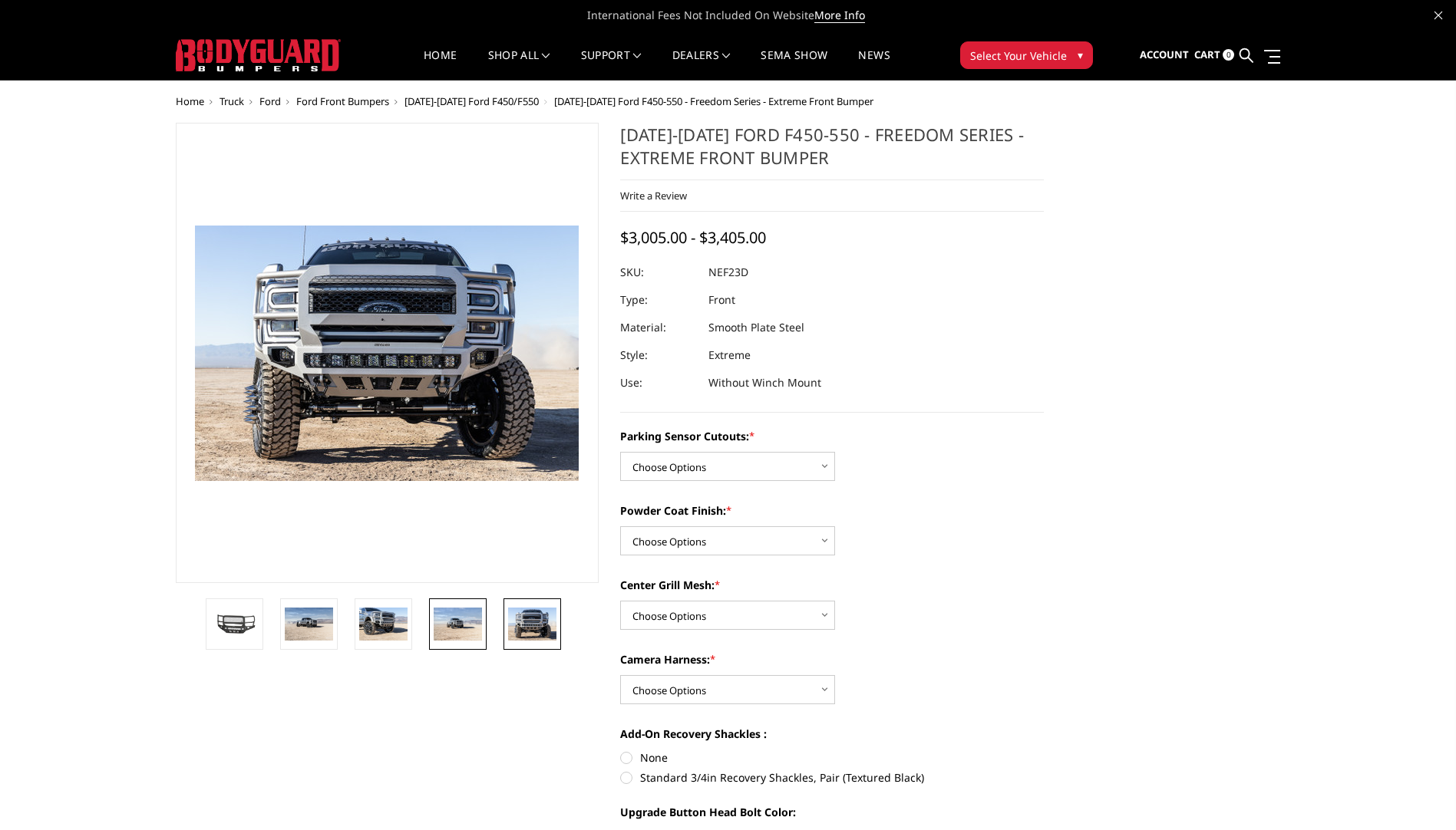
click at [453, 624] on img at bounding box center [458, 623] width 48 height 32
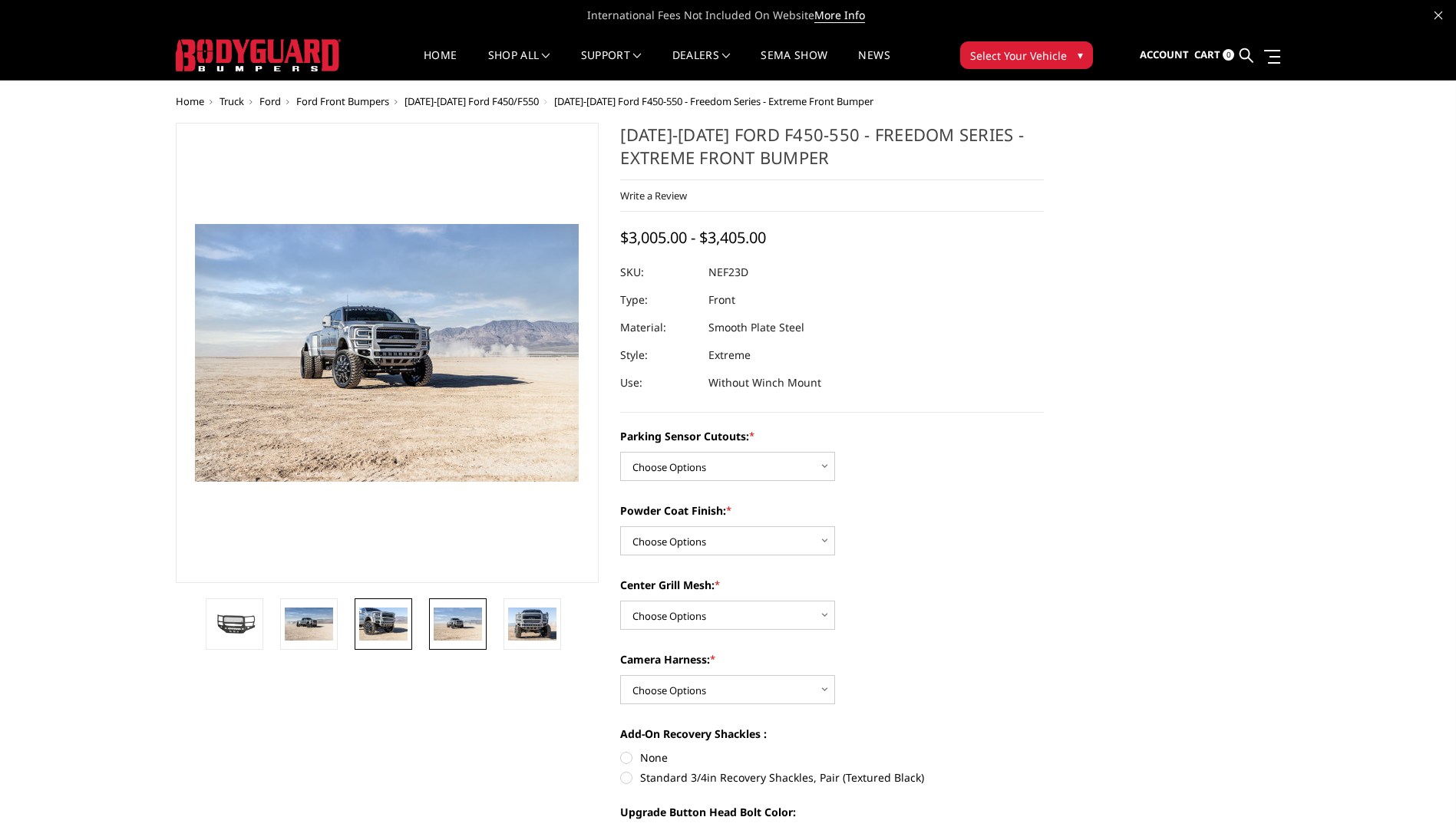
click at [387, 624] on img at bounding box center [383, 623] width 48 height 32
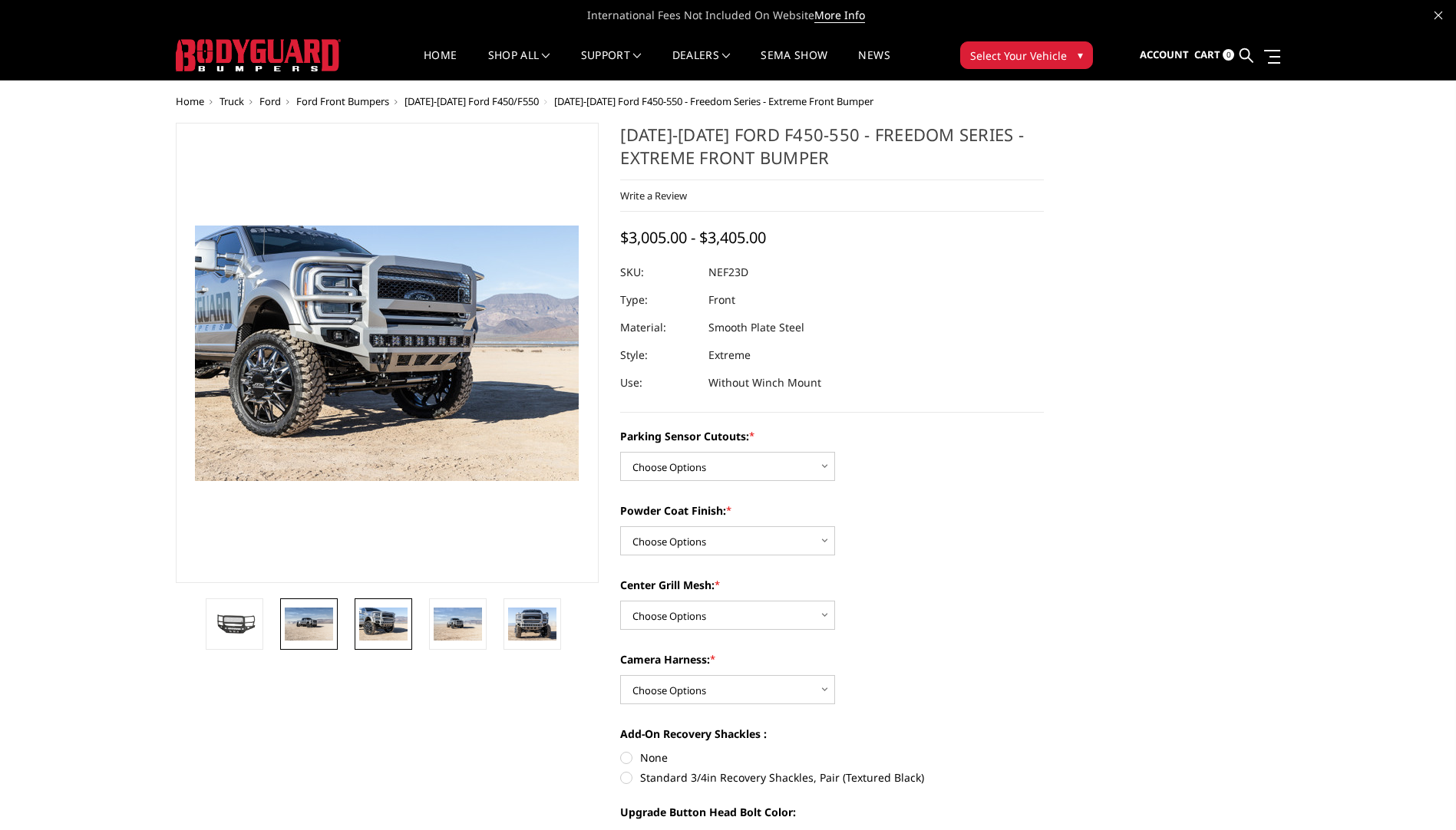
click at [319, 628] on img at bounding box center [309, 623] width 48 height 32
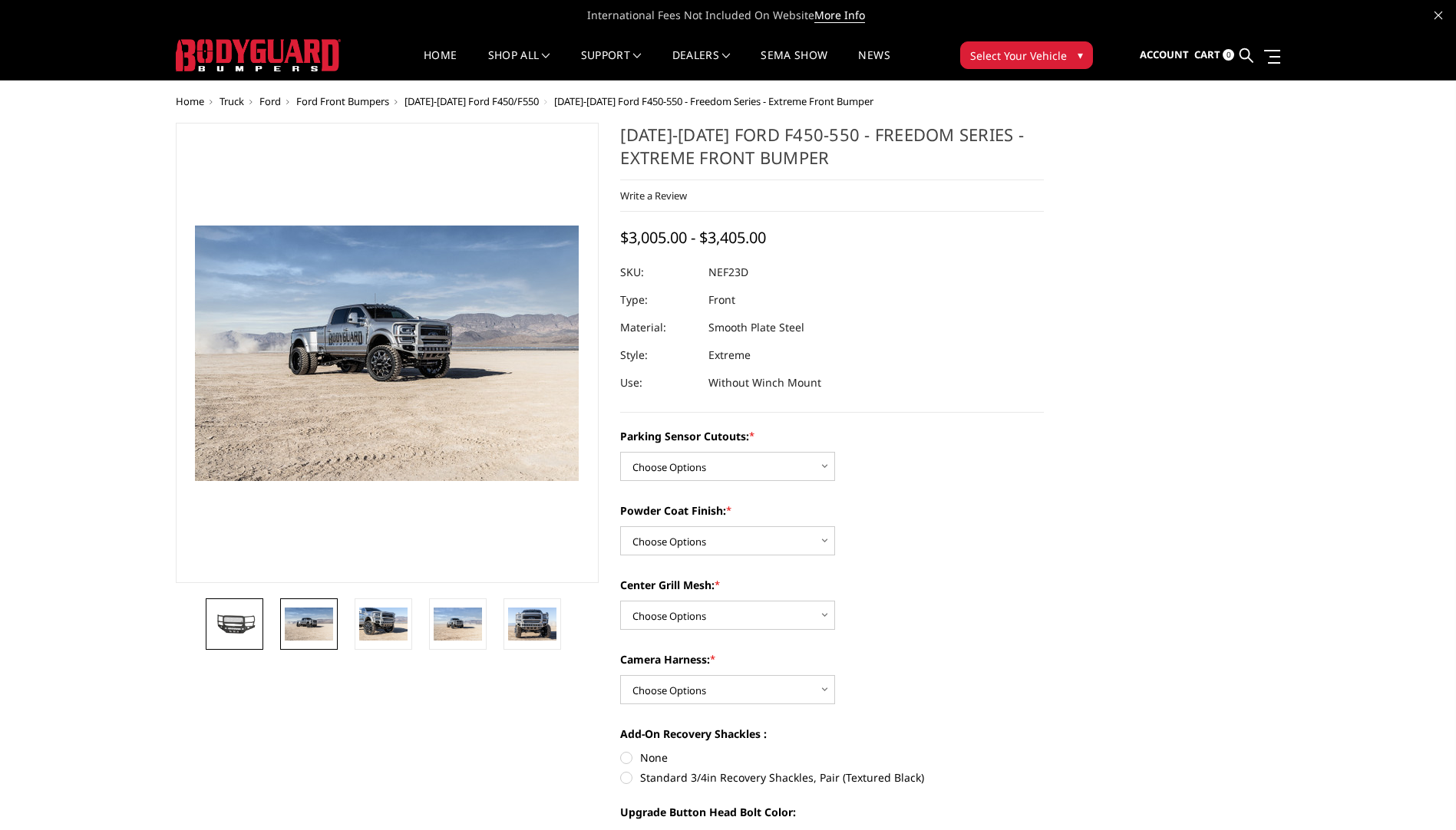
click at [256, 628] on img at bounding box center [234, 623] width 48 height 26
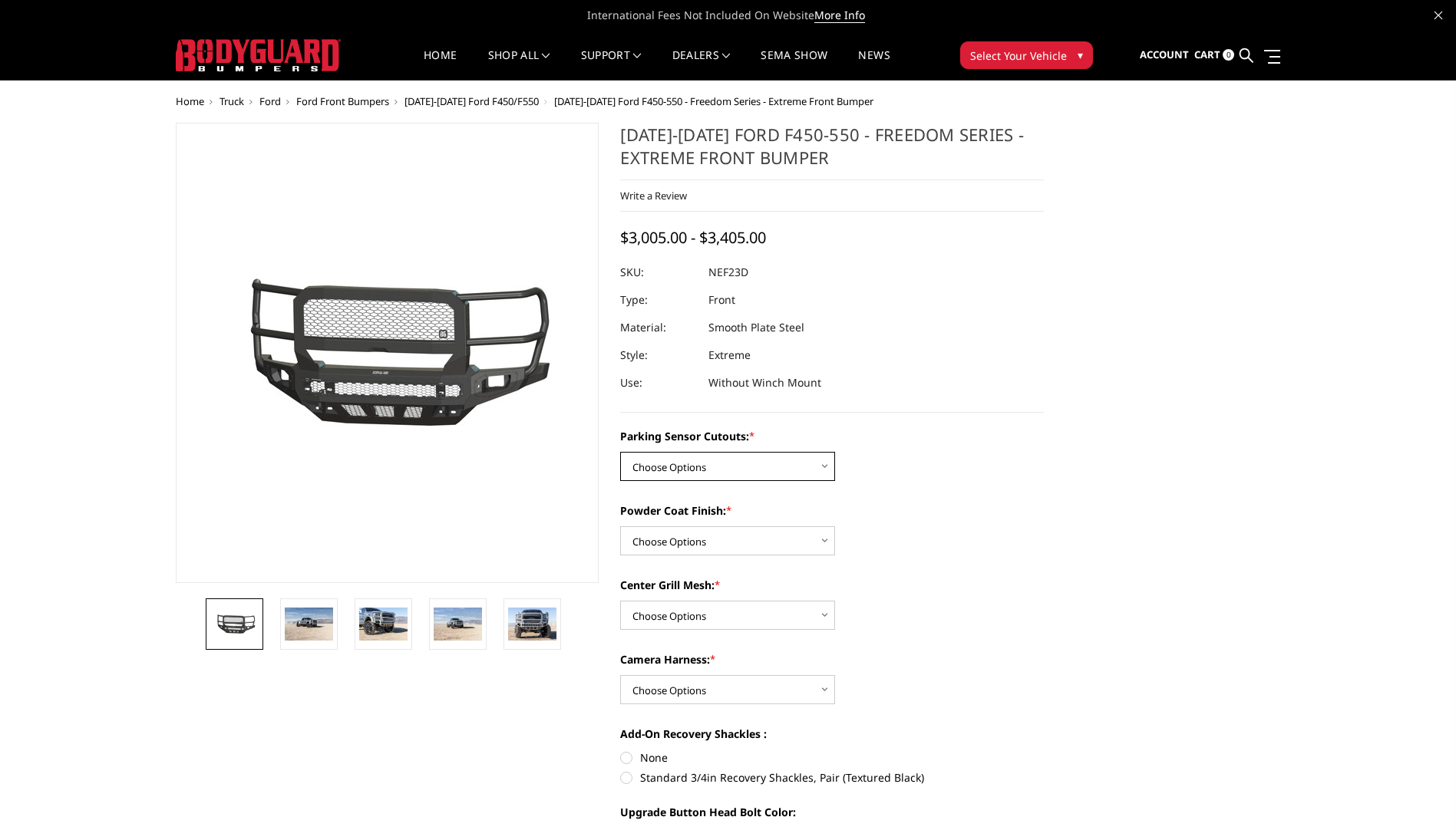
click at [700, 468] on select "Choose Options No - Without Parking Sensor Cutouts Yes - With Parking Sensor Cu…" at bounding box center [727, 466] width 215 height 29
select select "2591"
click at [620, 452] on select "Choose Options No - Without Parking Sensor Cutouts Yes - With Parking Sensor Cu…" at bounding box center [727, 466] width 215 height 29
click at [707, 542] on select "Choose Options Bare Metal Textured Black Powder Coat" at bounding box center [727, 541] width 215 height 29
select select "2593"
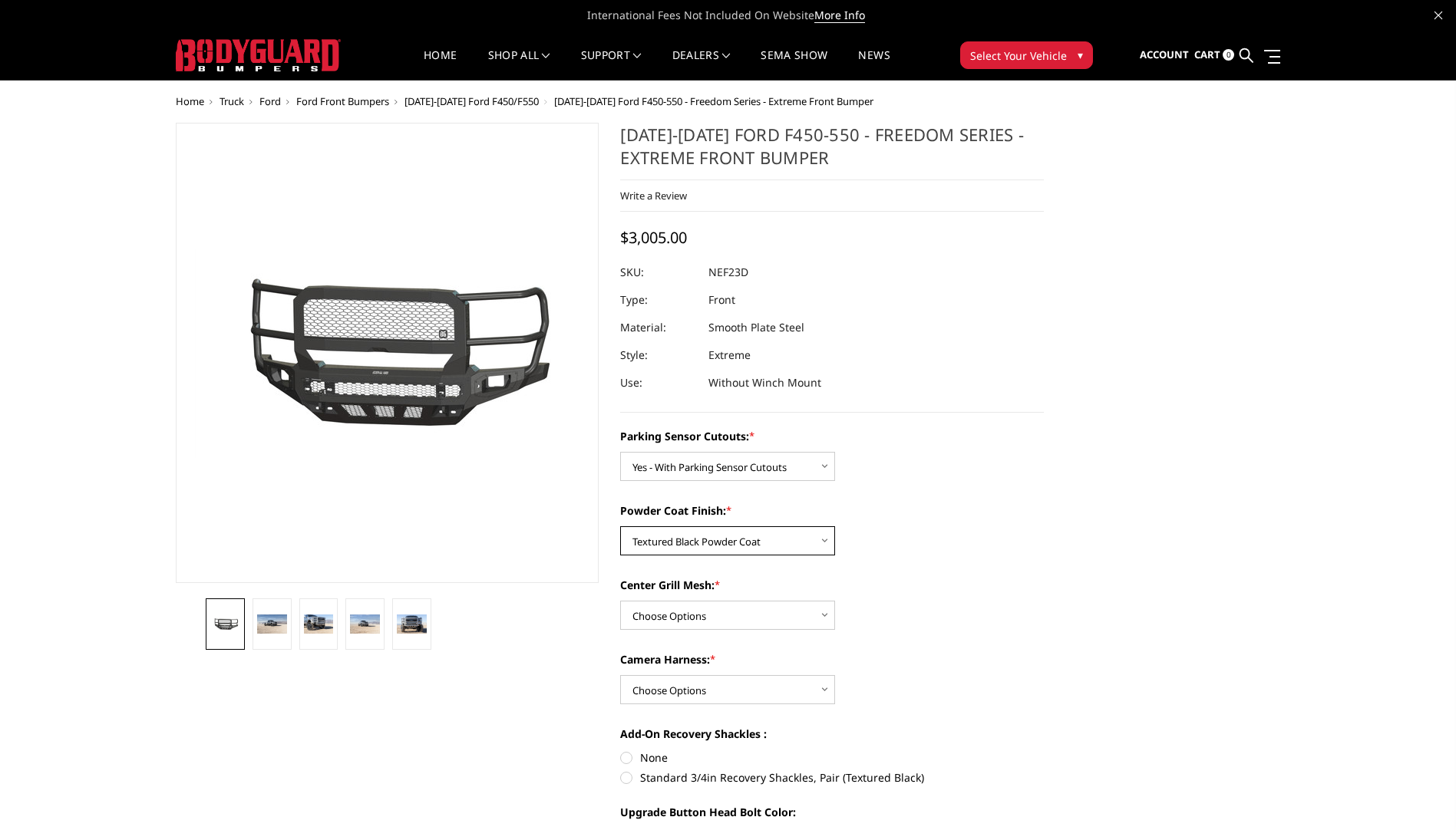
click at [620, 526] on select "Choose Options Bare Metal Textured Black Powder Coat" at bounding box center [727, 541] width 215 height 29
click at [695, 616] on select "Choose Options With Center Grill Mesh Without Center Grill Mesh" at bounding box center [727, 614] width 215 height 29
select select "2594"
click at [620, 600] on select "Choose Options With Center Grill Mesh Without Center Grill Mesh" at bounding box center [727, 614] width 215 height 29
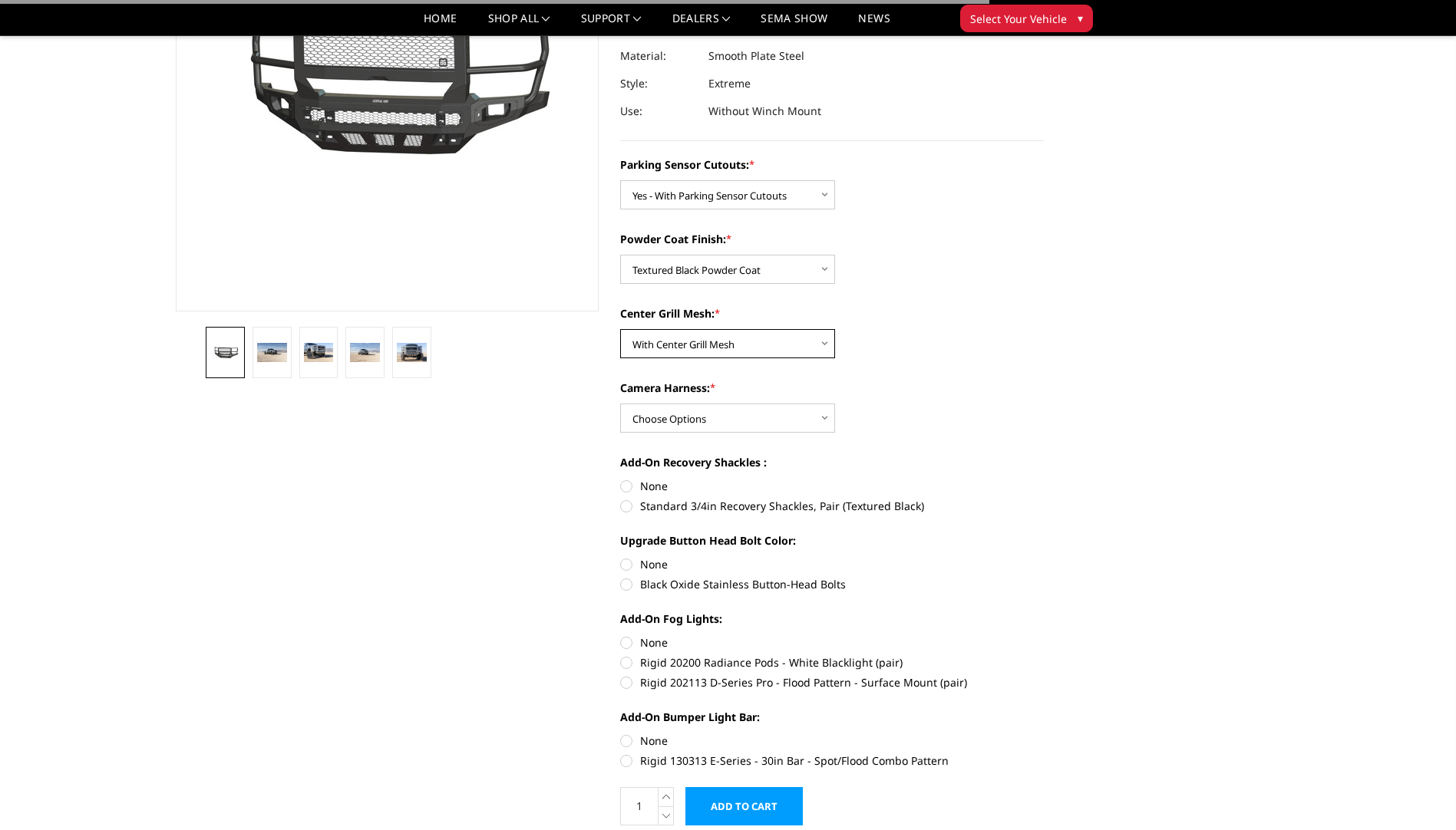
scroll to position [230, 0]
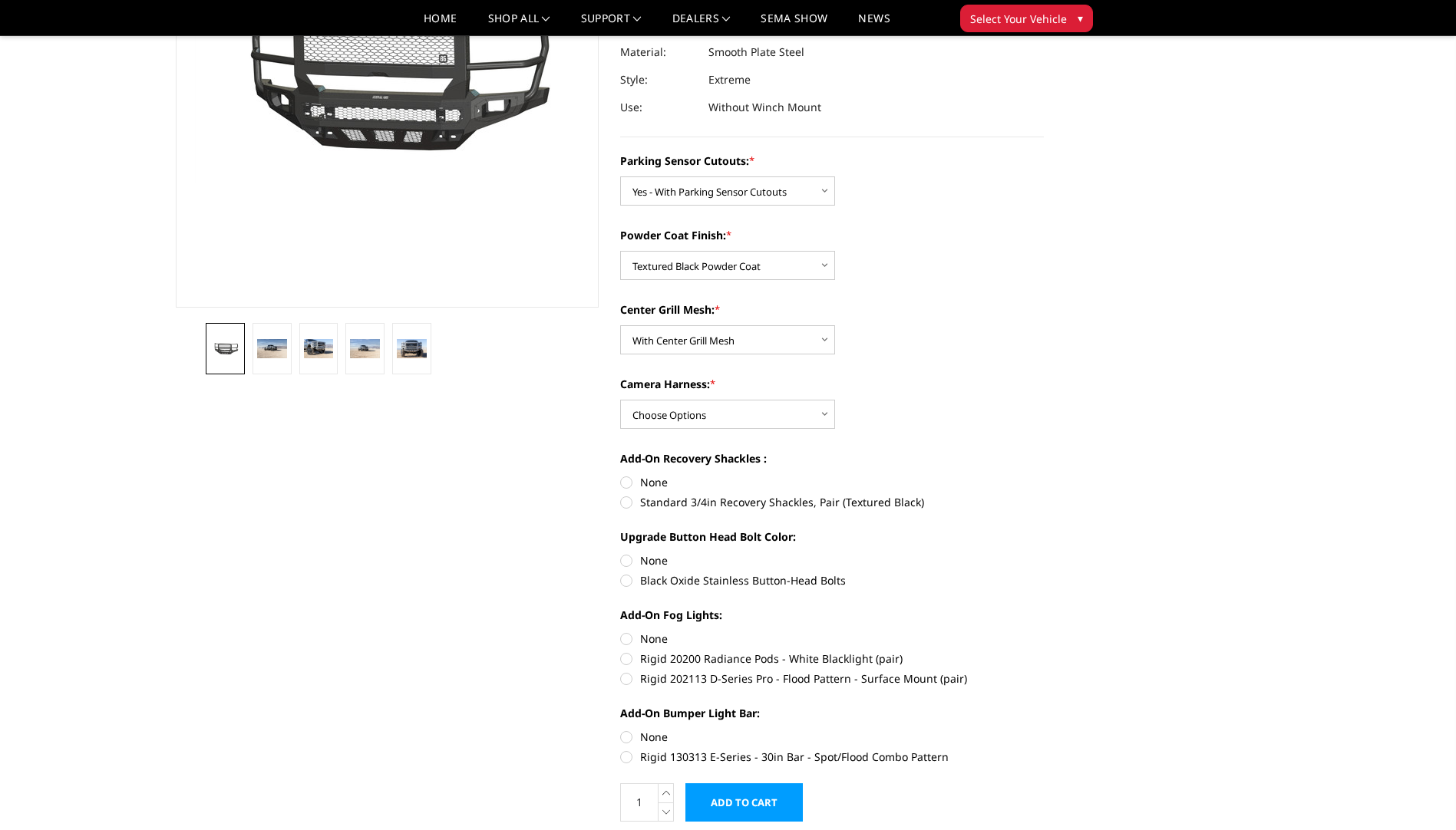
click at [628, 507] on label "Standard 3/4in Recovery Shackles, Pair (Textured Black)" at bounding box center [831, 502] width 423 height 16
click at [1043, 475] on input "Standard 3/4in Recovery Shackles, Pair (Textured Black)" at bounding box center [1043, 474] width 1 height 1
radio input "true"
click at [620, 582] on label "Black Oxide Stainless Button-Head Bolts" at bounding box center [831, 581] width 423 height 16
click at [1043, 553] on input "Black Oxide Stainless Button-Head Bolts" at bounding box center [1043, 552] width 1 height 1
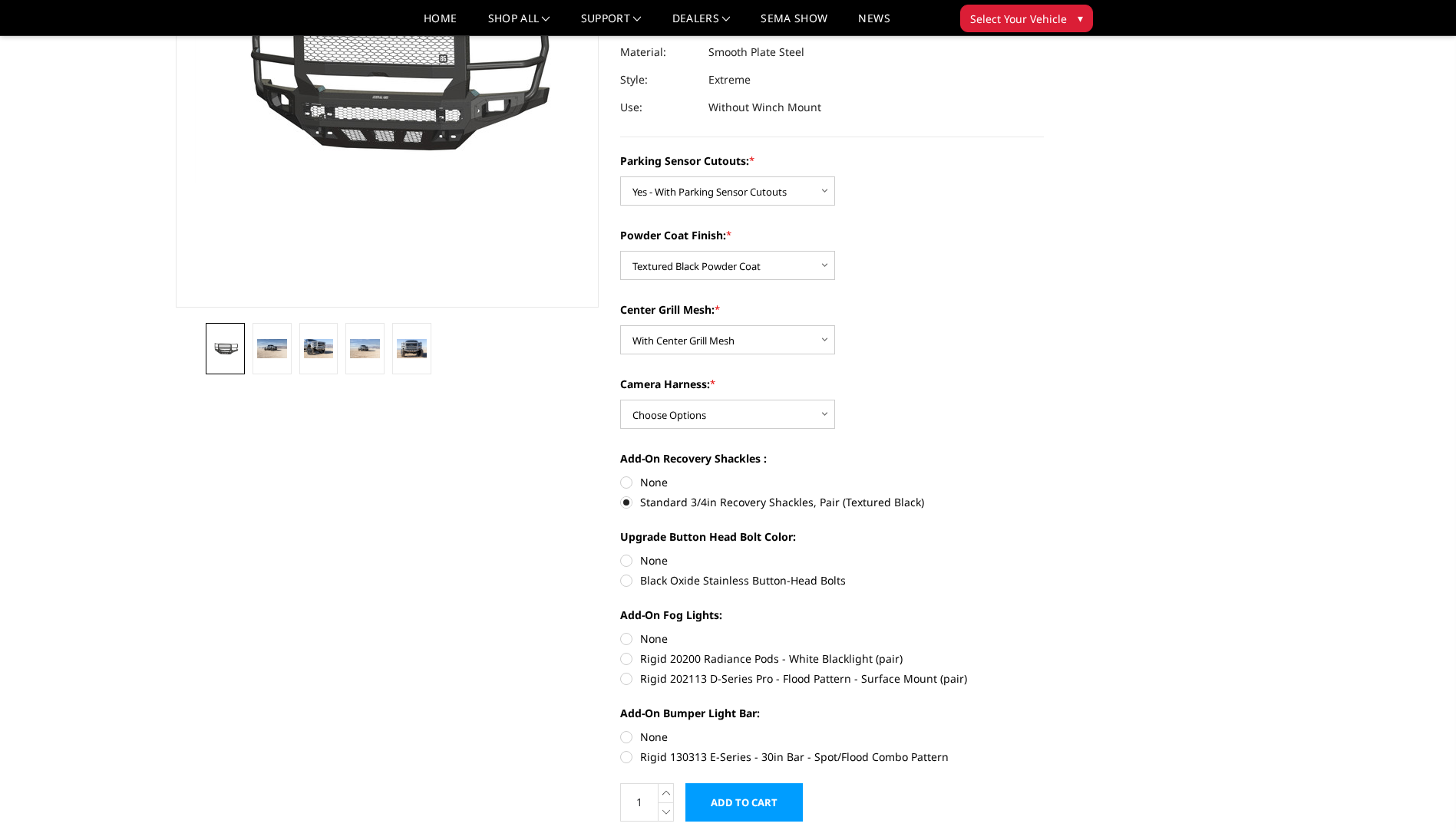
radio input "true"
click at [622, 672] on label "Rigid 202113 D-Series Pro - Flood Pattern - Surface Mount (pair)" at bounding box center [831, 679] width 423 height 16
click at [1043, 651] on input "Rigid 202113 D-Series Pro - Flood Pattern - Surface Mount (pair)" at bounding box center [1043, 650] width 1 height 1
radio input "true"
click at [625, 754] on label "Rigid 130313 E-Series - 30in Bar - Spot/Flood Combo Pattern" at bounding box center [831, 757] width 423 height 16
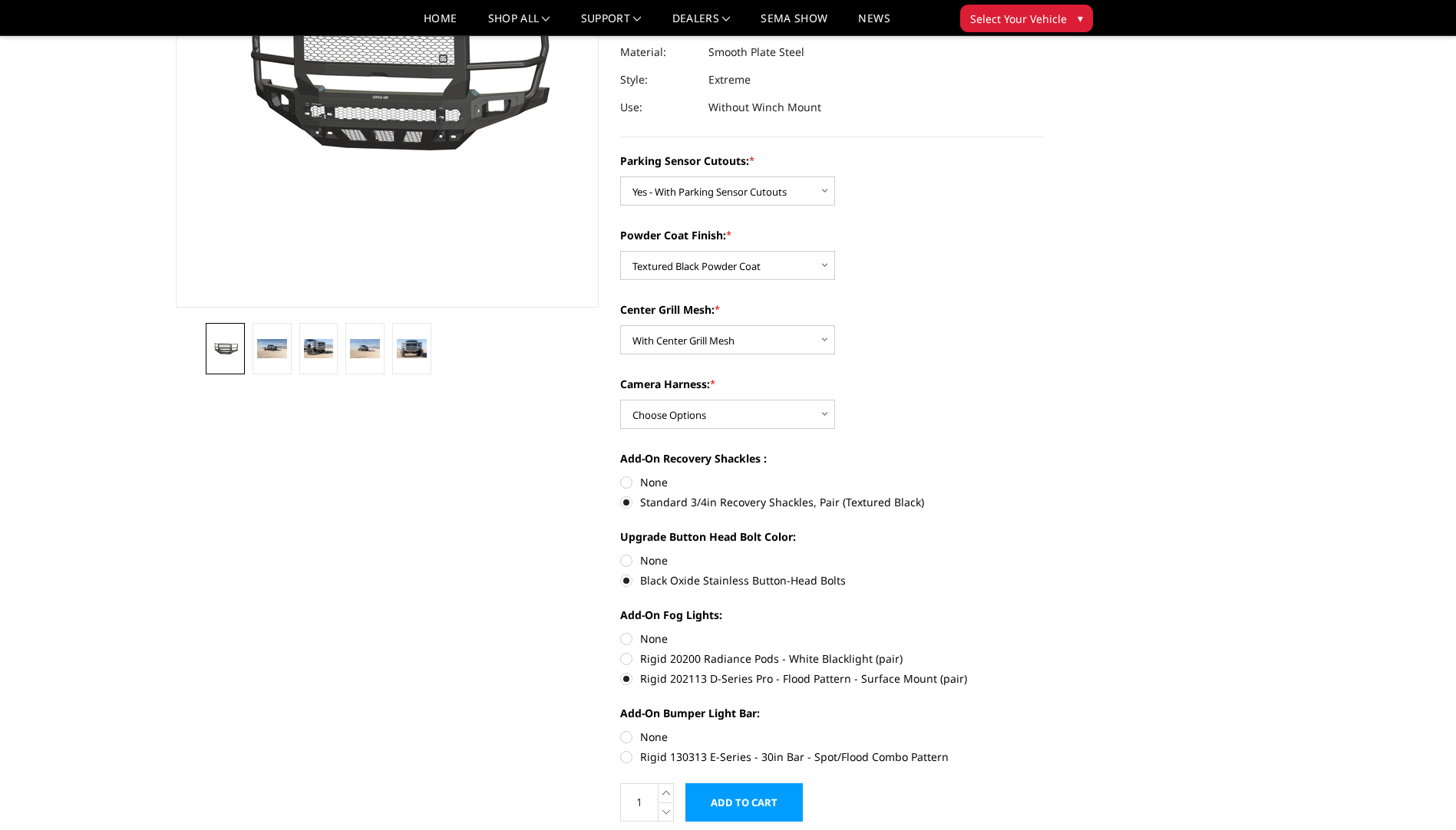
click at [1043, 729] on input "Rigid 130313 E-Series - 30in Bar - Spot/Flood Combo Pattern" at bounding box center [1043, 728] width 1 height 1
radio input "true"
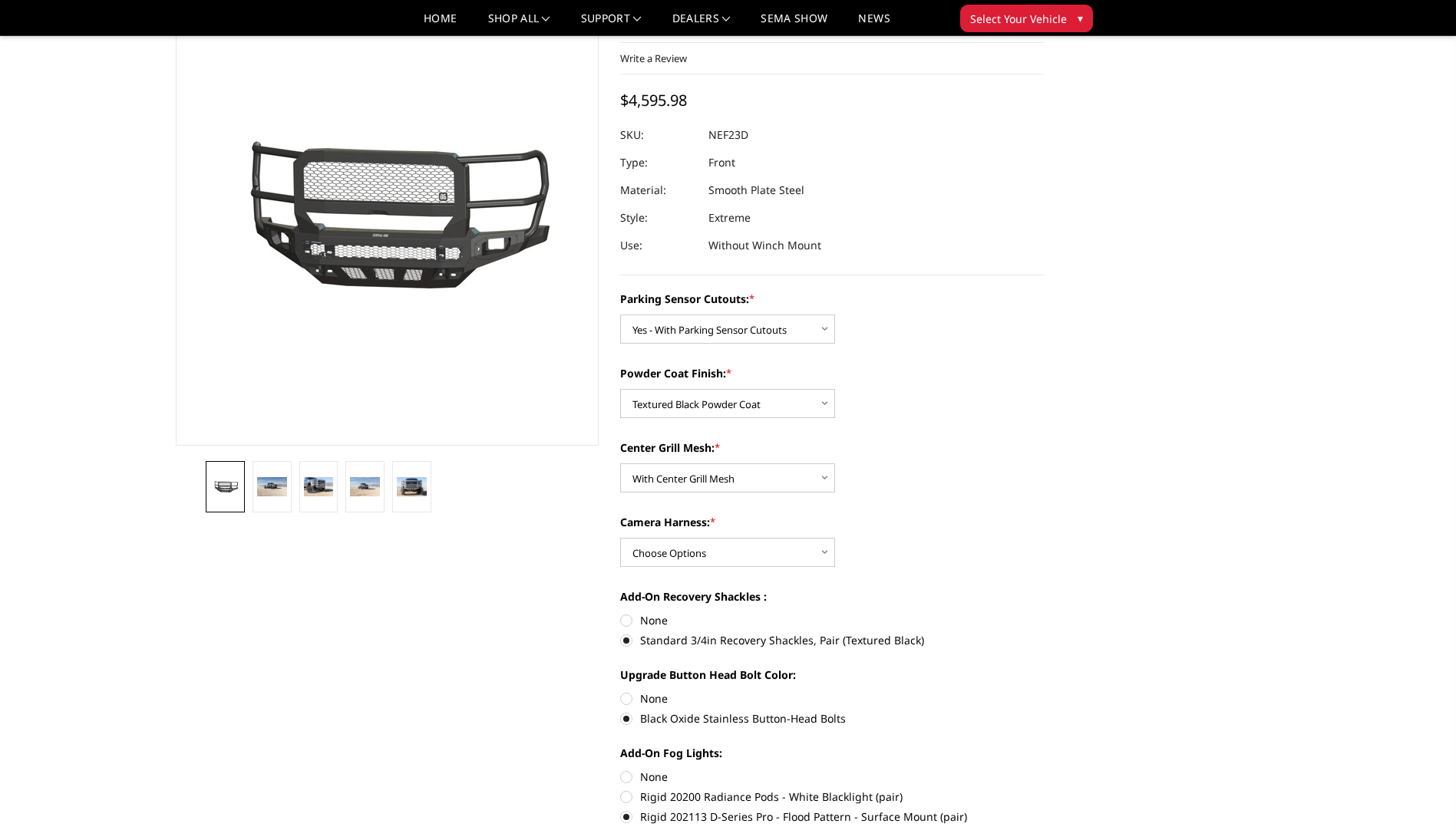
scroll to position [0, 0]
